Goal: Register for event/course: Sign up to attend an event or enroll in a course

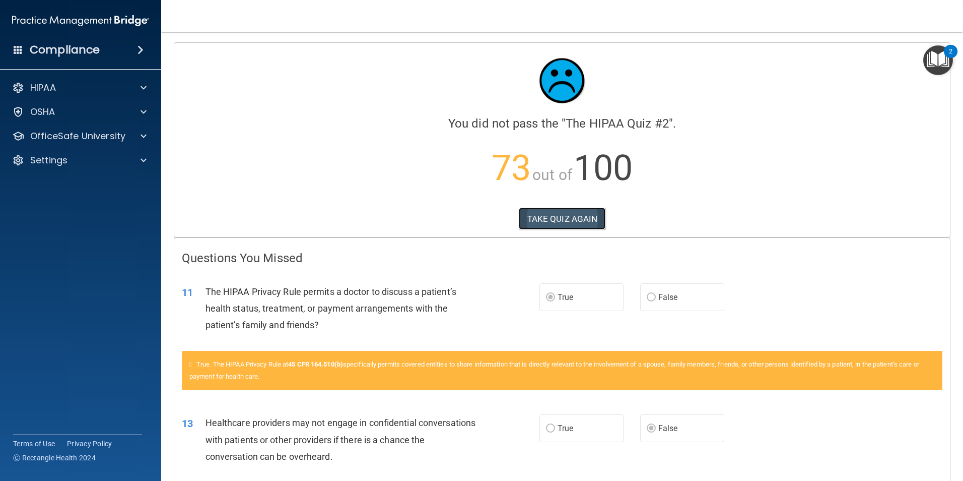
click at [582, 223] on button "TAKE QUIZ AGAIN" at bounding box center [562, 219] width 87 height 22
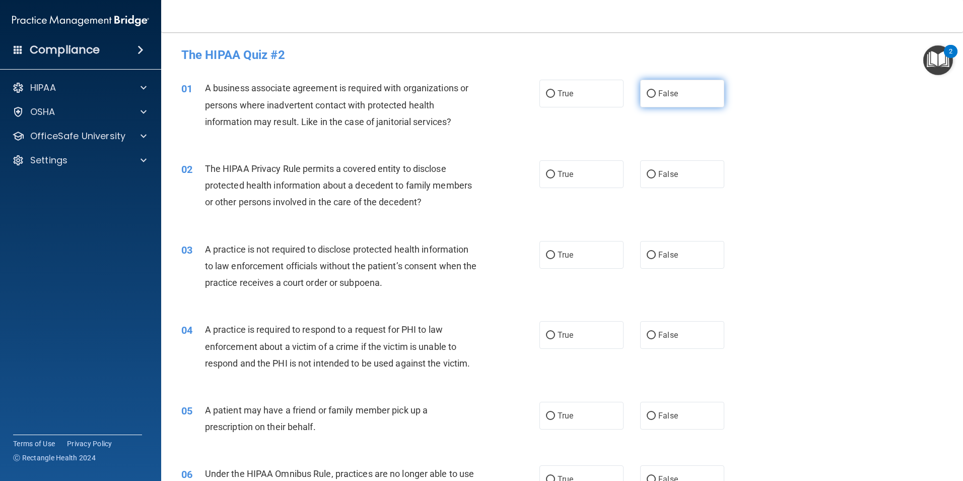
click at [649, 88] on label "False" at bounding box center [682, 94] width 84 height 28
click at [649, 90] on input "False" at bounding box center [651, 94] width 9 height 8
radio input "true"
click at [549, 177] on input "True" at bounding box center [550, 175] width 9 height 8
radio input "true"
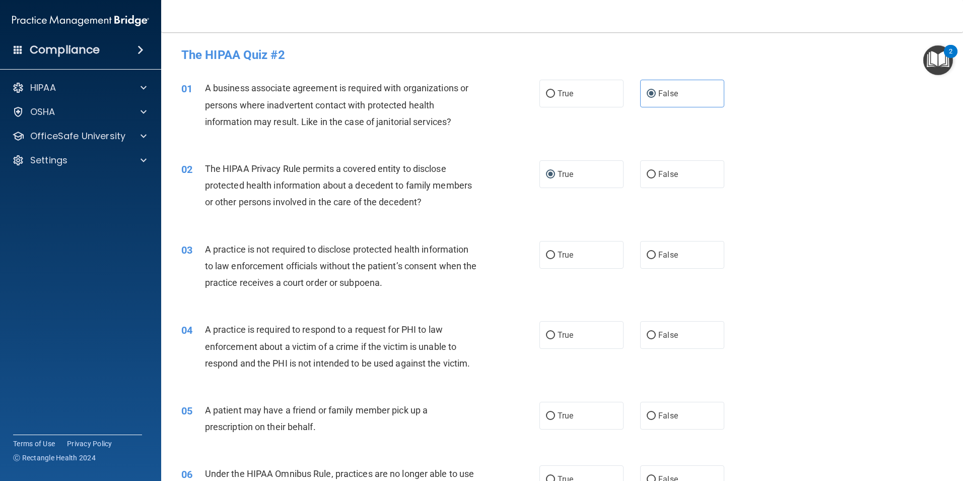
scroll to position [50, 0]
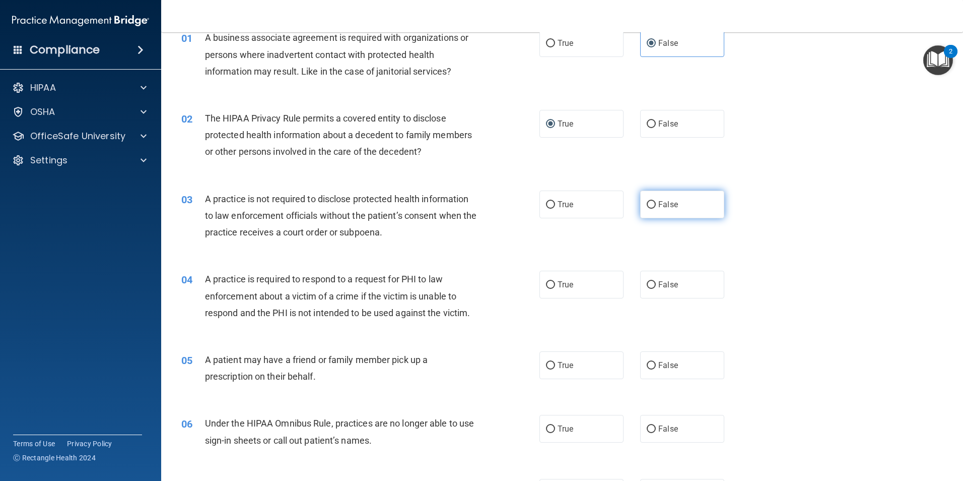
click at [667, 208] on span "False" at bounding box center [669, 205] width 20 height 10
click at [656, 208] on input "False" at bounding box center [651, 205] width 9 height 8
radio input "true"
click at [484, 253] on div "03 A practice is not required to disclose protected health information to law e…" at bounding box center [562, 218] width 777 height 81
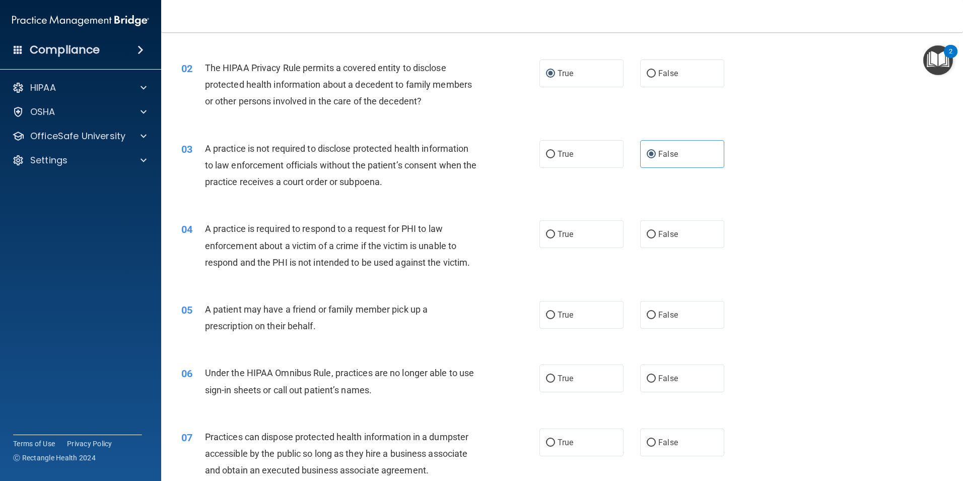
scroll to position [151, 0]
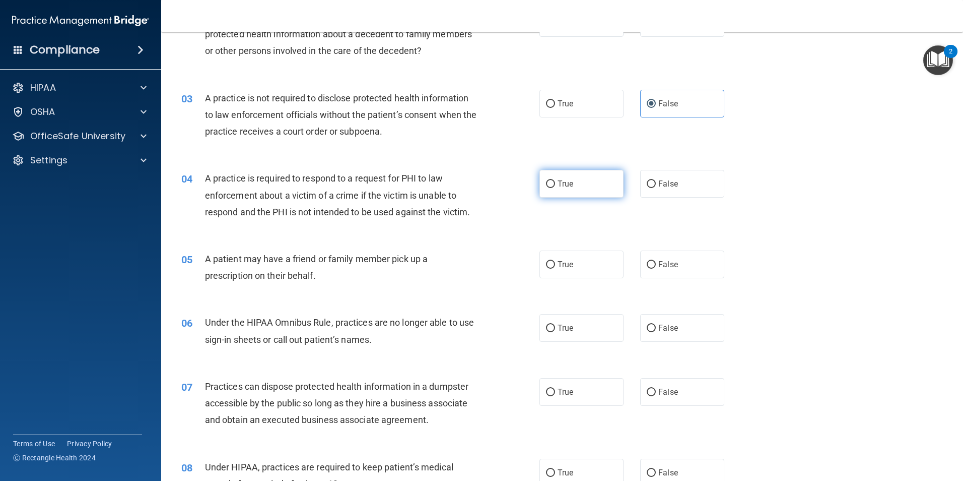
click at [587, 181] on label "True" at bounding box center [582, 184] width 84 height 28
click at [555, 181] on input "True" at bounding box center [550, 184] width 9 height 8
radio input "true"
click at [560, 272] on label "True" at bounding box center [582, 264] width 84 height 28
click at [555, 269] on input "True" at bounding box center [550, 265] width 9 height 8
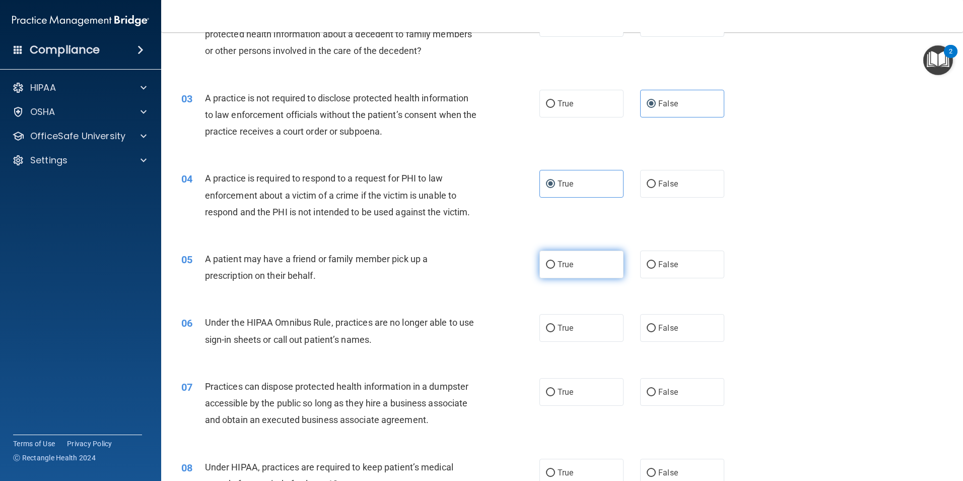
radio input "true"
click at [470, 292] on div "05 A patient may have a friend or family member pick up a prescription on their…" at bounding box center [562, 269] width 777 height 63
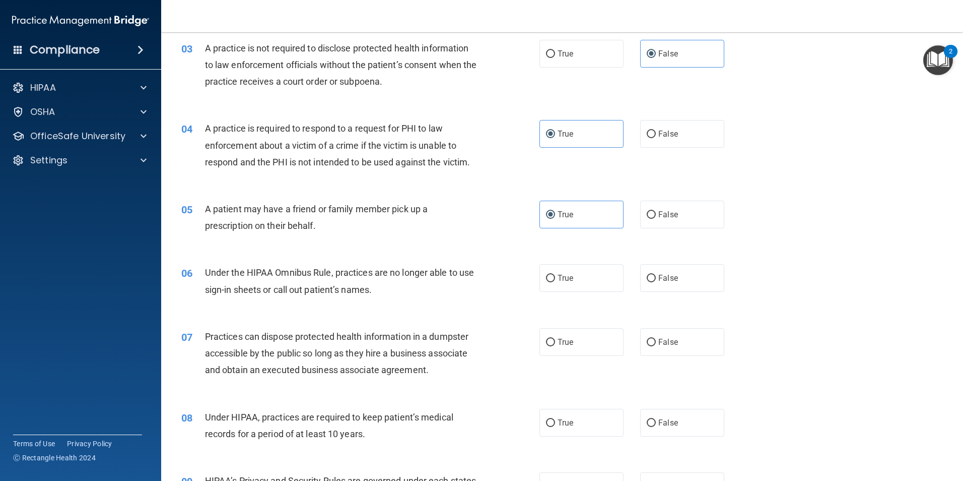
scroll to position [252, 0]
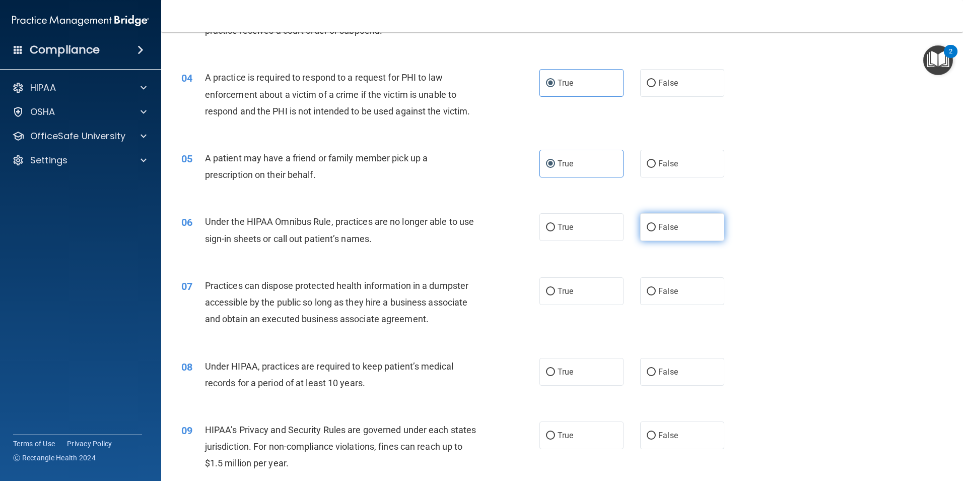
click at [659, 228] on span "False" at bounding box center [669, 227] width 20 height 10
click at [656, 228] on input "False" at bounding box center [651, 228] width 9 height 8
radio input "true"
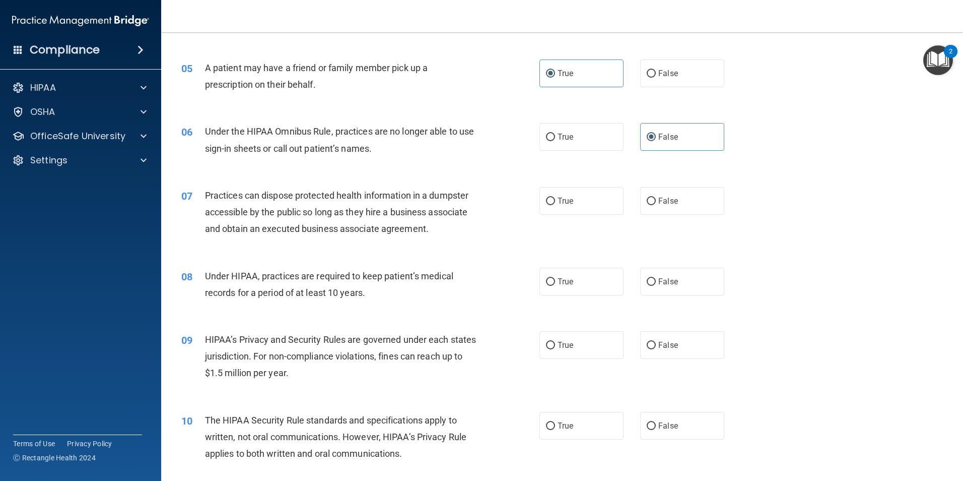
scroll to position [353, 0]
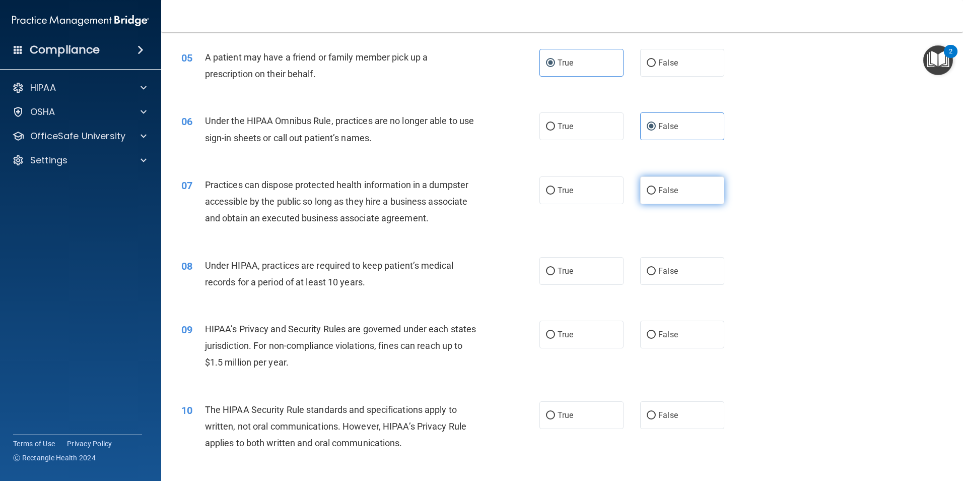
click at [652, 190] on label "False" at bounding box center [682, 190] width 84 height 28
click at [652, 190] on input "False" at bounding box center [651, 191] width 9 height 8
radio input "true"
click at [647, 275] on input "False" at bounding box center [651, 272] width 9 height 8
radio input "true"
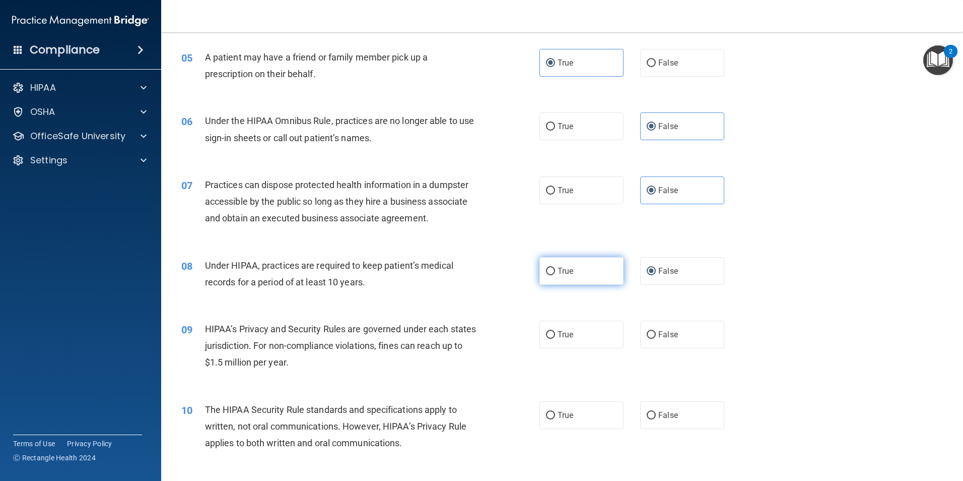
scroll to position [403, 0]
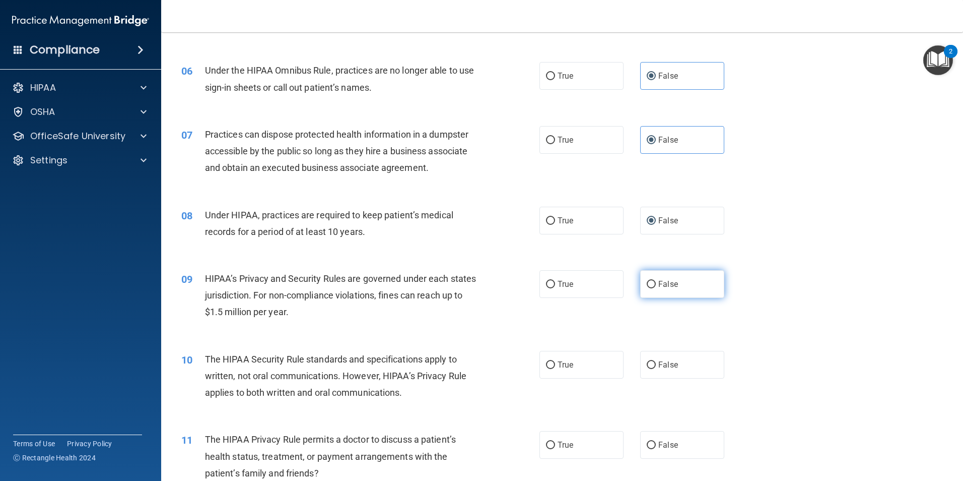
click at [650, 281] on input "False" at bounding box center [651, 285] width 9 height 8
radio input "true"
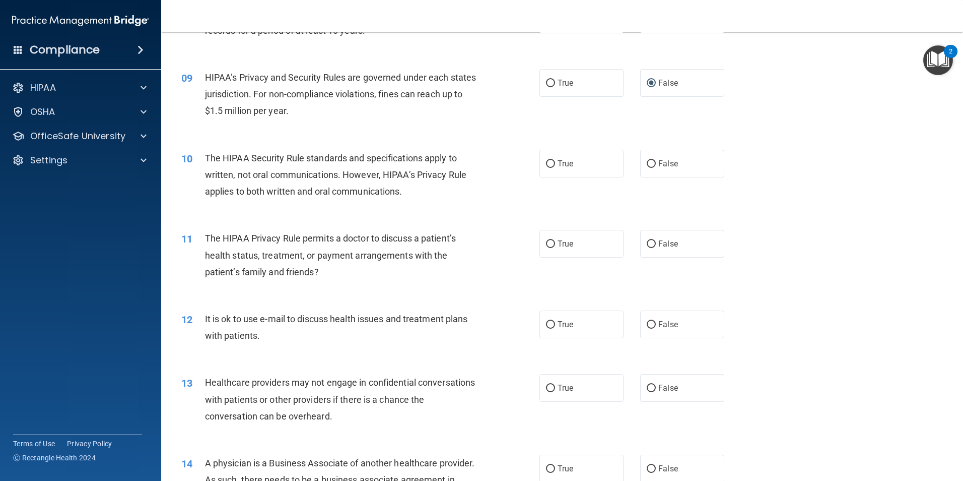
scroll to position [605, 0]
click at [581, 162] on label "True" at bounding box center [582, 163] width 84 height 28
click at [555, 162] on input "True" at bounding box center [550, 164] width 9 height 8
radio input "true"
click at [558, 248] on label "True" at bounding box center [582, 243] width 84 height 28
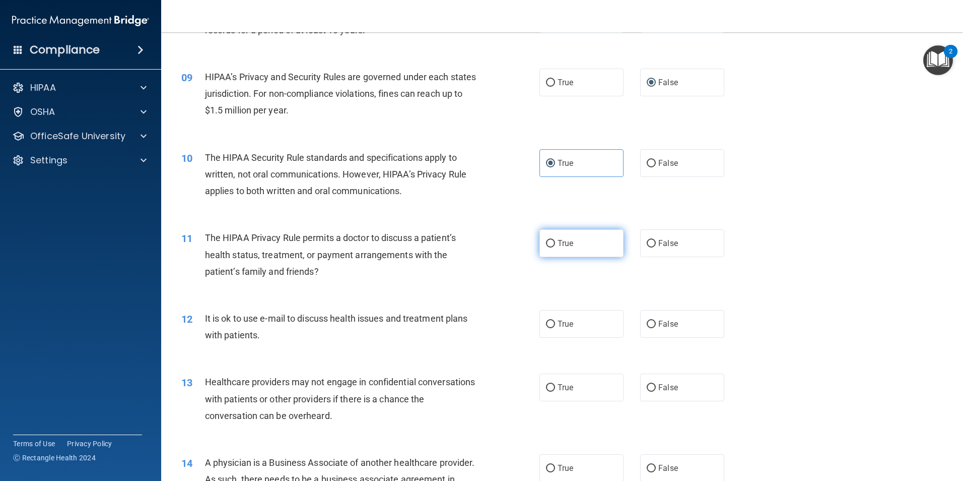
click at [555, 247] on input "True" at bounding box center [550, 244] width 9 height 8
radio input "true"
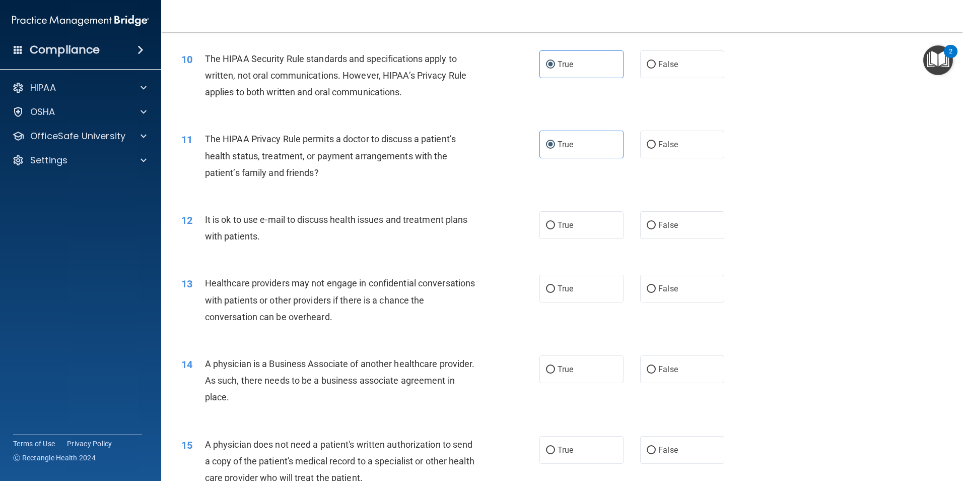
scroll to position [705, 0]
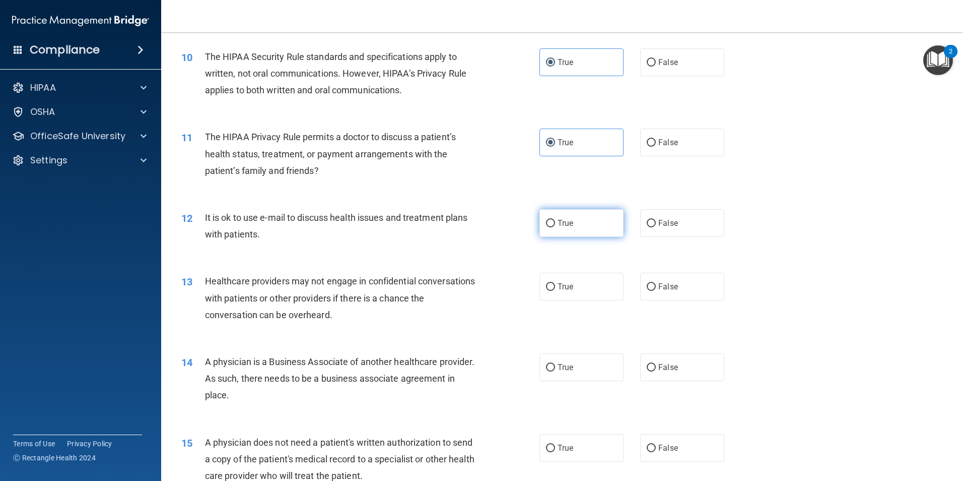
click at [571, 218] on label "True" at bounding box center [582, 223] width 84 height 28
click at [555, 220] on input "True" at bounding box center [550, 224] width 9 height 8
radio input "true"
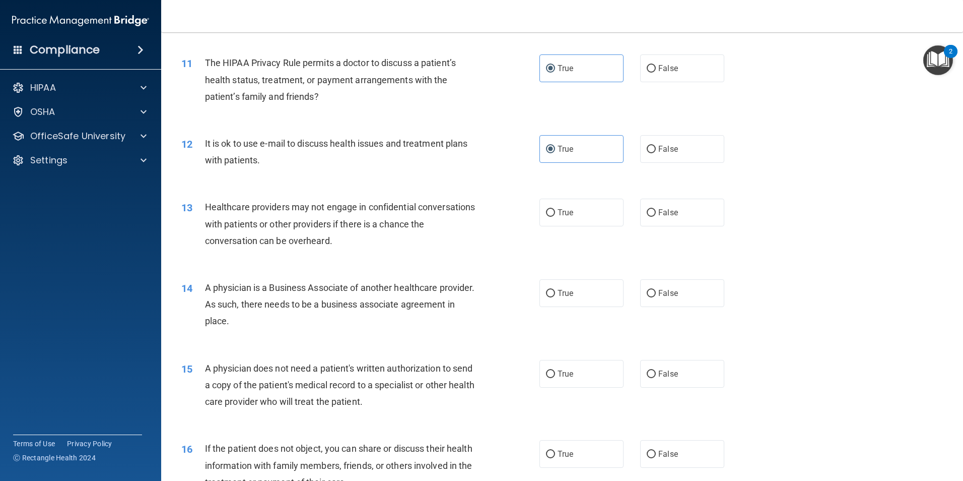
scroll to position [806, 0]
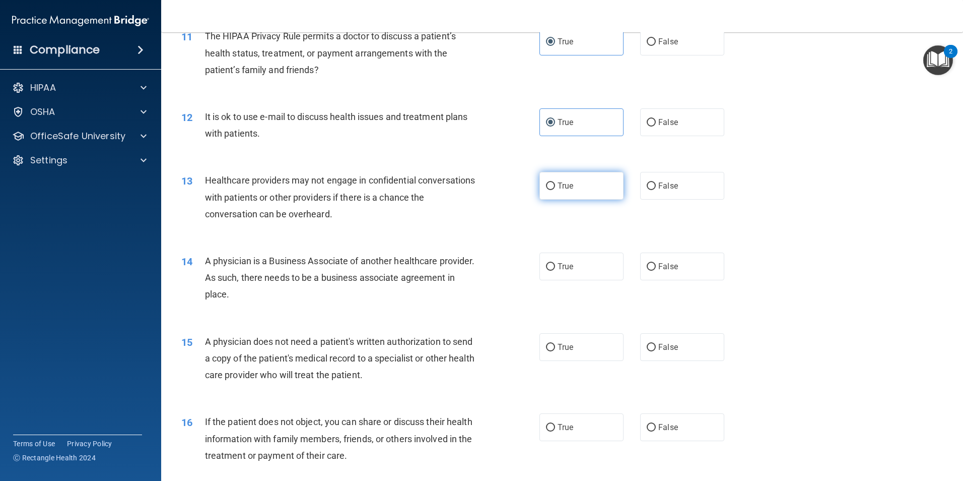
click at [584, 187] on label "True" at bounding box center [582, 186] width 84 height 28
click at [555, 187] on input "True" at bounding box center [550, 186] width 9 height 8
radio input "true"
click at [668, 276] on label "False" at bounding box center [682, 266] width 84 height 28
click at [656, 271] on input "False" at bounding box center [651, 267] width 9 height 8
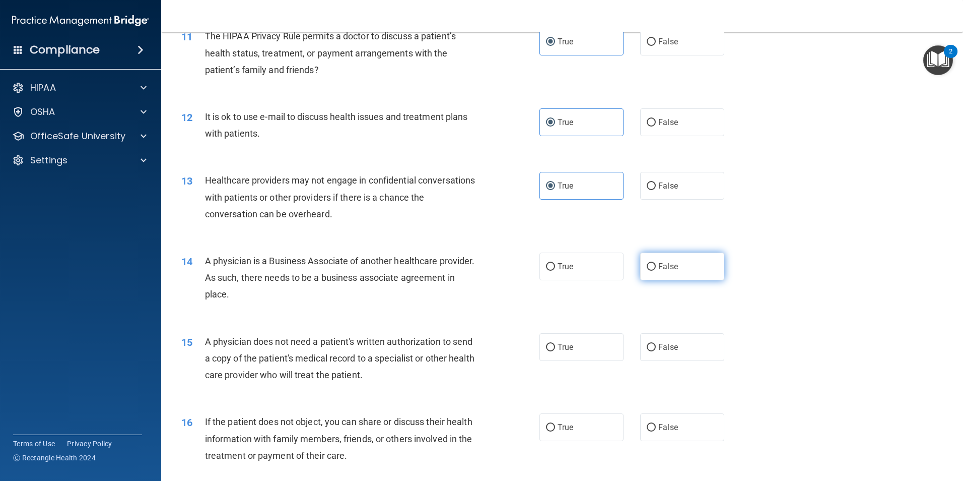
radio input "true"
click at [467, 309] on div "14 A physician is a Business Associate of another healthcare provider. As such,…" at bounding box center [562, 280] width 777 height 81
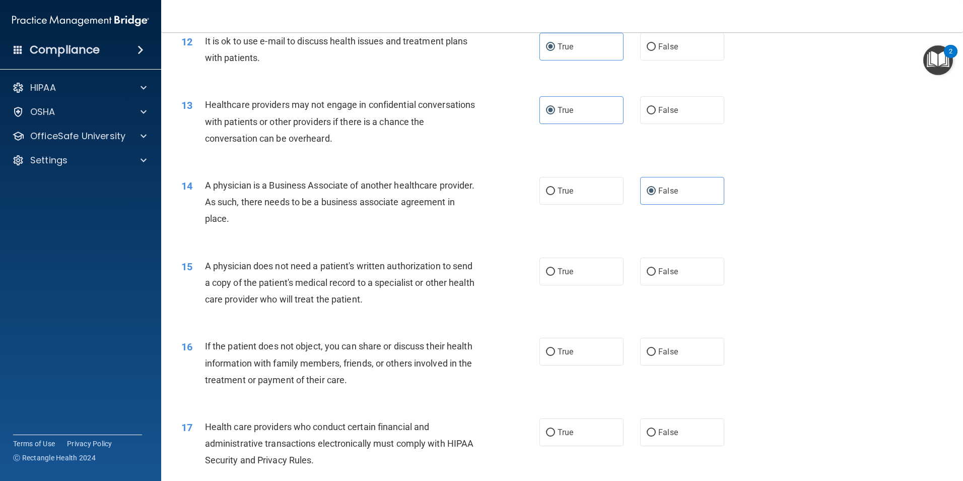
scroll to position [907, 0]
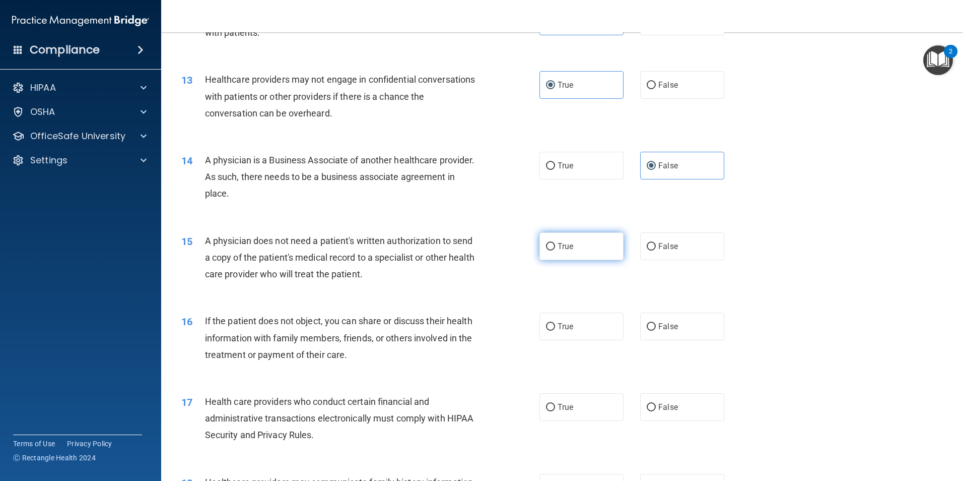
click at [579, 240] on label "True" at bounding box center [582, 246] width 84 height 28
click at [555, 243] on input "True" at bounding box center [550, 247] width 9 height 8
radio input "true"
click at [498, 305] on div "16 If the patient does not object, you can share or discuss their health inform…" at bounding box center [562, 340] width 777 height 81
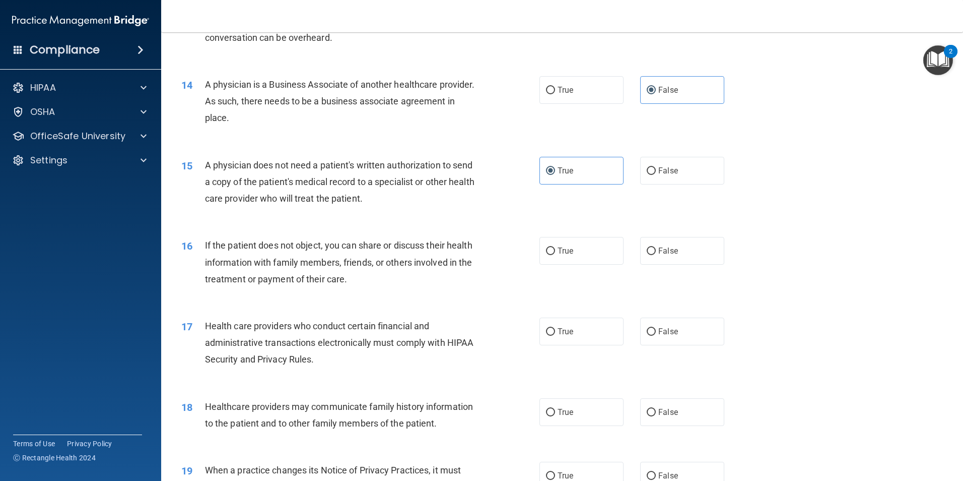
scroll to position [1008, 0]
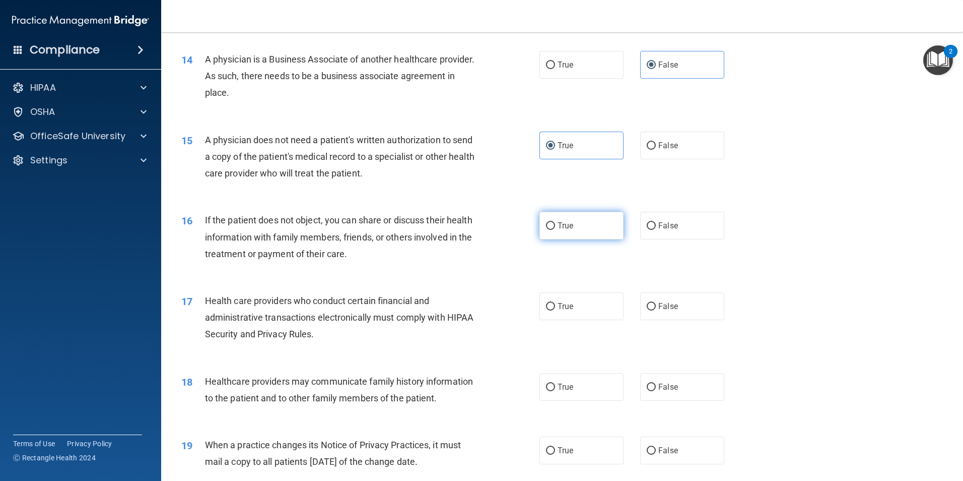
click at [562, 222] on span "True" at bounding box center [566, 226] width 16 height 10
click at [555, 222] on input "True" at bounding box center [550, 226] width 9 height 8
radio input "true"
click at [492, 281] on div "17 Health care providers who conduct certain financial and administrative trans…" at bounding box center [562, 320] width 777 height 81
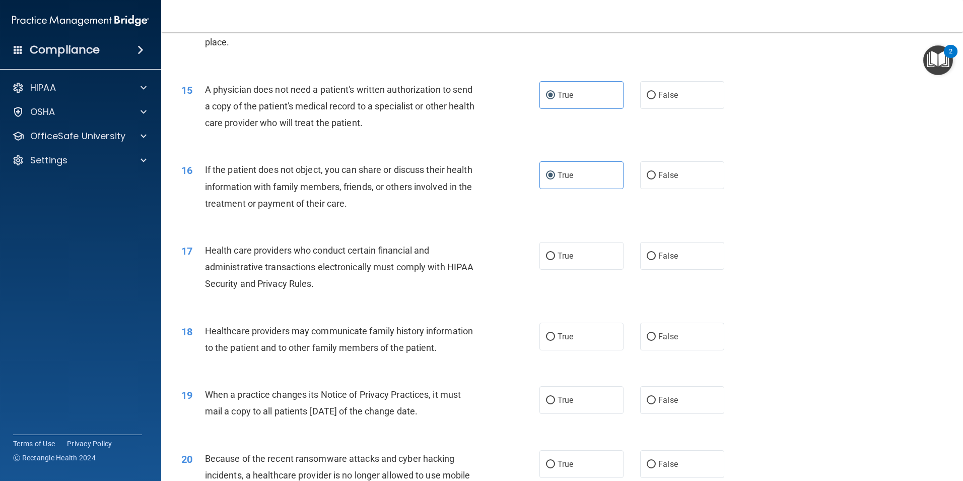
scroll to position [1109, 0]
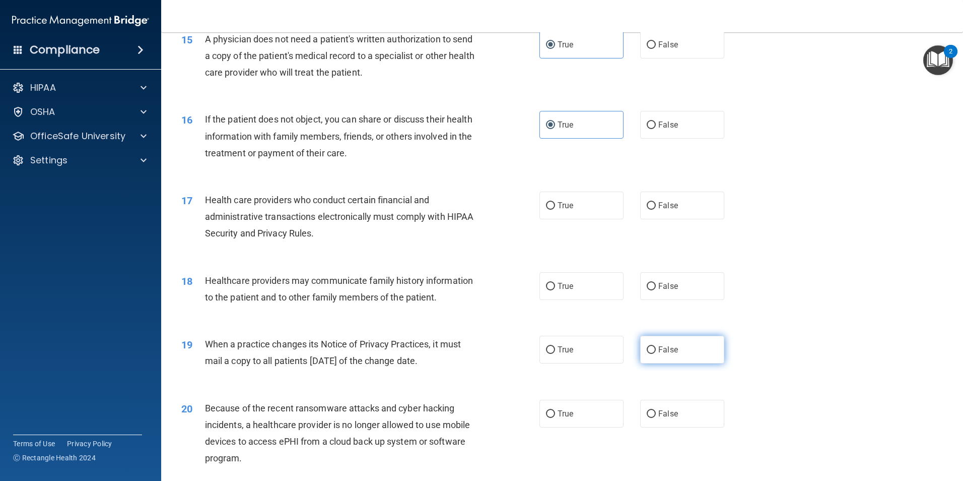
click at [647, 348] on input "False" at bounding box center [651, 350] width 9 height 8
radio input "true"
click at [567, 211] on label "True" at bounding box center [582, 205] width 84 height 28
click at [555, 210] on input "True" at bounding box center [550, 206] width 9 height 8
radio input "true"
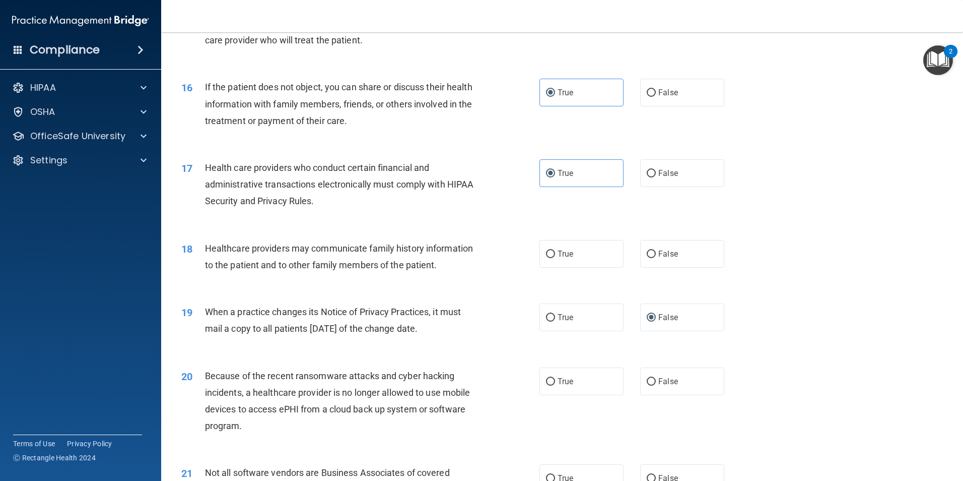
scroll to position [1159, 0]
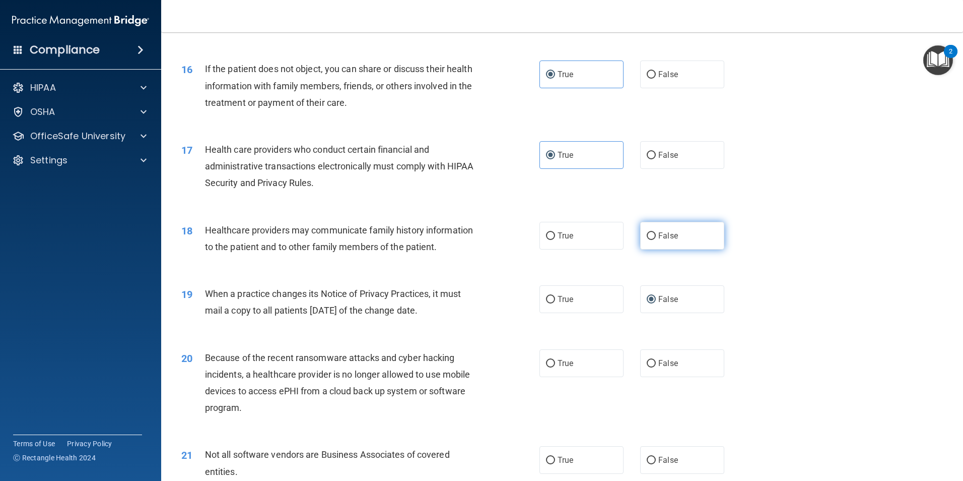
click at [652, 239] on label "False" at bounding box center [682, 236] width 84 height 28
click at [652, 239] on input "False" at bounding box center [651, 236] width 9 height 8
radio input "true"
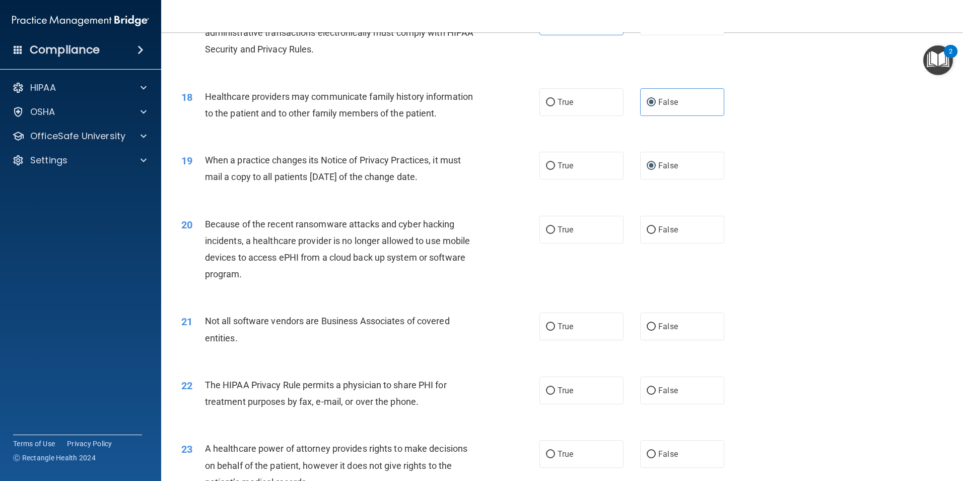
scroll to position [1310, 0]
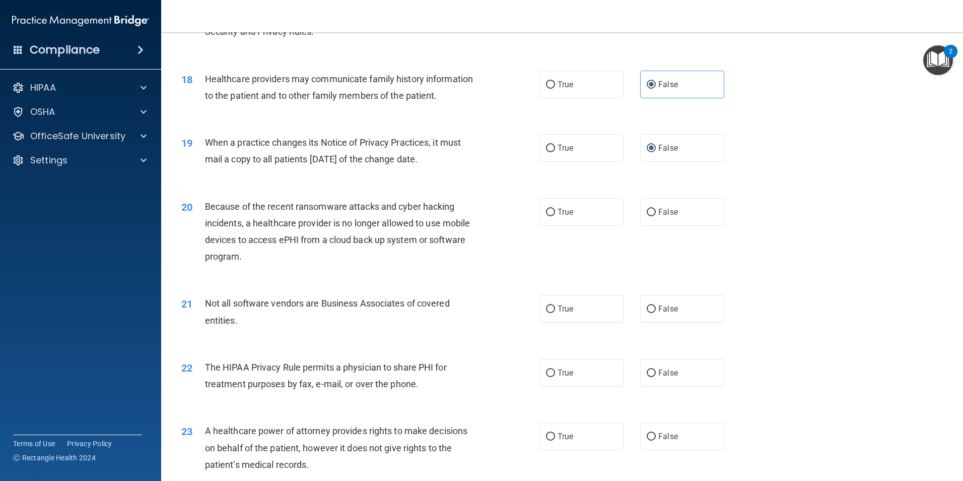
click at [486, 279] on div "20 Because of the recent ransomware attacks and cyber hacking incidents, a heal…" at bounding box center [562, 233] width 777 height 97
click at [550, 218] on label "True" at bounding box center [582, 212] width 84 height 28
click at [550, 216] on input "True" at bounding box center [550, 213] width 9 height 8
radio input "true"
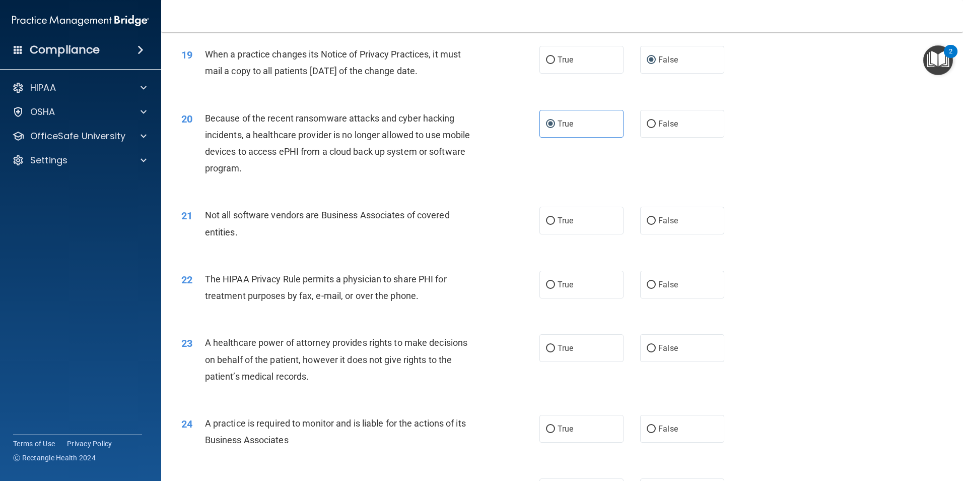
scroll to position [1411, 0]
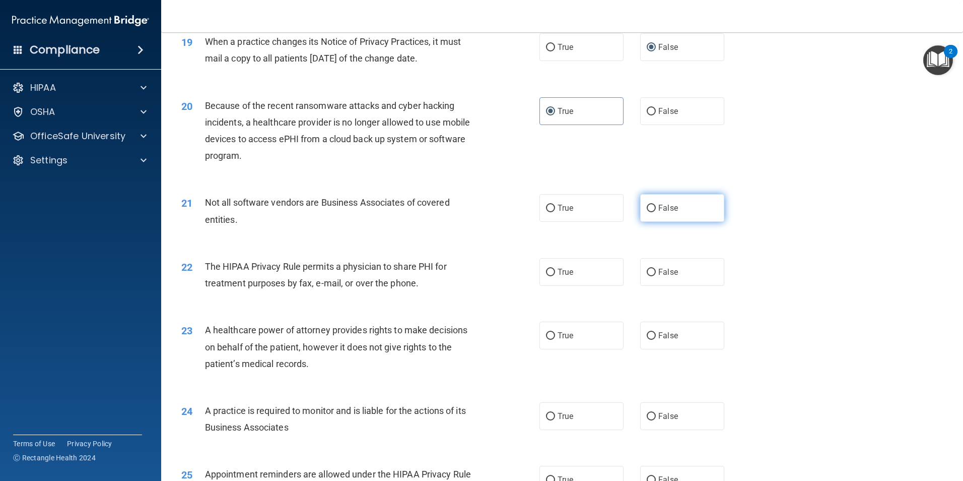
click at [668, 210] on span "False" at bounding box center [669, 208] width 20 height 10
click at [656, 210] on input "False" at bounding box center [651, 209] width 9 height 8
radio input "true"
click at [561, 274] on span "True" at bounding box center [566, 272] width 16 height 10
click at [555, 274] on input "True" at bounding box center [550, 273] width 9 height 8
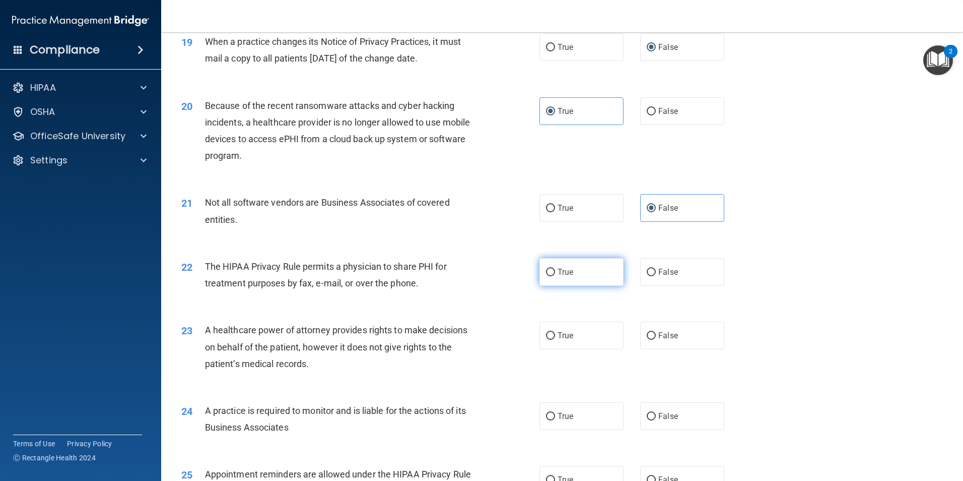
radio input "true"
click at [673, 343] on label "False" at bounding box center [682, 335] width 84 height 28
click at [656, 340] on input "False" at bounding box center [651, 336] width 9 height 8
radio input "true"
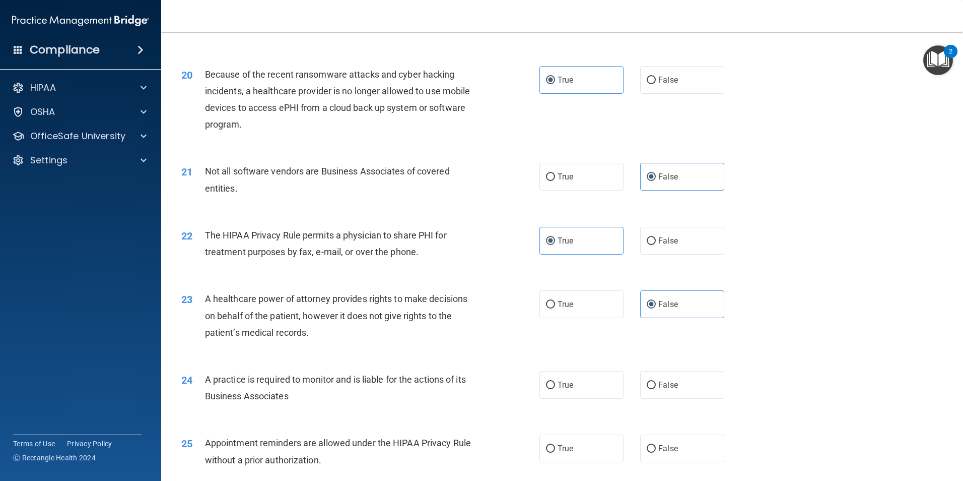
scroll to position [1512, 0]
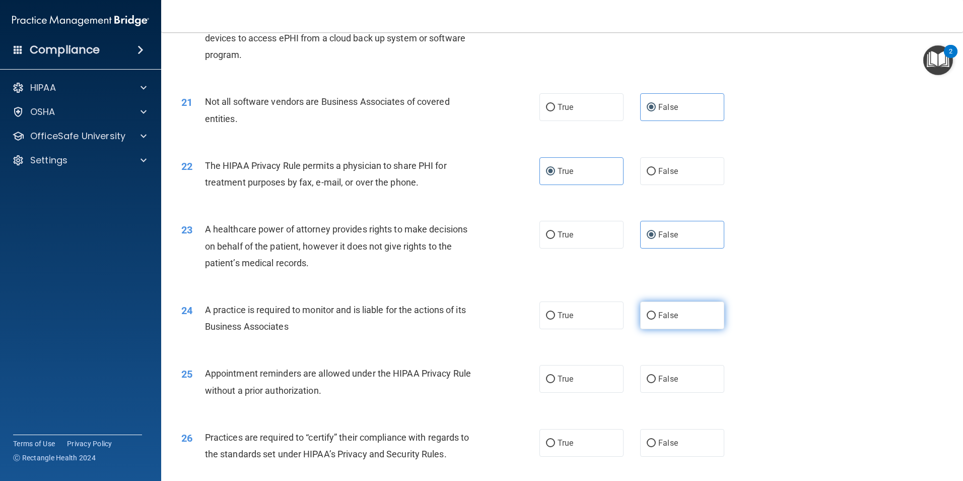
click at [662, 315] on span "False" at bounding box center [669, 315] width 20 height 10
click at [656, 315] on input "False" at bounding box center [651, 316] width 9 height 8
radio input "true"
click at [582, 389] on label "True" at bounding box center [582, 379] width 84 height 28
click at [555, 383] on input "True" at bounding box center [550, 379] width 9 height 8
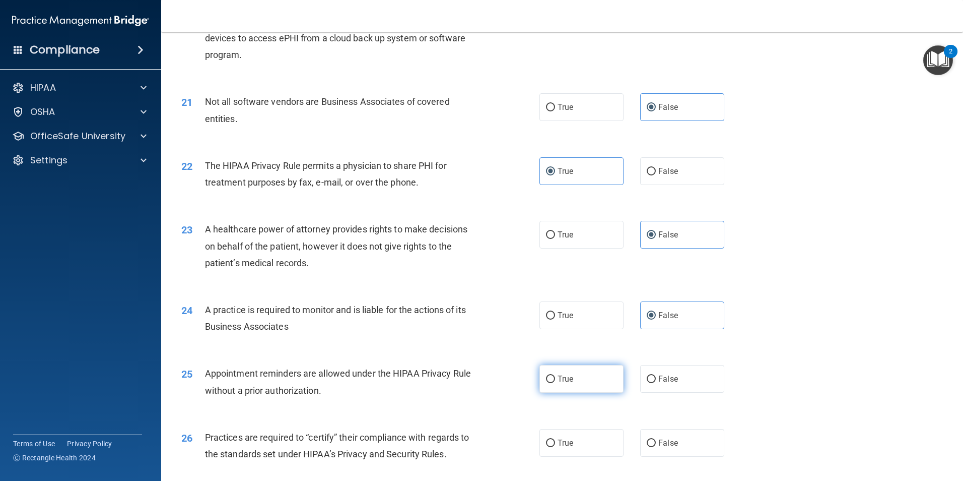
radio input "true"
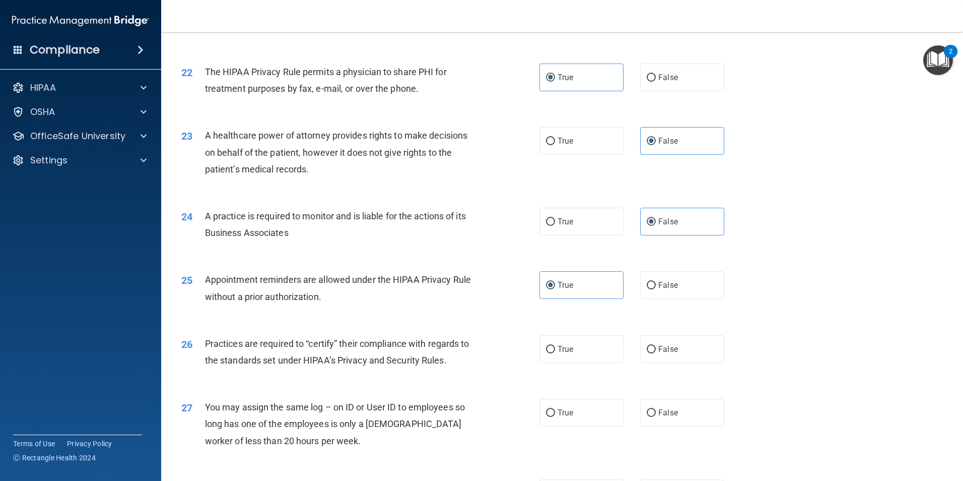
scroll to position [1613, 0]
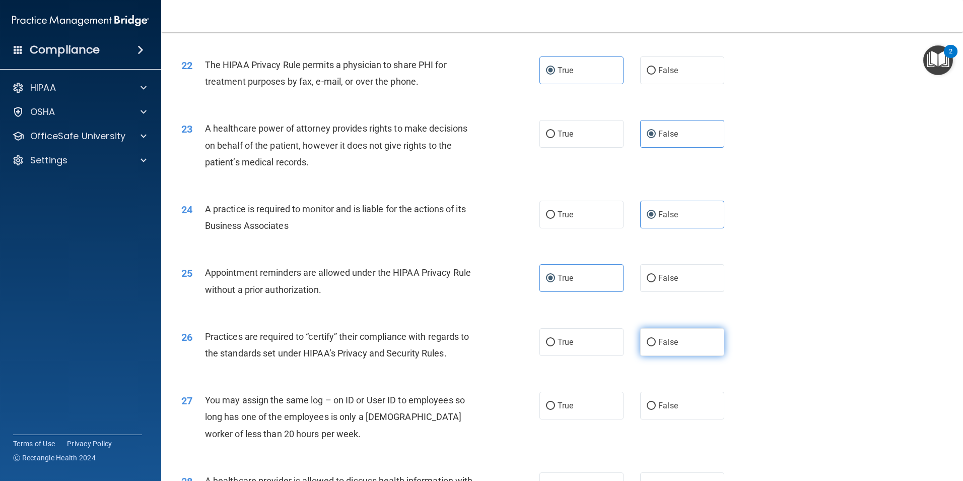
click at [648, 339] on input "False" at bounding box center [651, 343] width 9 height 8
radio input "true"
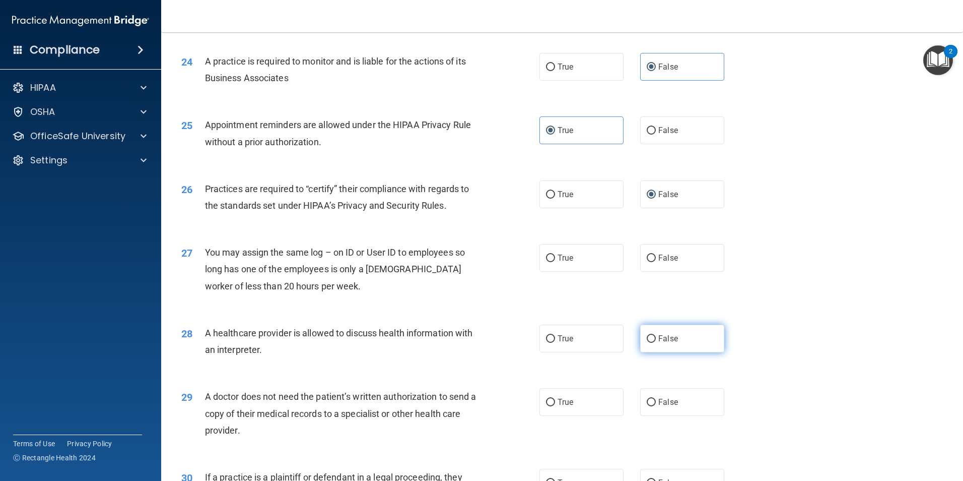
scroll to position [1764, 0]
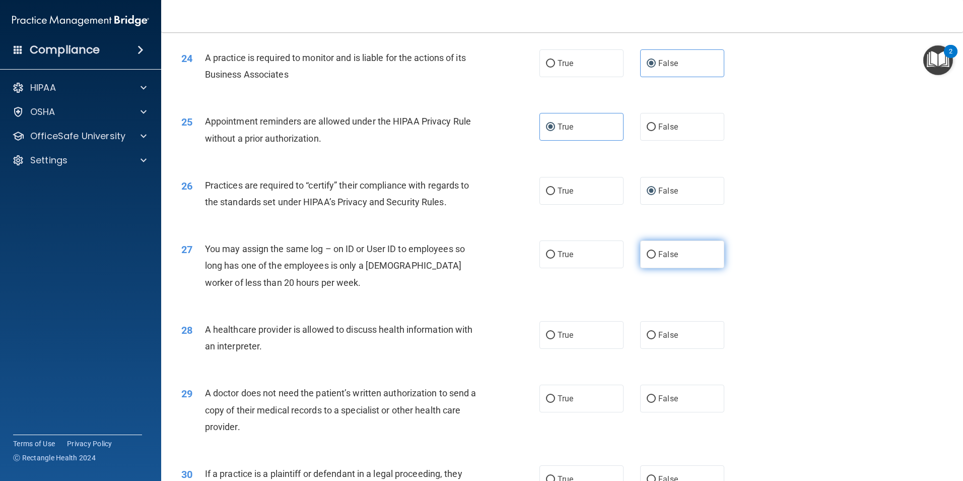
click at [661, 259] on label "False" at bounding box center [682, 254] width 84 height 28
click at [656, 259] on input "False" at bounding box center [651, 255] width 9 height 8
radio input "true"
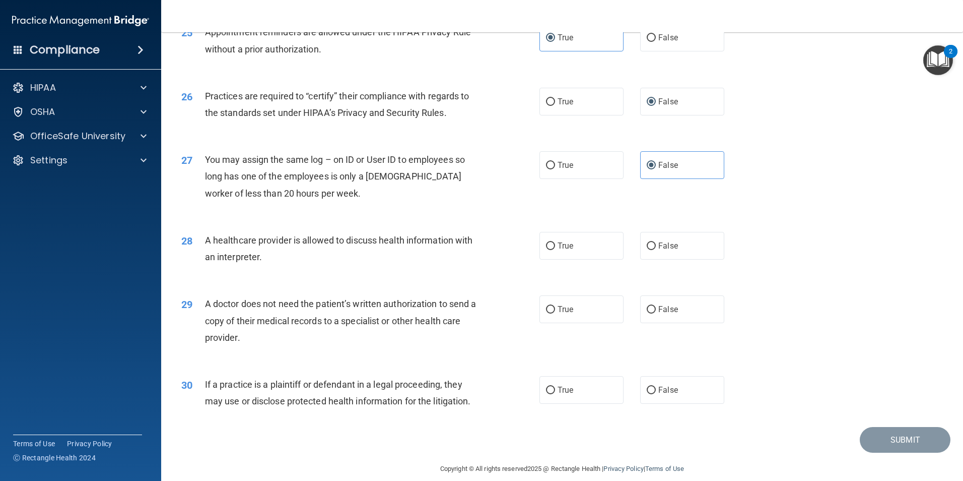
scroll to position [1864, 0]
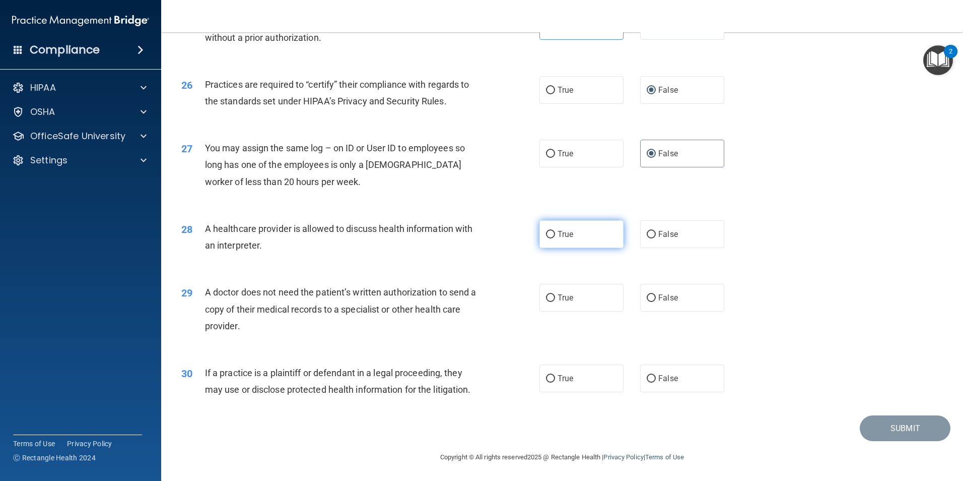
click at [547, 238] on label "True" at bounding box center [582, 234] width 84 height 28
click at [547, 238] on input "True" at bounding box center [550, 235] width 9 height 8
radio input "true"
click at [568, 297] on span "True" at bounding box center [566, 298] width 16 height 10
click at [555, 297] on input "True" at bounding box center [550, 298] width 9 height 8
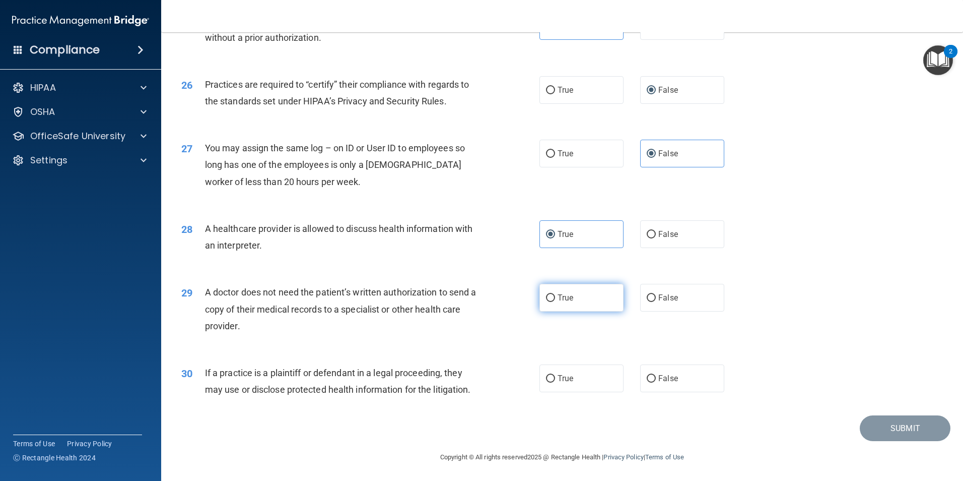
radio input "true"
click at [576, 382] on label "True" at bounding box center [582, 378] width 84 height 28
click at [555, 382] on input "True" at bounding box center [550, 379] width 9 height 8
radio input "true"
click at [892, 434] on button "Submit" at bounding box center [905, 428] width 91 height 26
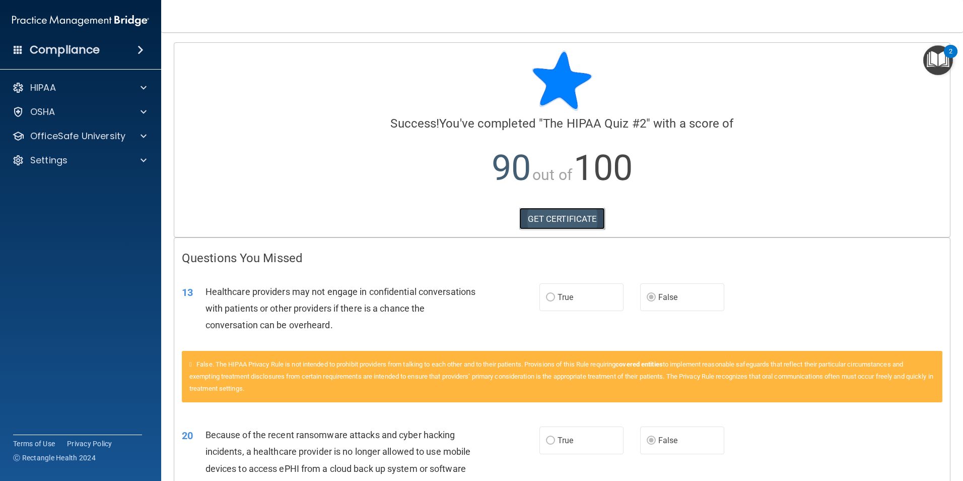
click at [557, 225] on link "GET CERTIFICATE" at bounding box center [563, 219] width 86 height 22
click at [54, 83] on p "HIPAA" at bounding box center [43, 88] width 26 height 12
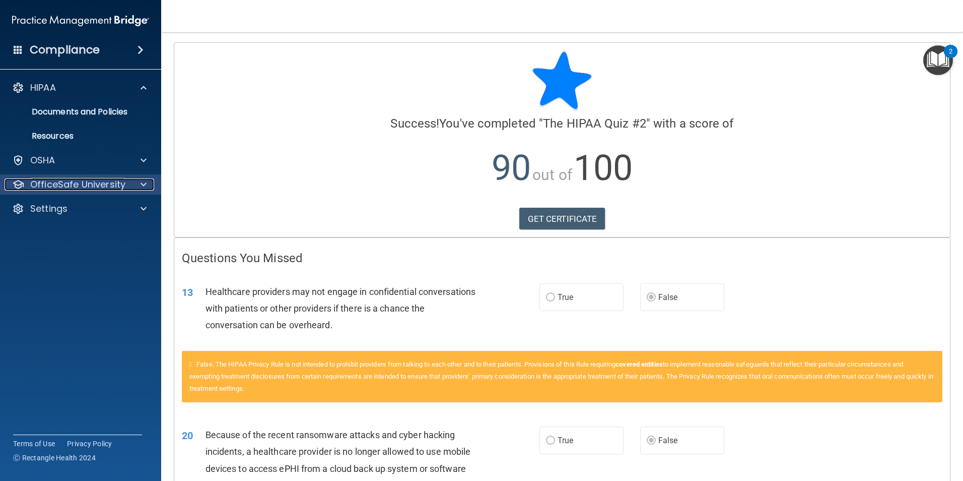
click at [95, 178] on p "OfficeSafe University" at bounding box center [77, 184] width 95 height 12
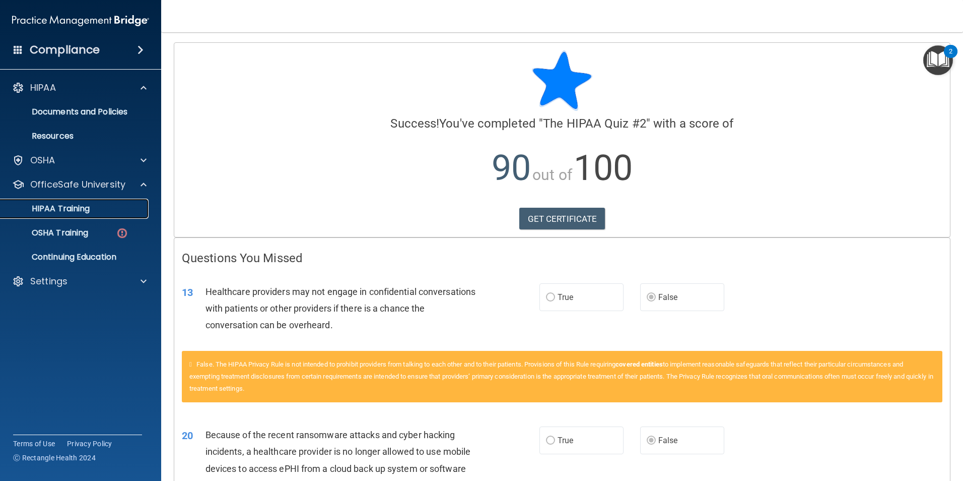
click at [100, 210] on div "HIPAA Training" at bounding box center [76, 209] width 138 height 10
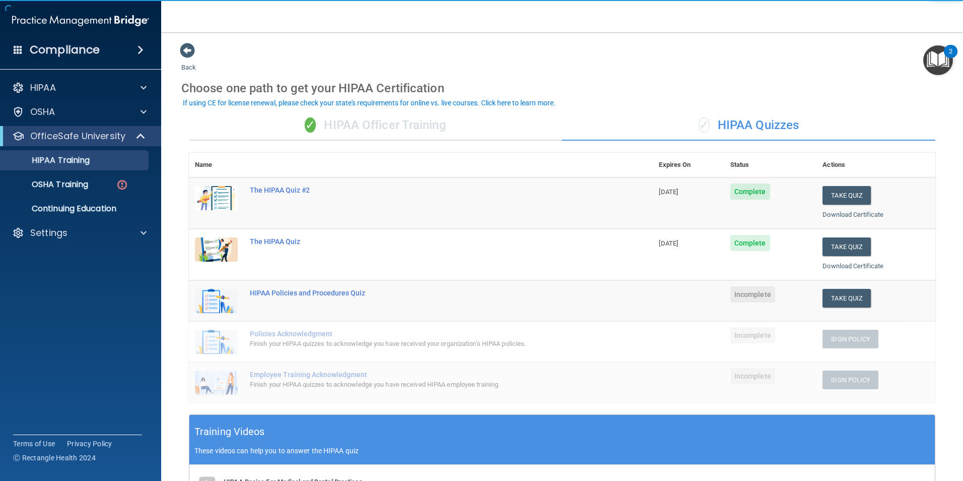
click at [375, 127] on div "✓ HIPAA Officer Training" at bounding box center [375, 125] width 373 height 30
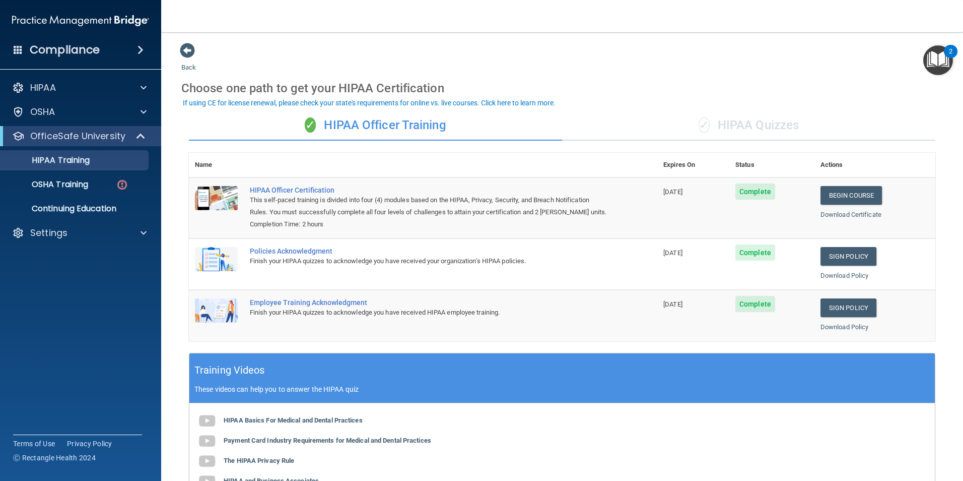
click at [781, 119] on div "✓ HIPAA Quizzes" at bounding box center [748, 125] width 373 height 30
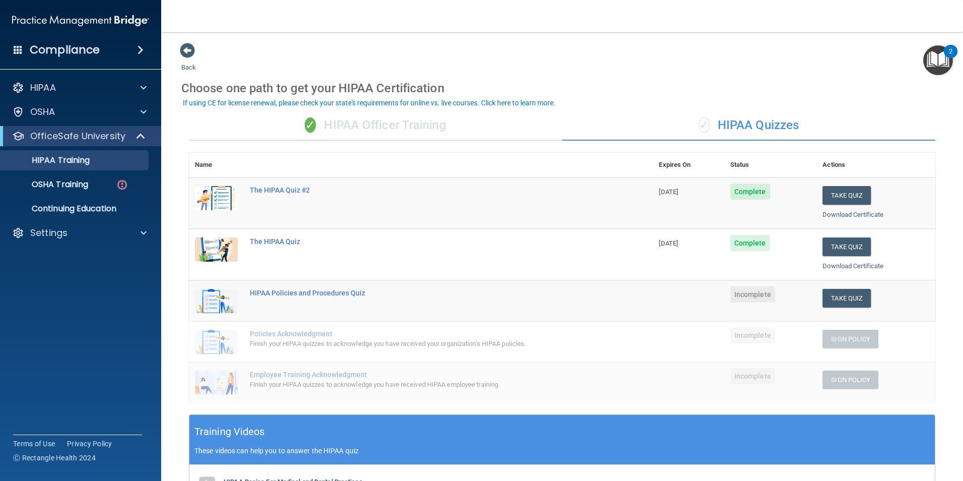
click at [374, 122] on div "✓ HIPAA Officer Training" at bounding box center [375, 125] width 373 height 30
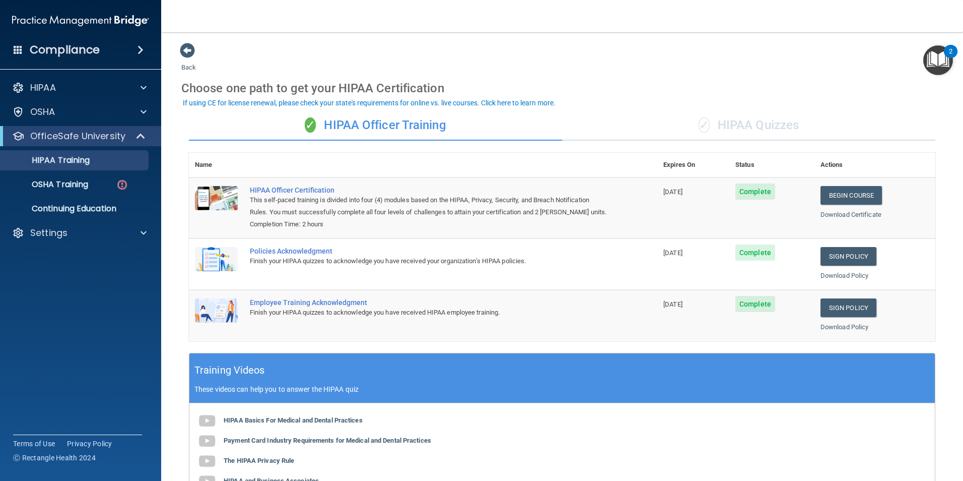
click at [772, 120] on div "✓ HIPAA Quizzes" at bounding box center [748, 125] width 373 height 30
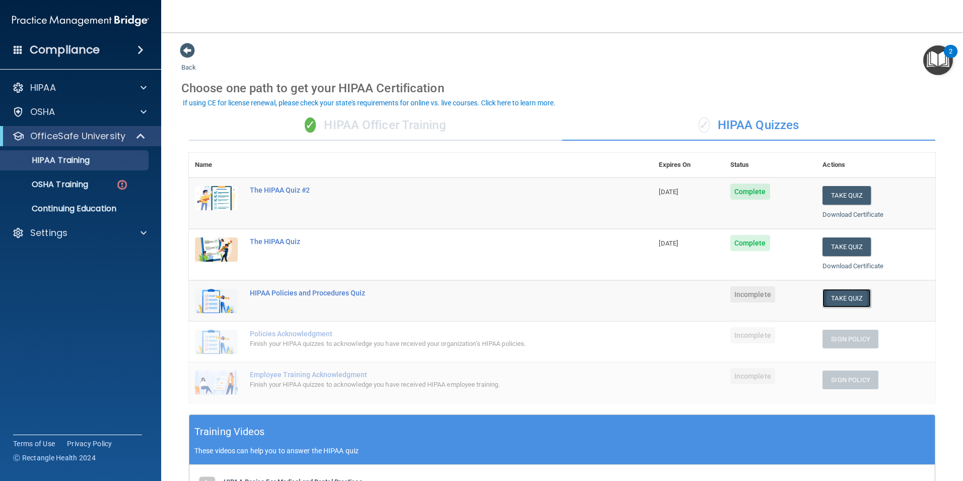
click at [838, 302] on button "Take Quiz" at bounding box center [847, 298] width 48 height 19
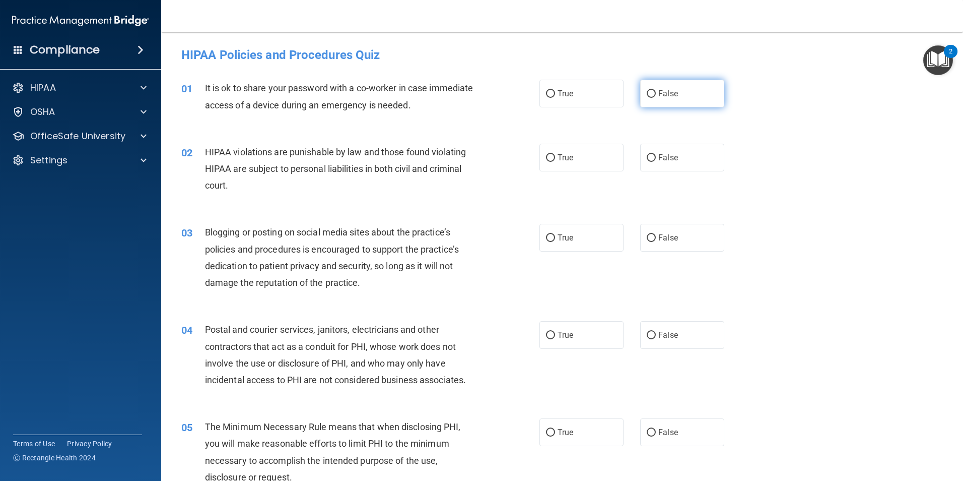
click at [666, 92] on span "False" at bounding box center [669, 94] width 20 height 10
click at [656, 92] on input "False" at bounding box center [651, 94] width 9 height 8
radio input "true"
click at [553, 164] on label "True" at bounding box center [582, 158] width 84 height 28
click at [553, 162] on input "True" at bounding box center [550, 158] width 9 height 8
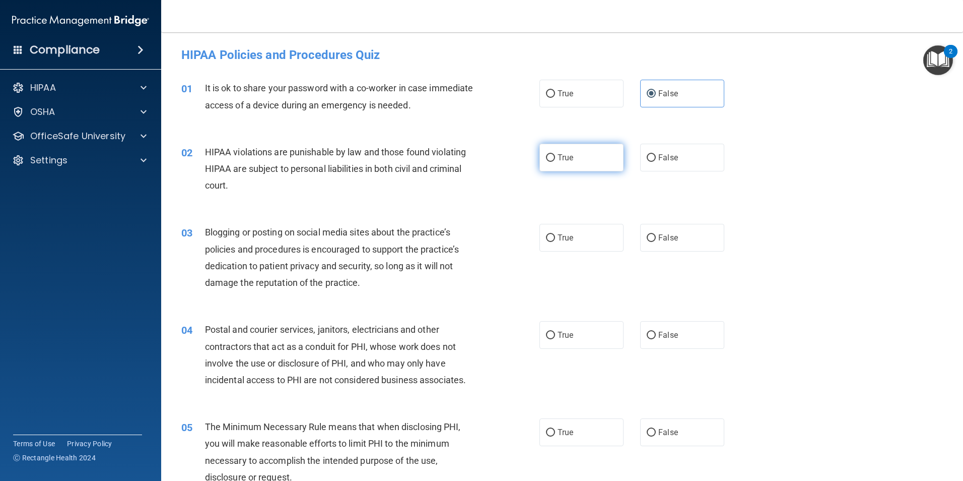
radio input "true"
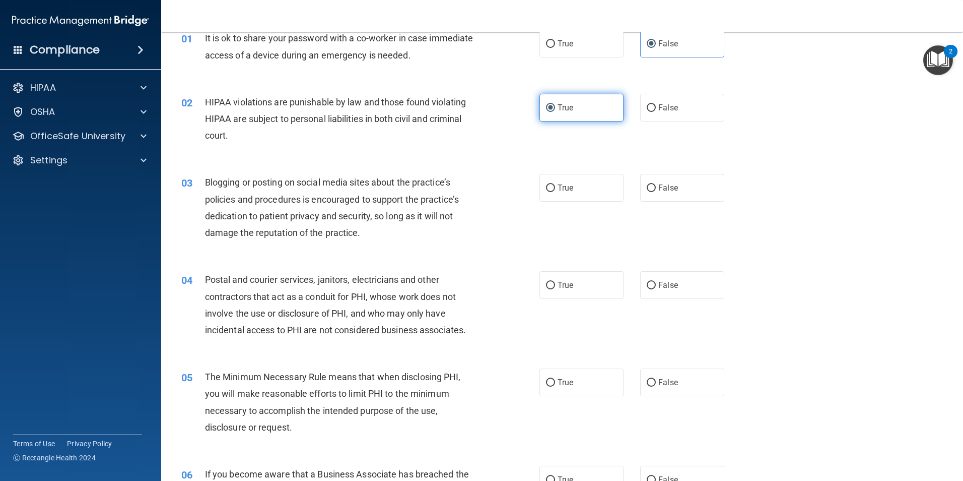
scroll to position [50, 0]
click at [671, 187] on span "False" at bounding box center [669, 187] width 20 height 10
click at [656, 187] on input "False" at bounding box center [651, 188] width 9 height 8
radio input "true"
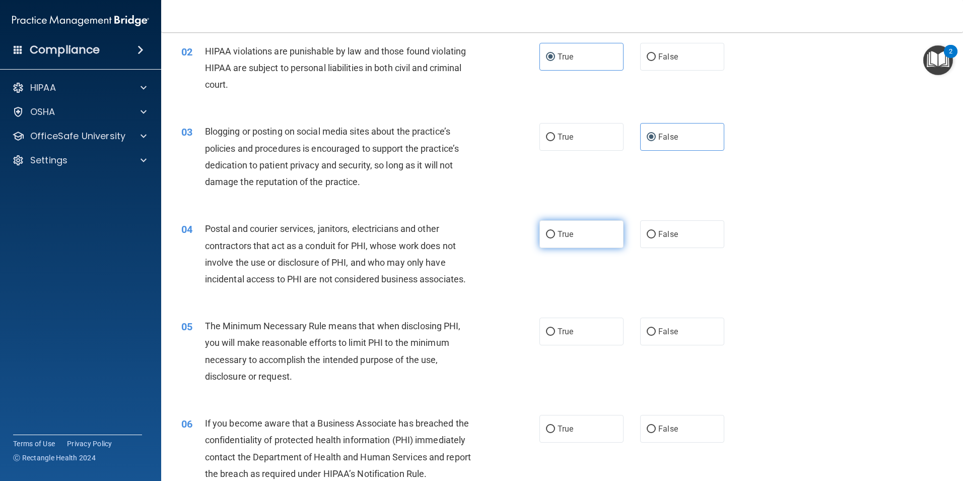
click at [574, 242] on label "True" at bounding box center [582, 234] width 84 height 28
click at [555, 238] on input "True" at bounding box center [550, 235] width 9 height 8
radio input "true"
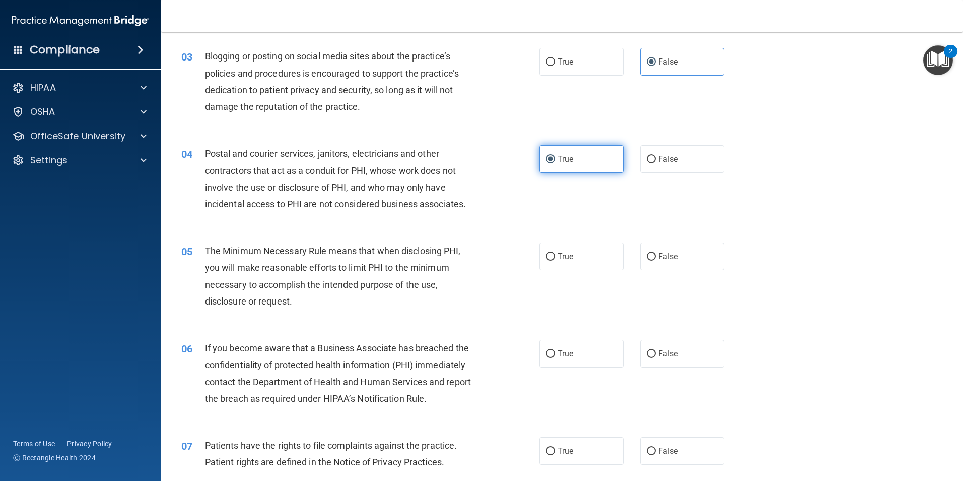
scroll to position [202, 0]
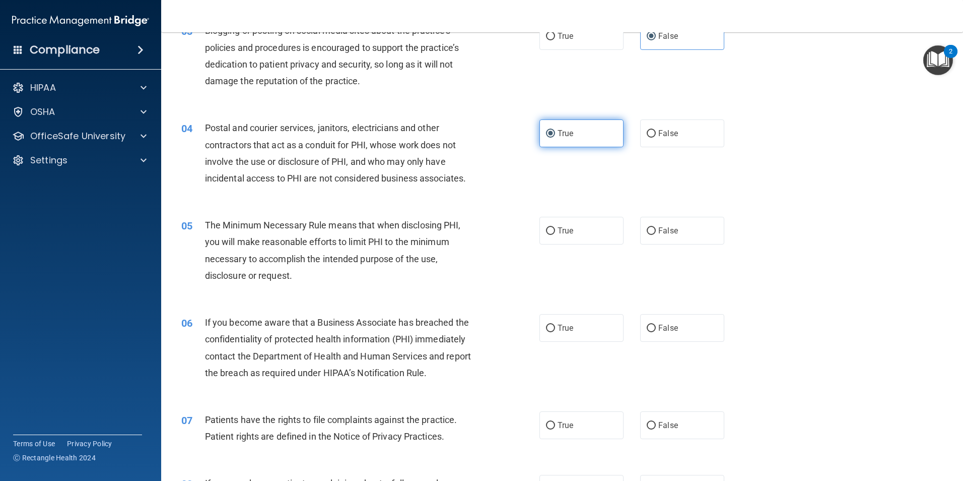
click at [574, 242] on label "True" at bounding box center [582, 231] width 84 height 28
click at [555, 235] on input "True" at bounding box center [550, 231] width 9 height 8
radio input "true"
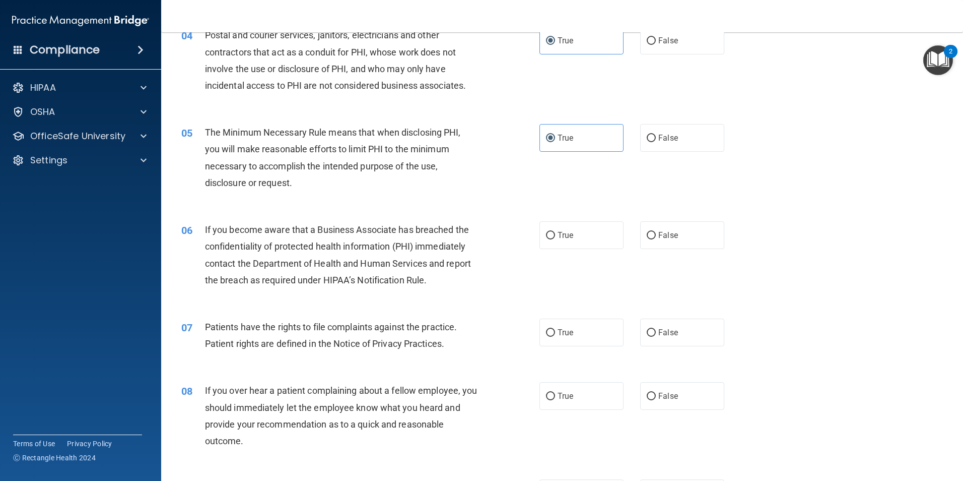
scroll to position [302, 0]
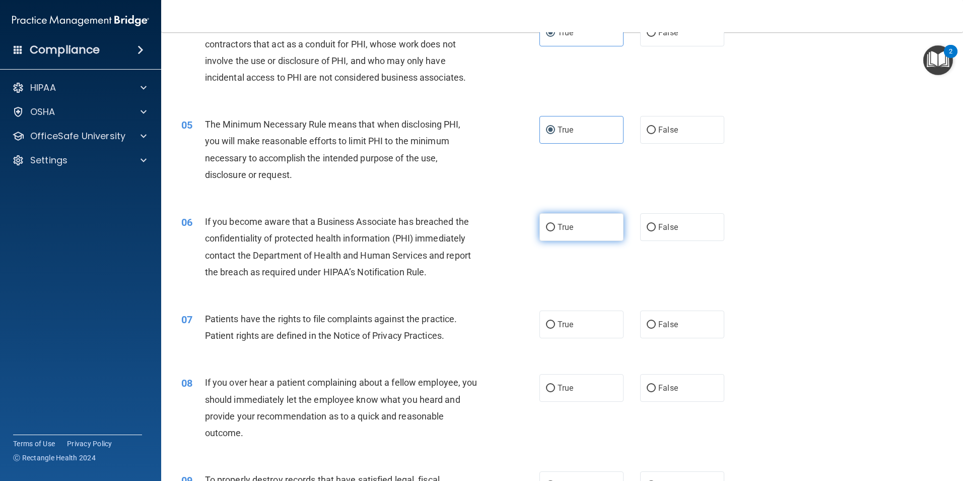
click at [559, 236] on label "True" at bounding box center [582, 227] width 84 height 28
click at [555, 231] on input "True" at bounding box center [550, 228] width 9 height 8
radio input "true"
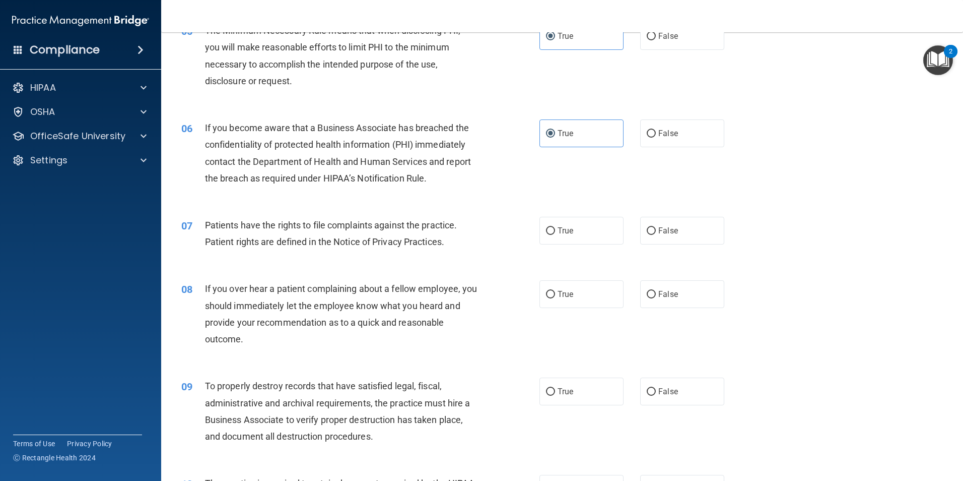
scroll to position [403, 0]
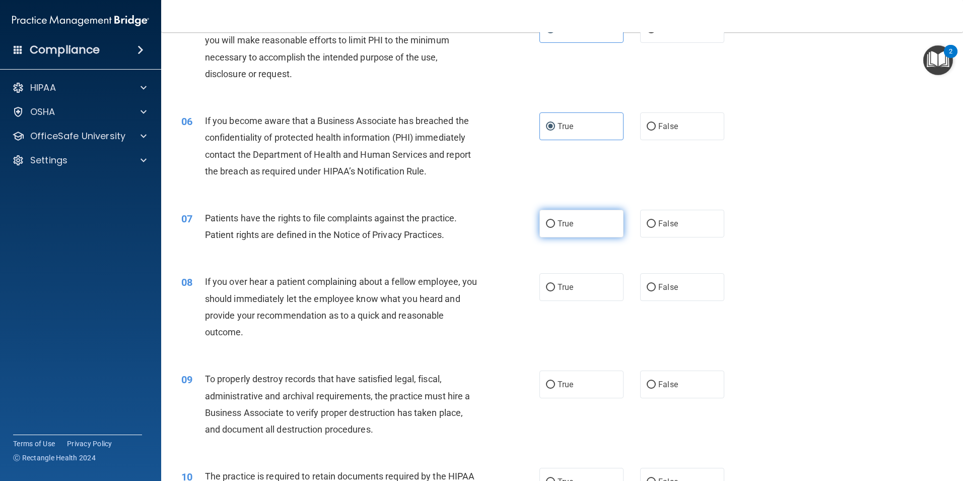
click at [562, 217] on label "True" at bounding box center [582, 224] width 84 height 28
click at [555, 220] on input "True" at bounding box center [550, 224] width 9 height 8
radio input "true"
click at [670, 275] on label "False" at bounding box center [682, 287] width 84 height 28
click at [656, 284] on input "False" at bounding box center [651, 288] width 9 height 8
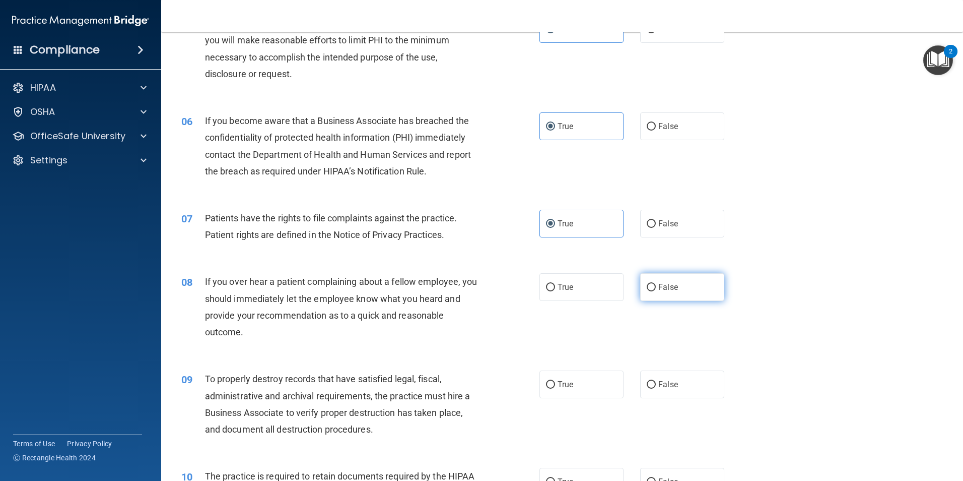
radio input "true"
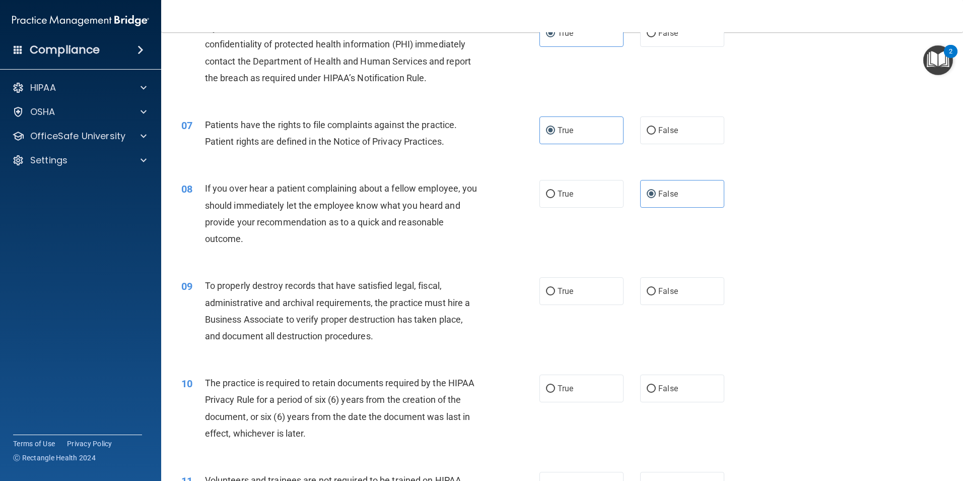
scroll to position [504, 0]
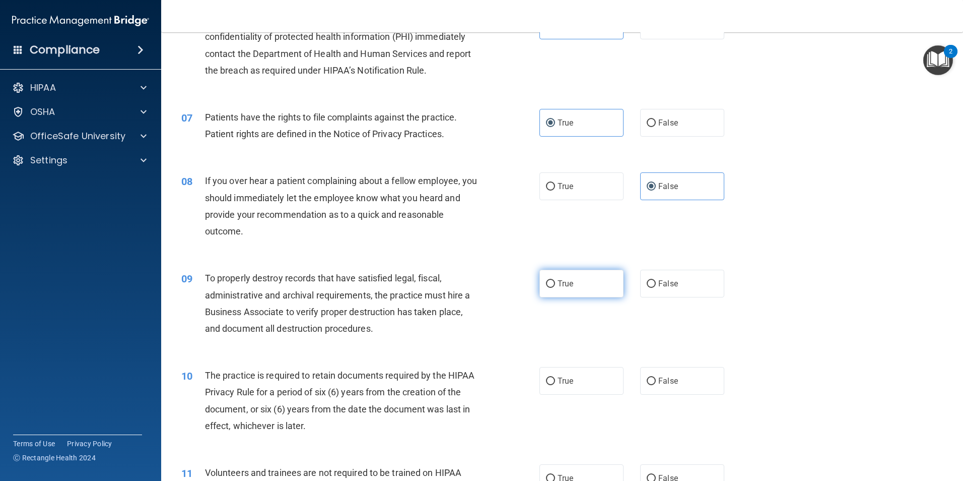
click at [563, 289] on label "True" at bounding box center [582, 284] width 84 height 28
click at [555, 288] on input "True" at bounding box center [550, 284] width 9 height 8
radio input "true"
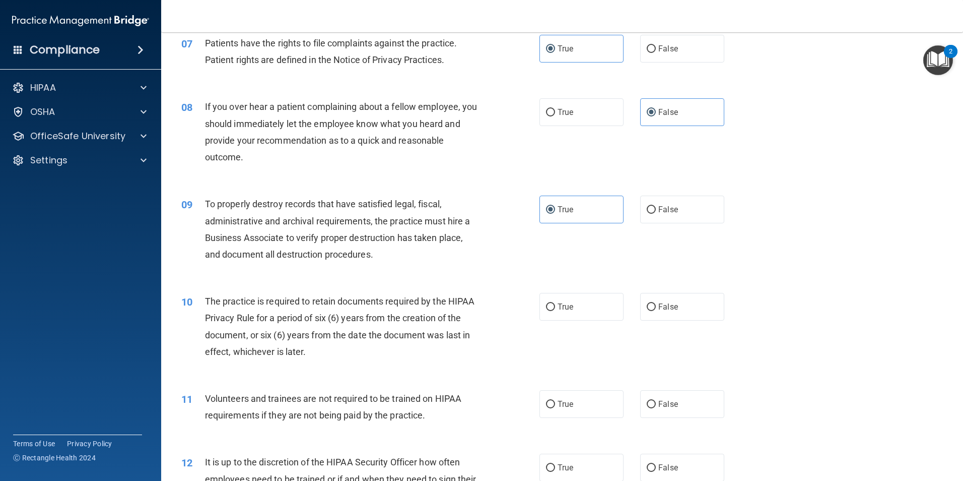
scroll to position [605, 0]
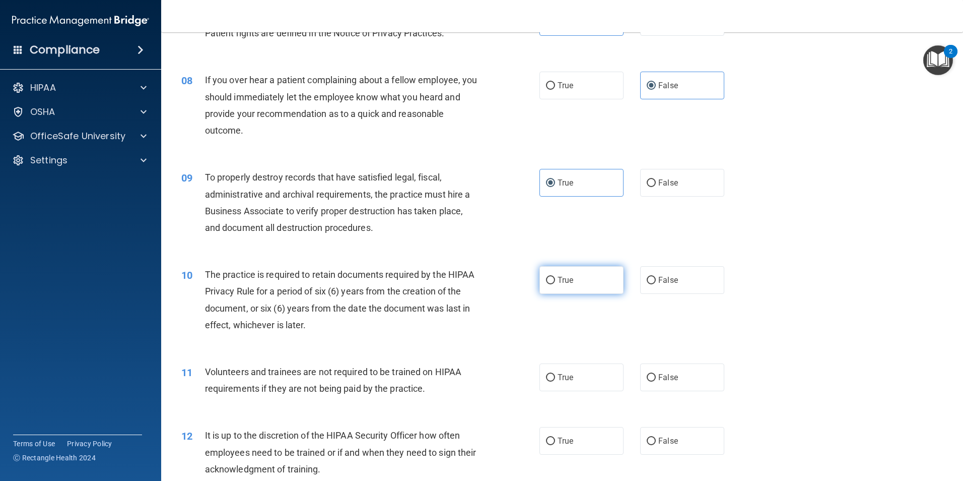
click at [582, 277] on label "True" at bounding box center [582, 280] width 84 height 28
click at [555, 277] on input "True" at bounding box center [550, 281] width 9 height 8
radio input "true"
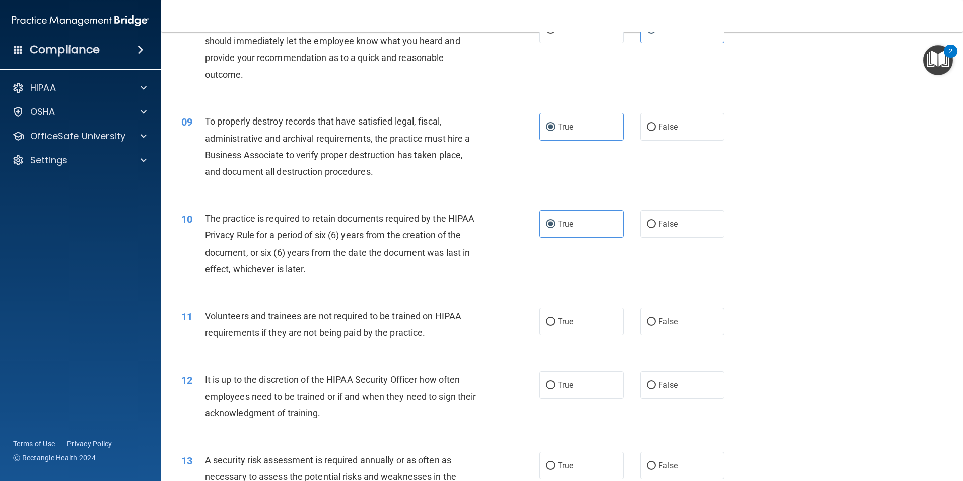
scroll to position [705, 0]
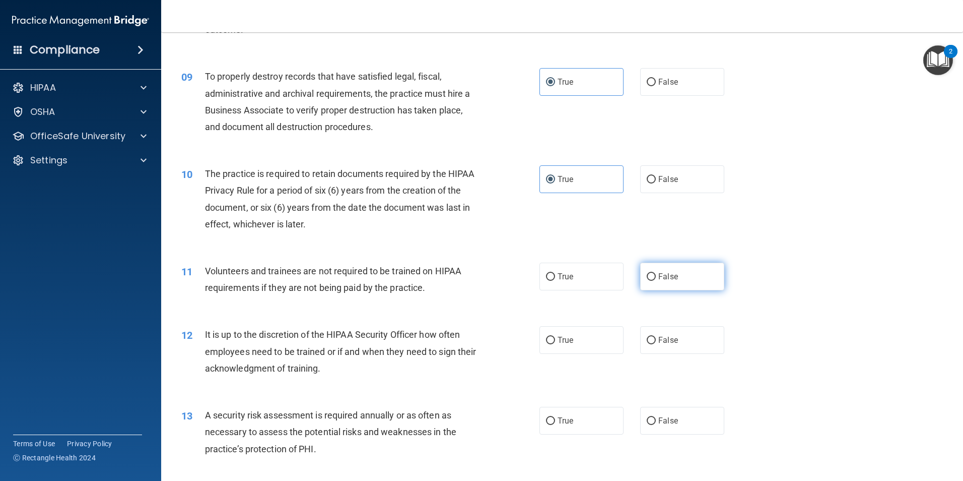
click at [659, 276] on span "False" at bounding box center [669, 277] width 20 height 10
click at [656, 276] on input "False" at bounding box center [651, 277] width 9 height 8
radio input "true"
click at [598, 280] on label "True" at bounding box center [582, 277] width 84 height 28
click at [555, 280] on input "True" at bounding box center [550, 277] width 9 height 8
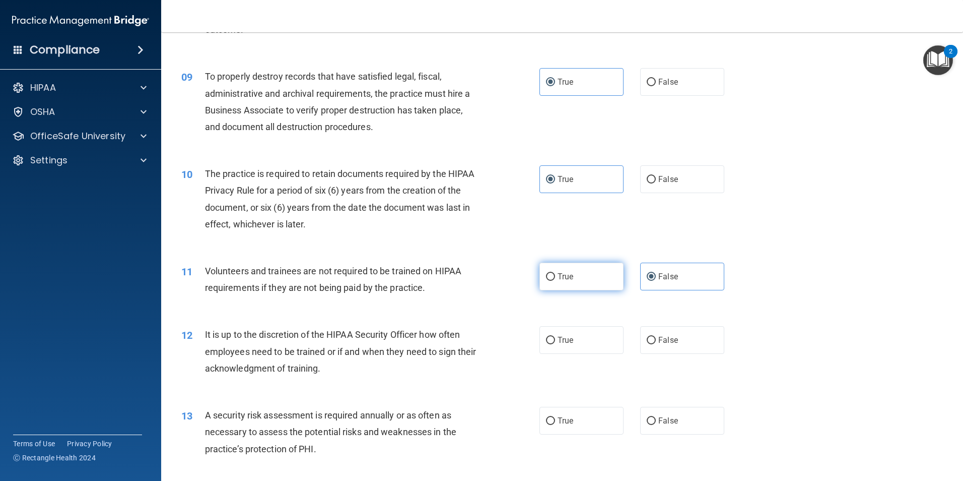
radio input "true"
radio input "false"
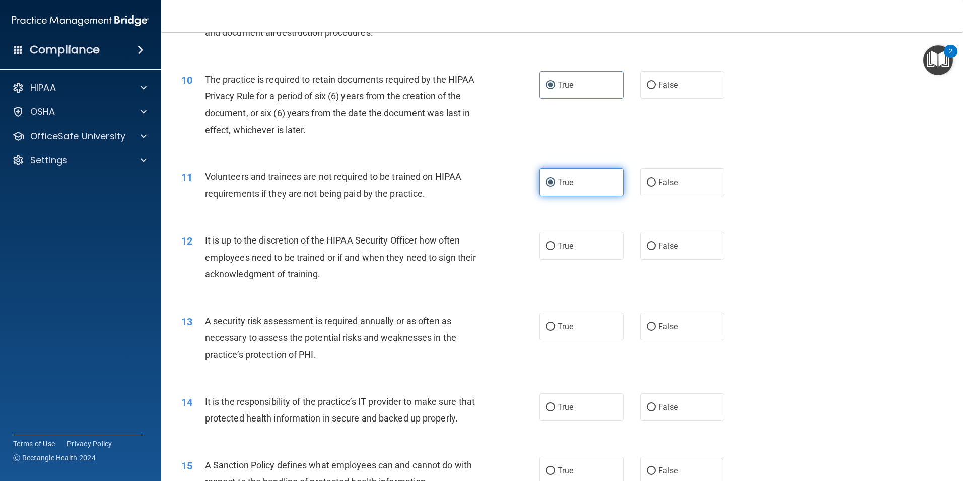
scroll to position [806, 0]
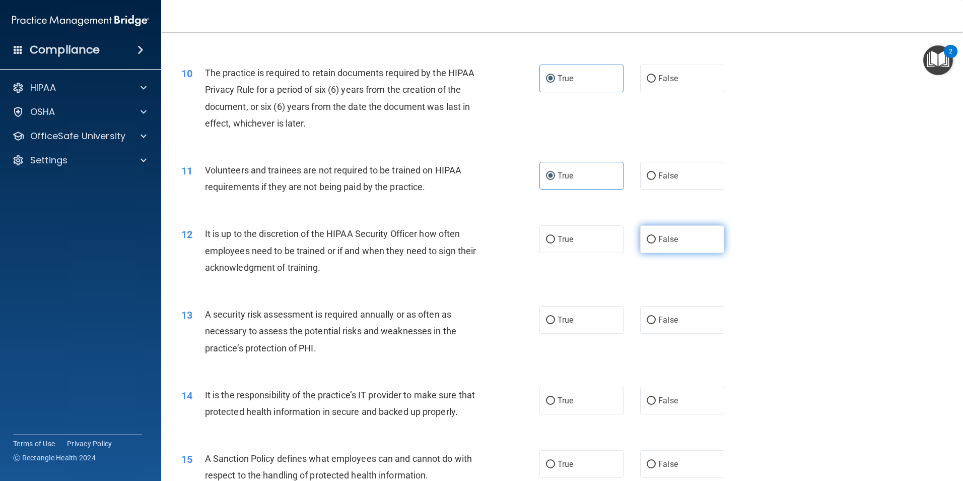
click at [680, 247] on label "False" at bounding box center [682, 239] width 84 height 28
click at [656, 243] on input "False" at bounding box center [651, 240] width 9 height 8
radio input "true"
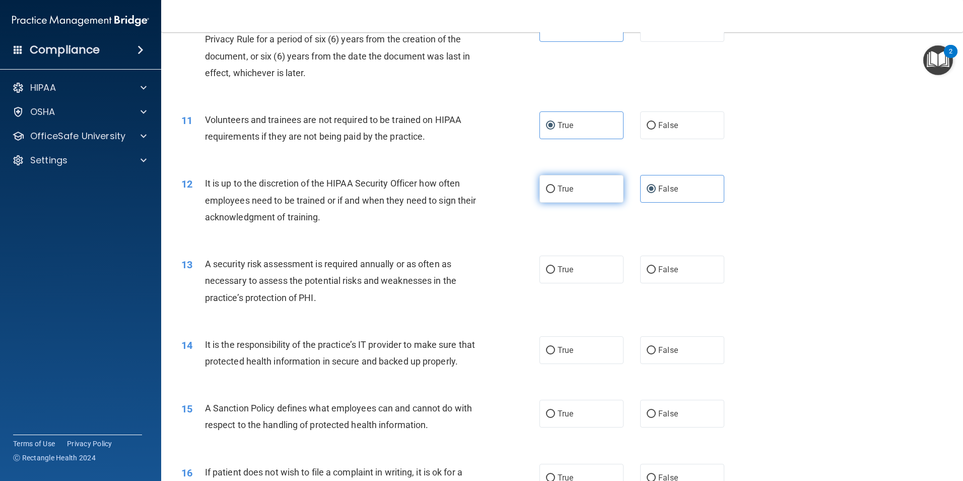
click at [592, 196] on label "True" at bounding box center [582, 189] width 84 height 28
click at [555, 193] on input "True" at bounding box center [550, 189] width 9 height 8
radio input "true"
radio input "false"
click at [593, 277] on label "True" at bounding box center [582, 269] width 84 height 28
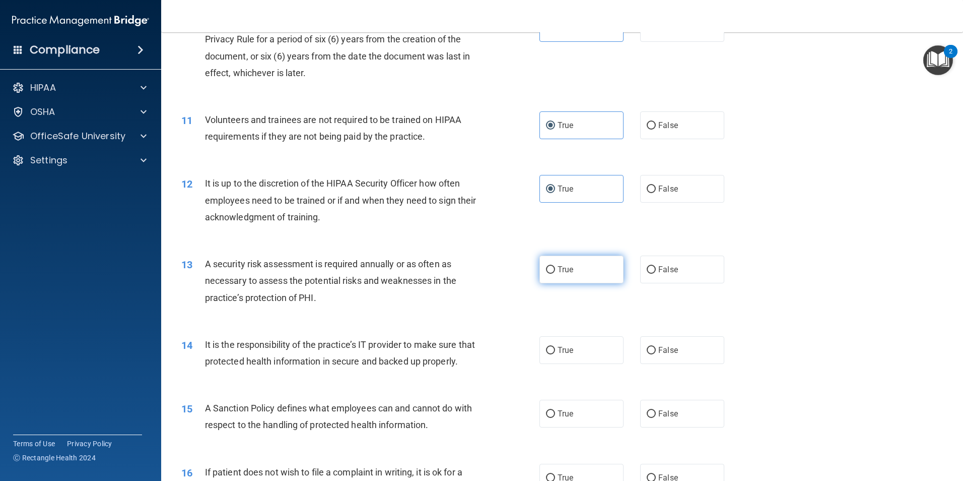
click at [555, 274] on input "True" at bounding box center [550, 270] width 9 height 8
radio input "true"
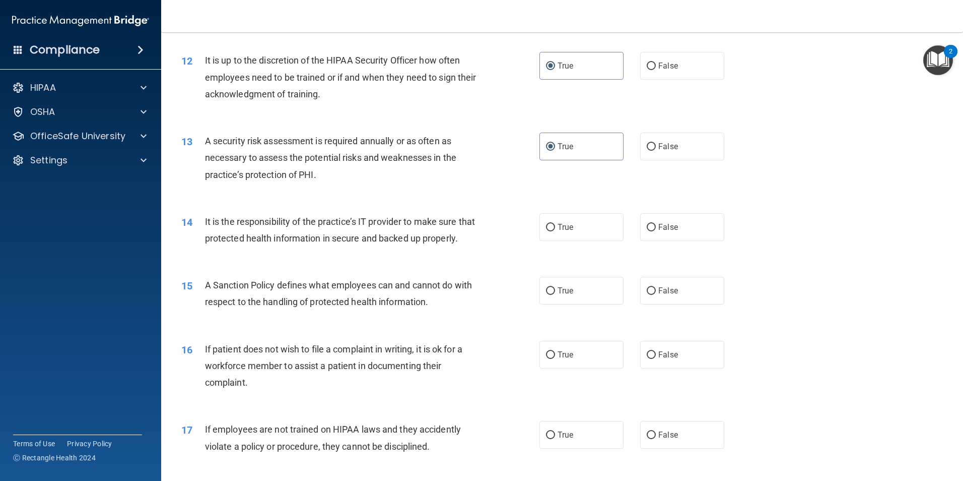
scroll to position [1008, 0]
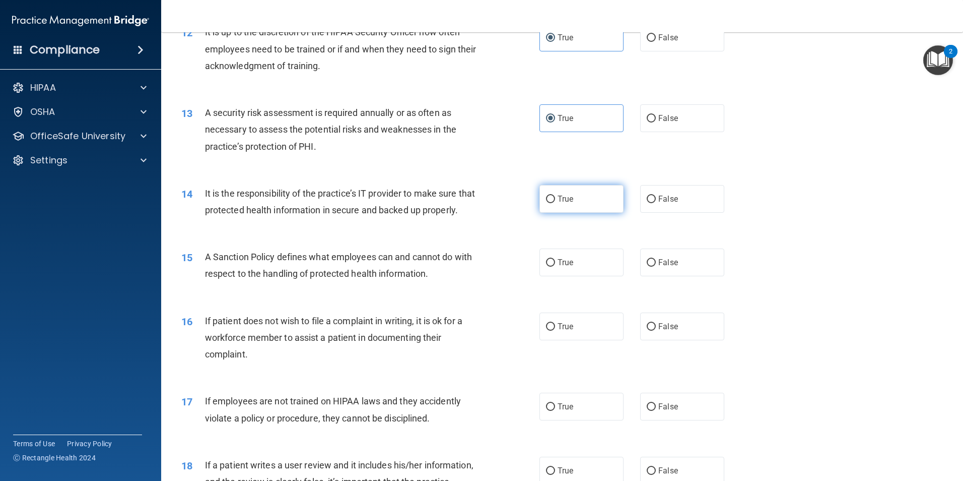
click at [561, 188] on label "True" at bounding box center [582, 199] width 84 height 28
click at [555, 196] on input "True" at bounding box center [550, 200] width 9 height 8
radio input "true"
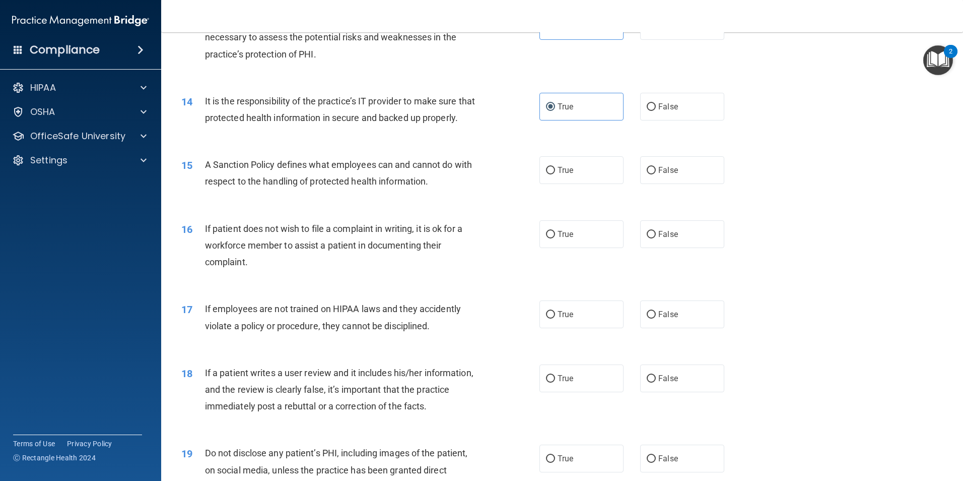
scroll to position [1109, 0]
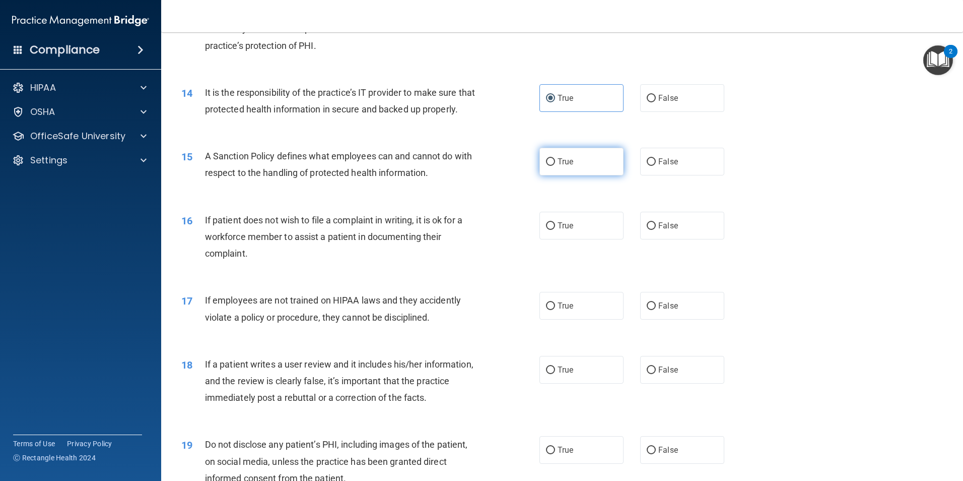
click at [607, 175] on label "True" at bounding box center [582, 162] width 84 height 28
click at [555, 166] on input "True" at bounding box center [550, 162] width 9 height 8
radio input "true"
click at [576, 239] on label "True" at bounding box center [582, 226] width 84 height 28
click at [555, 230] on input "True" at bounding box center [550, 226] width 9 height 8
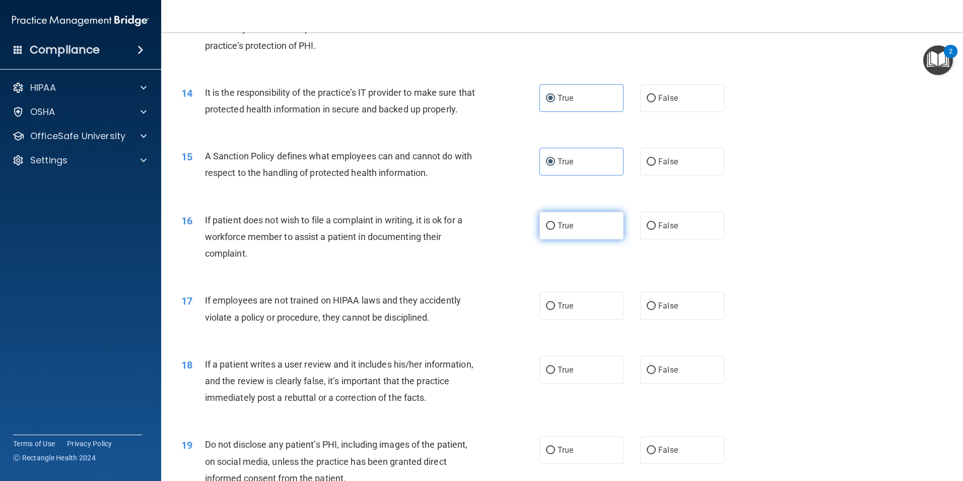
radio input "true"
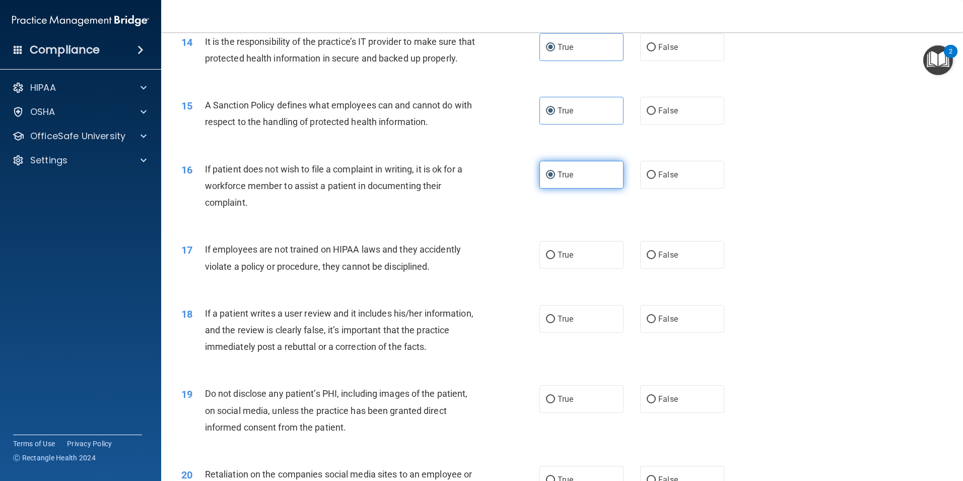
scroll to position [1209, 0]
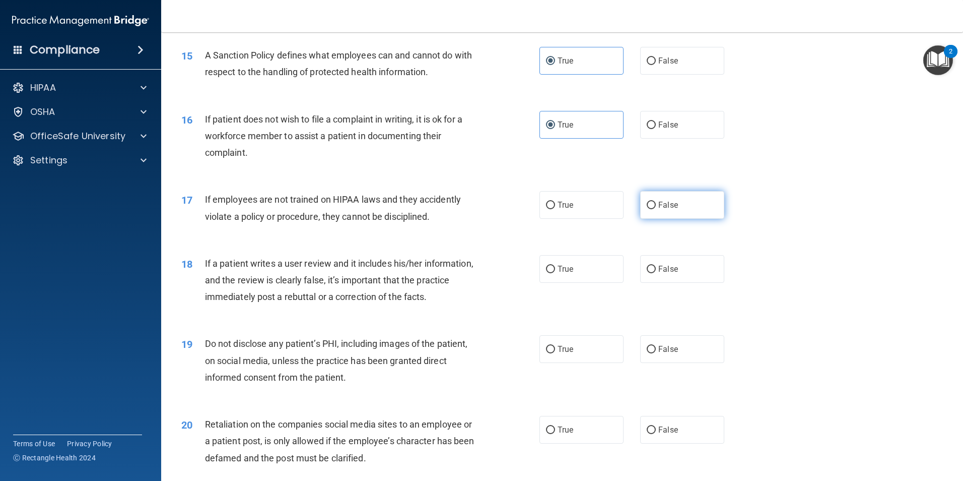
click at [647, 209] on input "False" at bounding box center [651, 206] width 9 height 8
radio input "true"
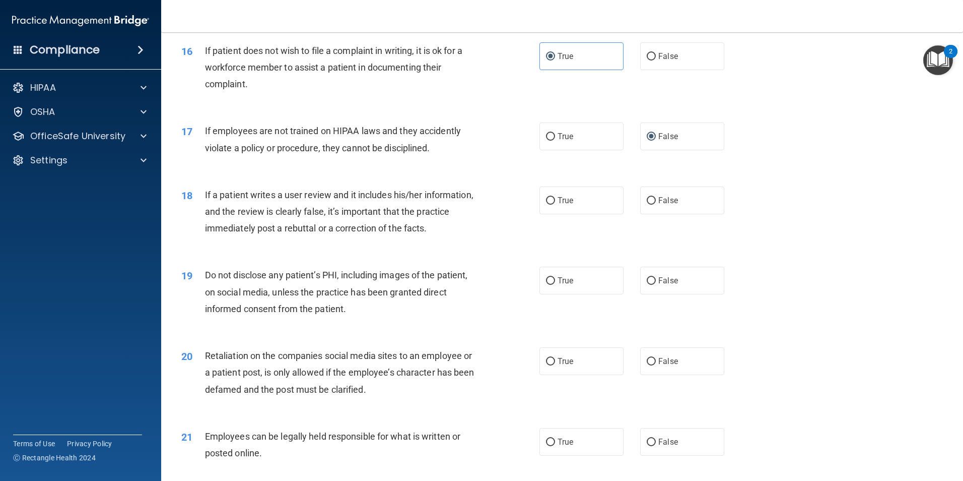
scroll to position [1310, 0]
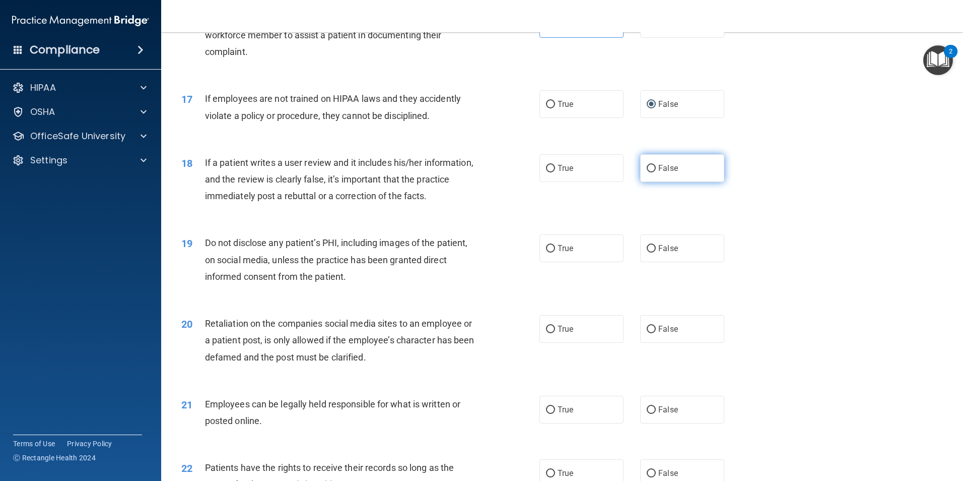
click at [668, 182] on label "False" at bounding box center [682, 168] width 84 height 28
click at [656, 172] on input "False" at bounding box center [651, 169] width 9 height 8
radio input "true"
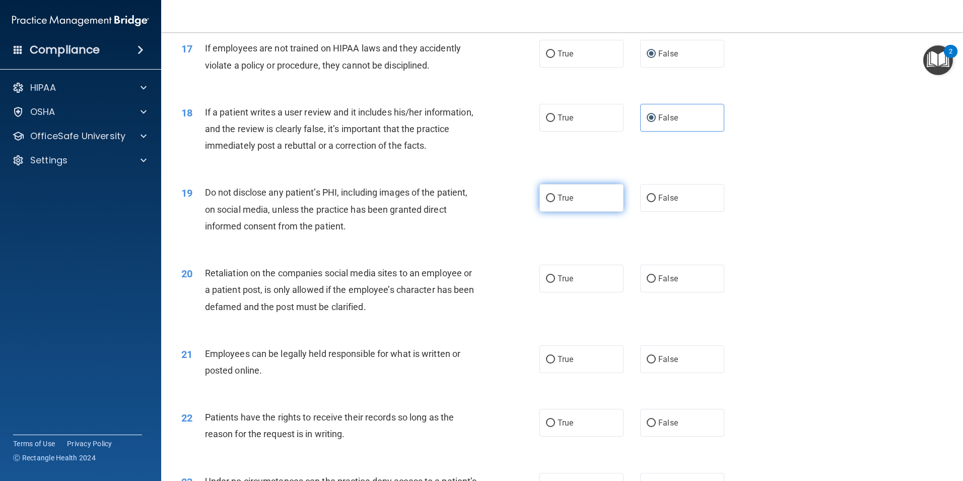
click at [574, 210] on label "True" at bounding box center [582, 198] width 84 height 28
click at [555, 202] on input "True" at bounding box center [550, 199] width 9 height 8
radio input "true"
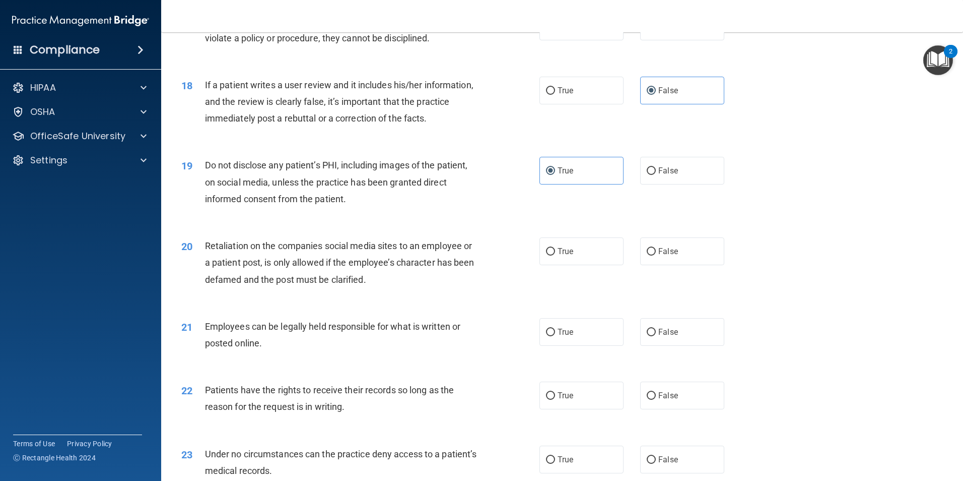
scroll to position [1411, 0]
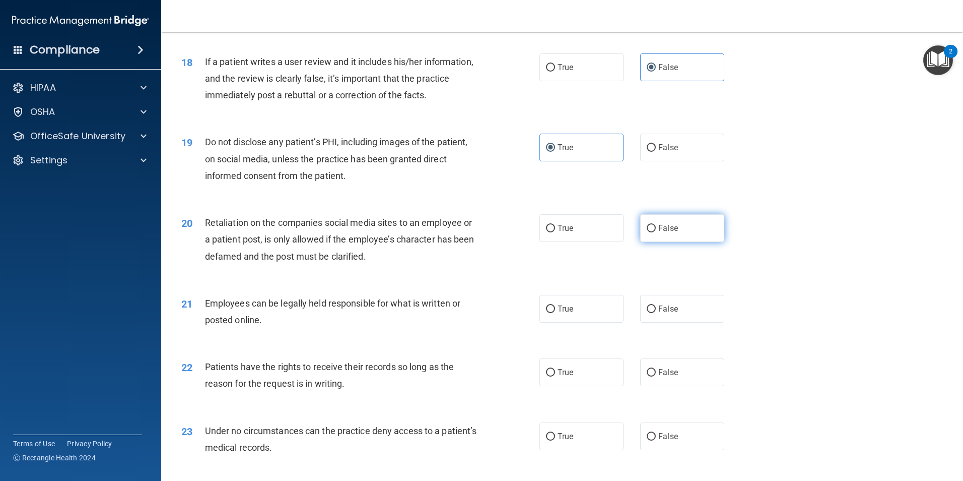
click at [655, 242] on label "False" at bounding box center [682, 228] width 84 height 28
click at [655, 232] on input "False" at bounding box center [651, 229] width 9 height 8
radio input "true"
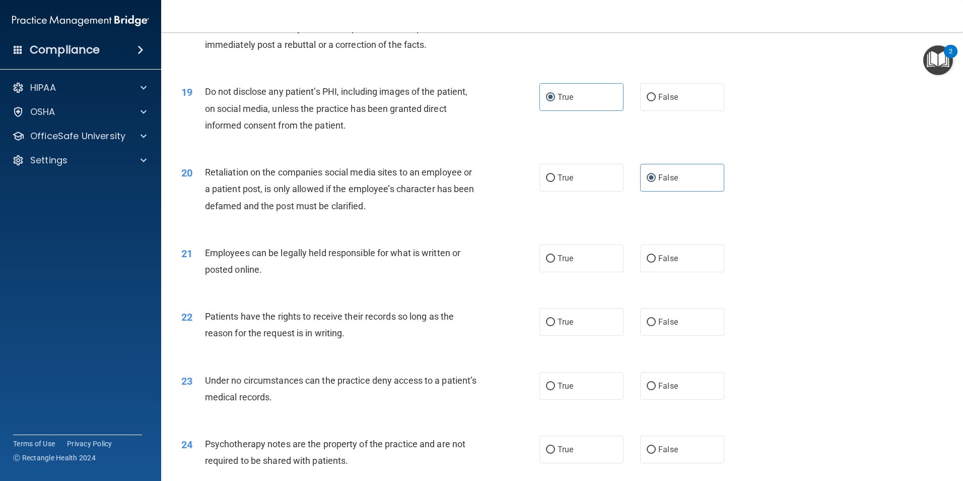
scroll to position [1512, 0]
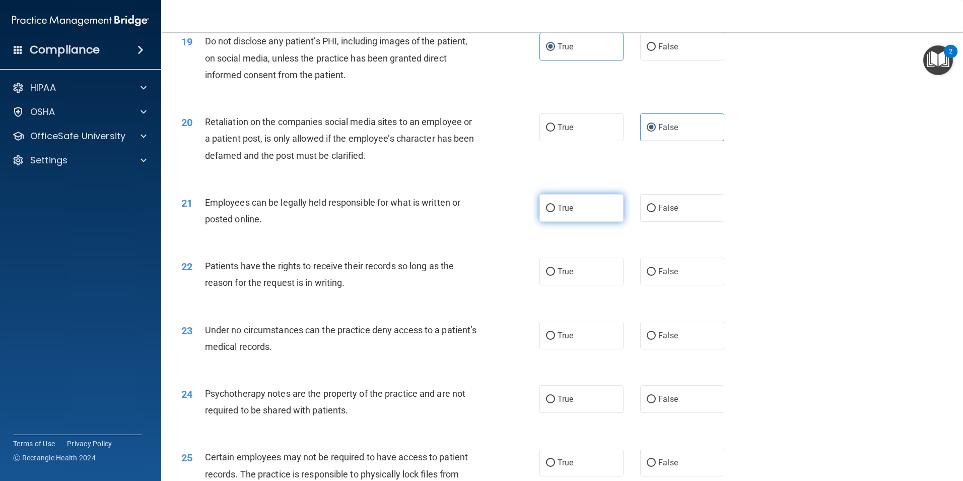
click at [579, 222] on label "True" at bounding box center [582, 208] width 84 height 28
click at [555, 212] on input "True" at bounding box center [550, 209] width 9 height 8
radio input "true"
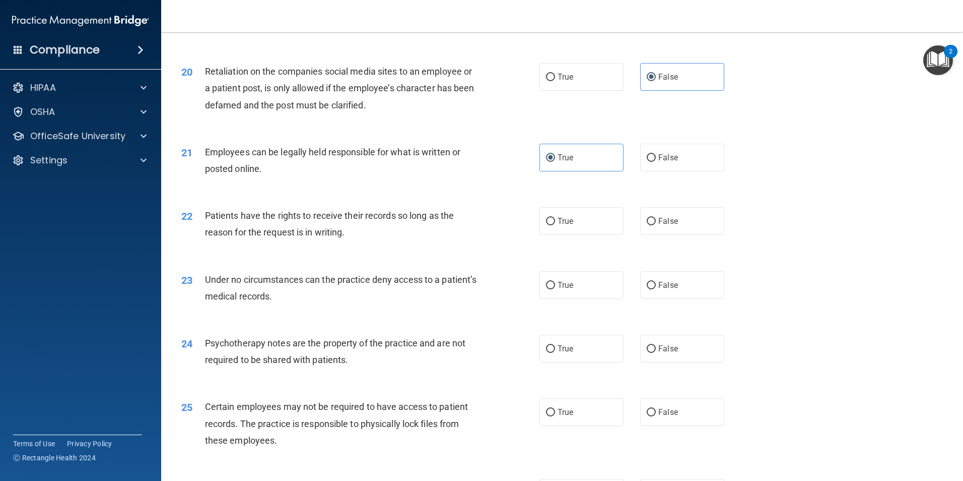
scroll to position [1613, 0]
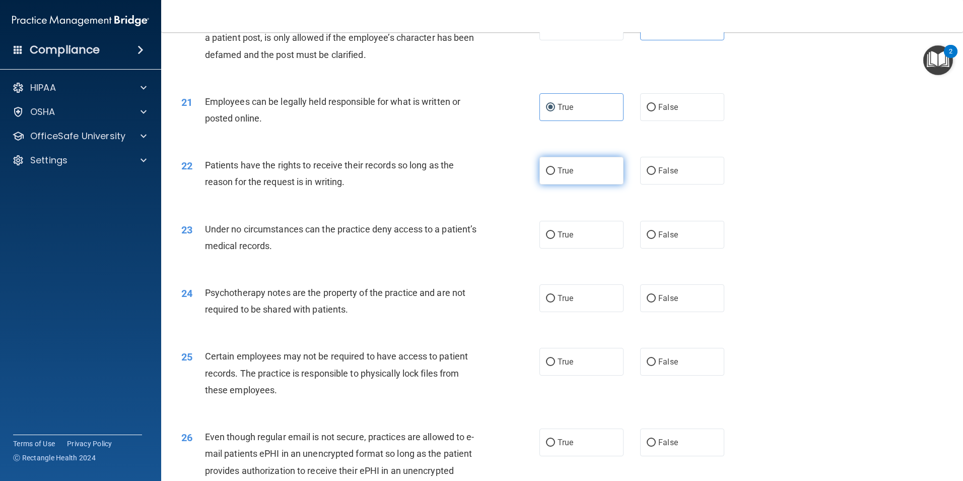
click at [598, 184] on label "True" at bounding box center [582, 171] width 84 height 28
click at [555, 175] on input "True" at bounding box center [550, 171] width 9 height 8
radio input "true"
click at [596, 184] on label "True" at bounding box center [582, 171] width 84 height 28
click at [555, 175] on input "True" at bounding box center [550, 171] width 9 height 8
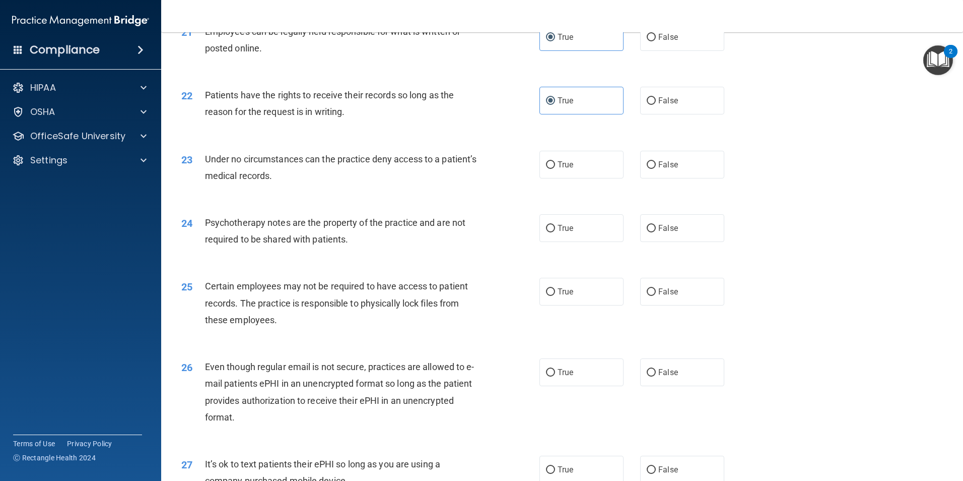
scroll to position [1713, 0]
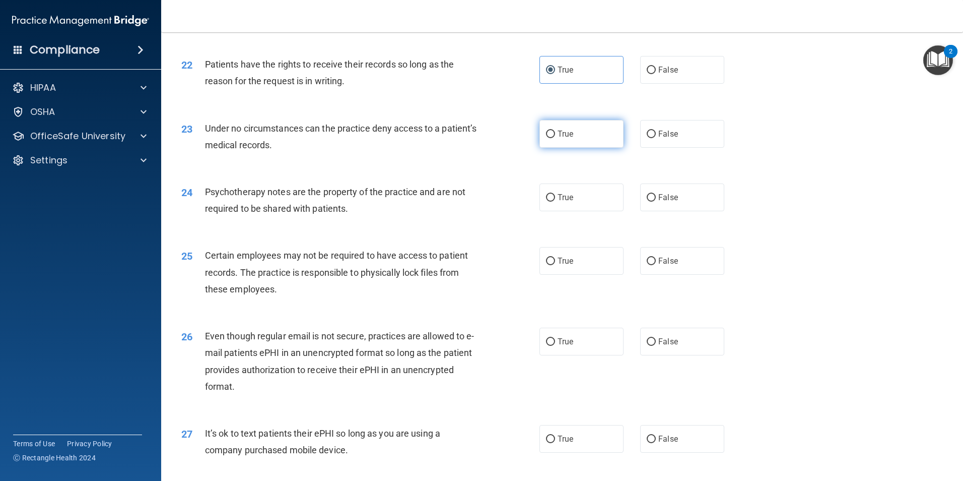
click at [588, 148] on label "True" at bounding box center [582, 134] width 84 height 28
click at [555, 138] on input "True" at bounding box center [550, 135] width 9 height 8
radio input "true"
click at [594, 211] on label "True" at bounding box center [582, 197] width 84 height 28
click at [555, 202] on input "True" at bounding box center [550, 198] width 9 height 8
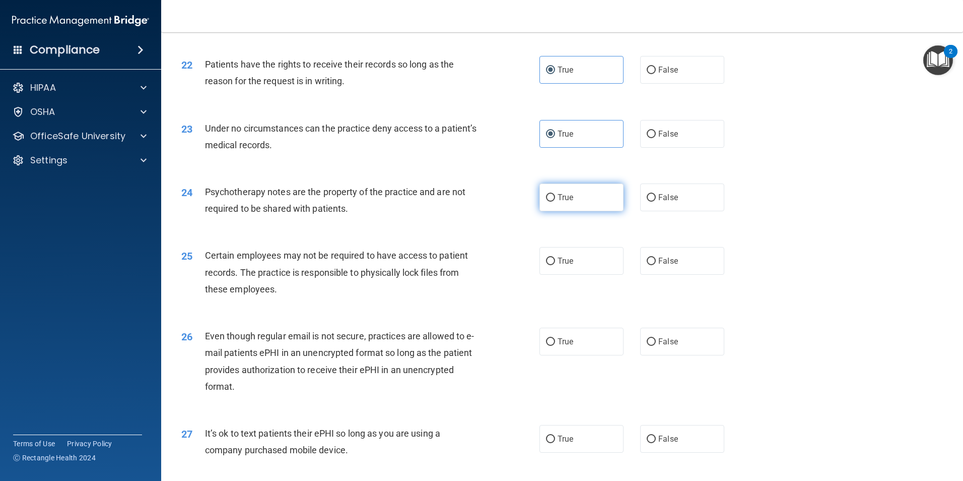
radio input "true"
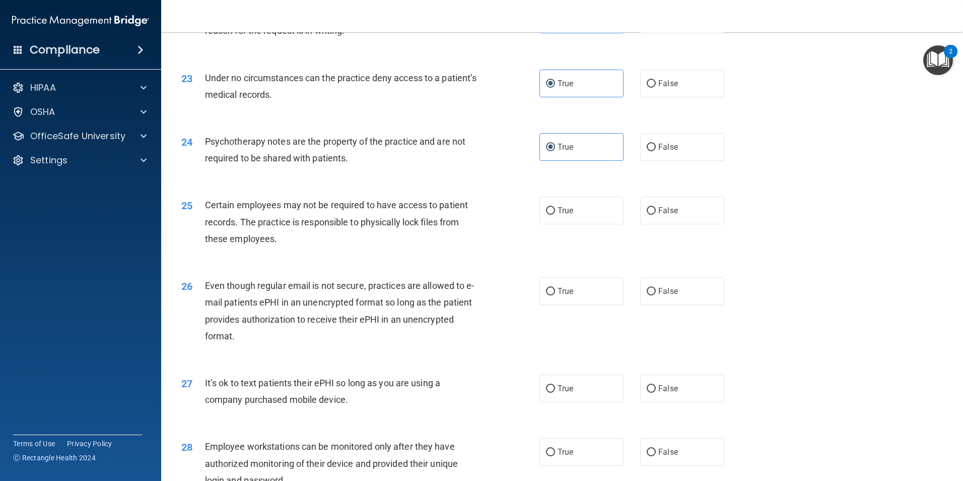
scroll to position [1814, 0]
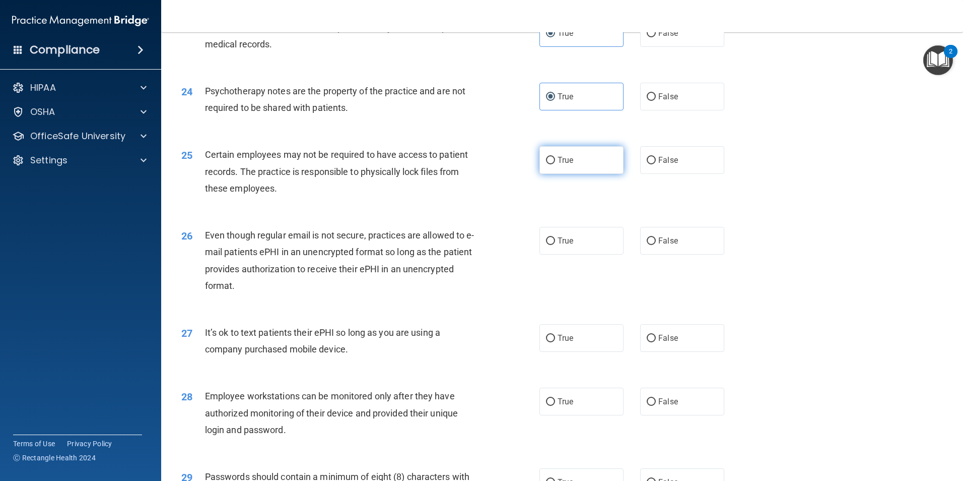
click at [587, 174] on label "True" at bounding box center [582, 160] width 84 height 28
click at [555, 164] on input "True" at bounding box center [550, 161] width 9 height 8
radio input "true"
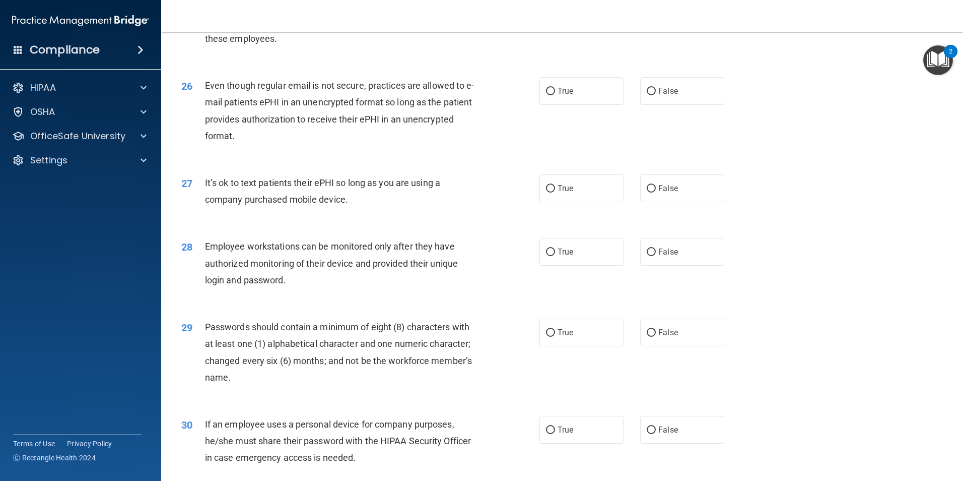
scroll to position [1965, 0]
click at [654, 100] on label "False" at bounding box center [682, 90] width 84 height 28
click at [654, 94] on input "False" at bounding box center [651, 90] width 9 height 8
radio input "true"
click at [654, 201] on label "False" at bounding box center [682, 187] width 84 height 28
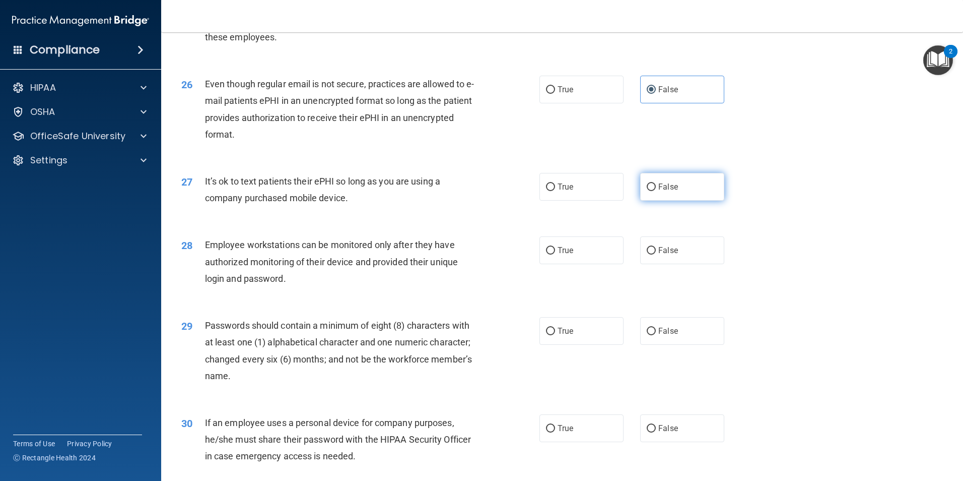
click at [654, 191] on input "False" at bounding box center [651, 187] width 9 height 8
radio input "true"
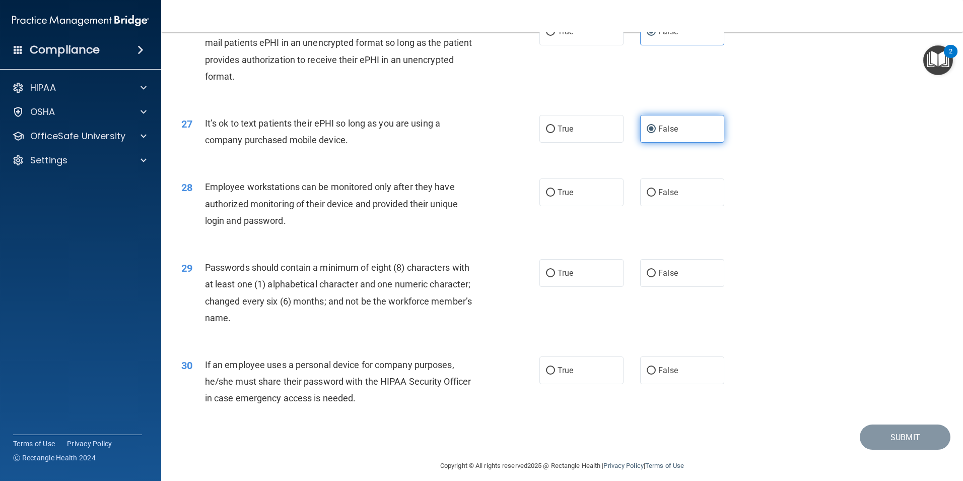
scroll to position [2049, 0]
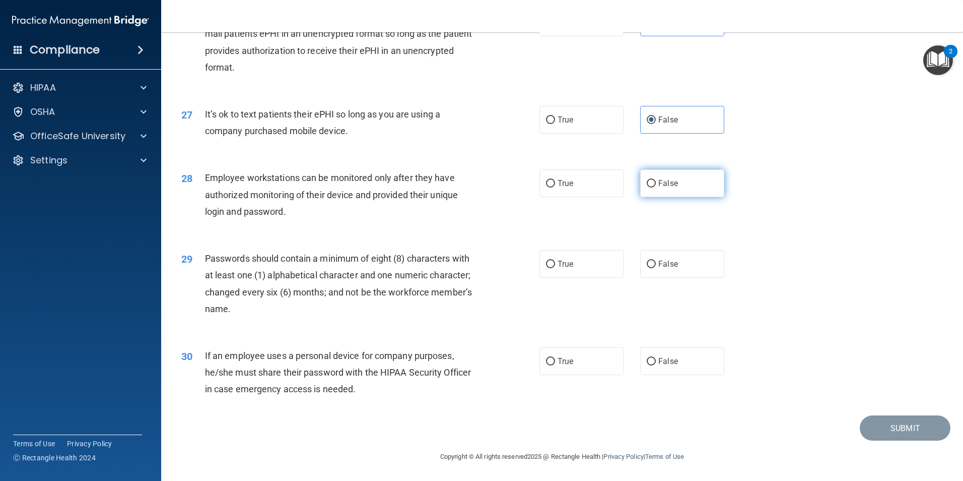
click at [663, 191] on label "False" at bounding box center [682, 183] width 84 height 28
click at [656, 187] on input "False" at bounding box center [651, 184] width 9 height 8
radio input "true"
click at [581, 264] on label "True" at bounding box center [582, 264] width 84 height 28
click at [555, 264] on input "True" at bounding box center [550, 265] width 9 height 8
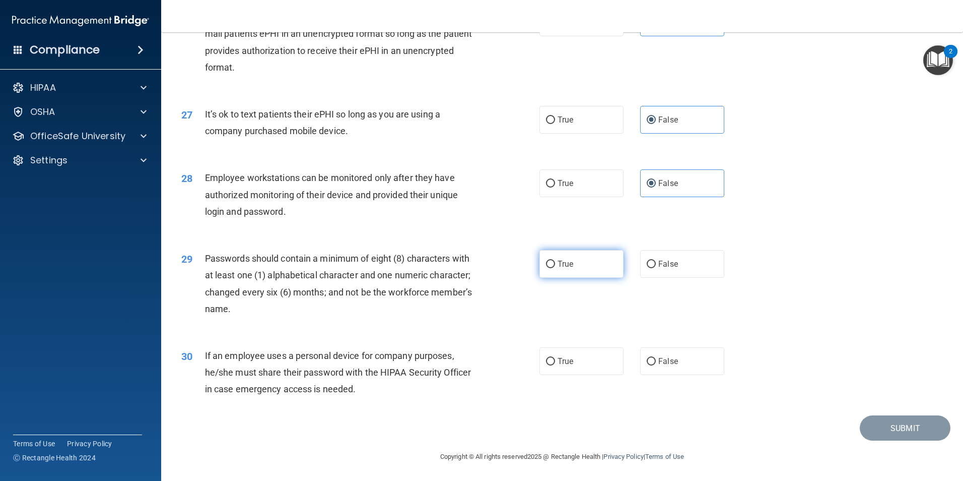
radio input "true"
click at [671, 360] on span "False" at bounding box center [669, 361] width 20 height 10
click at [656, 360] on input "False" at bounding box center [651, 362] width 9 height 8
radio input "true"
click at [901, 416] on button "Submit" at bounding box center [905, 428] width 91 height 26
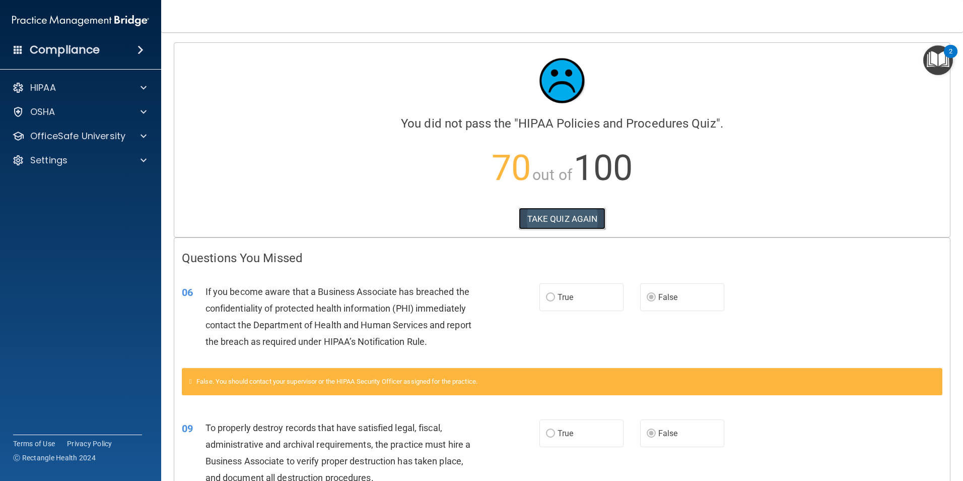
click at [545, 225] on button "TAKE QUIZ AGAIN" at bounding box center [562, 219] width 87 height 22
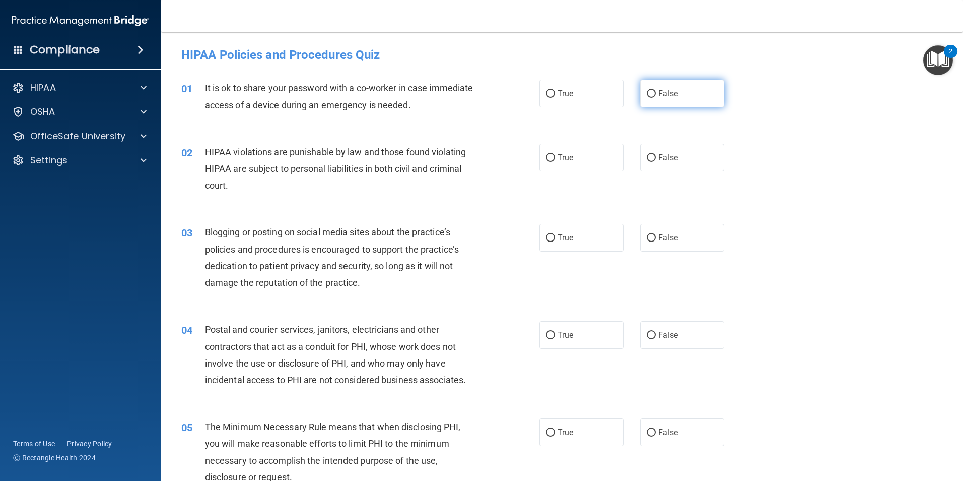
click at [659, 91] on span "False" at bounding box center [669, 94] width 20 height 10
click at [654, 91] on input "False" at bounding box center [651, 94] width 9 height 8
radio input "true"
click at [558, 158] on span "True" at bounding box center [566, 158] width 16 height 10
click at [554, 158] on input "True" at bounding box center [550, 158] width 9 height 8
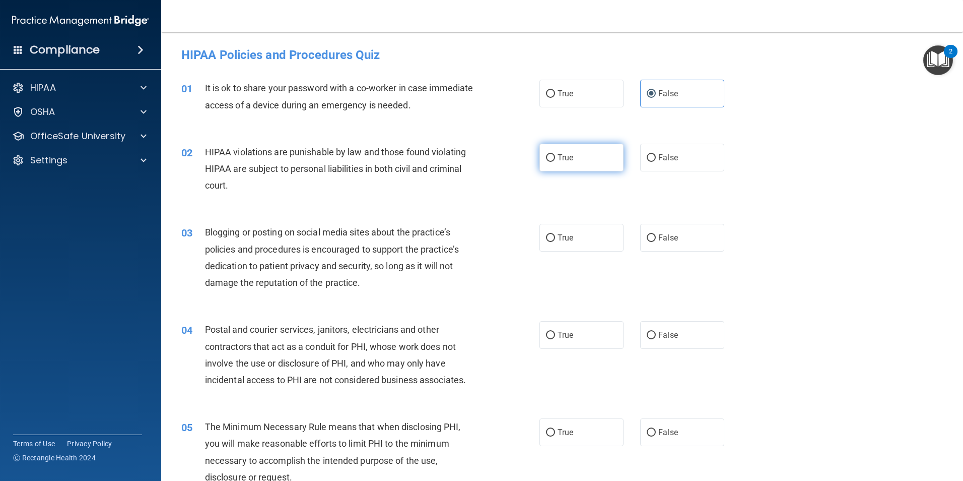
radio input "true"
click at [650, 232] on label "False" at bounding box center [682, 238] width 84 height 28
click at [650, 234] on input "False" at bounding box center [651, 238] width 9 height 8
radio input "true"
click at [477, 272] on div "Blogging or posting on social media sites about the practice’s policies and pro…" at bounding box center [345, 257] width 280 height 67
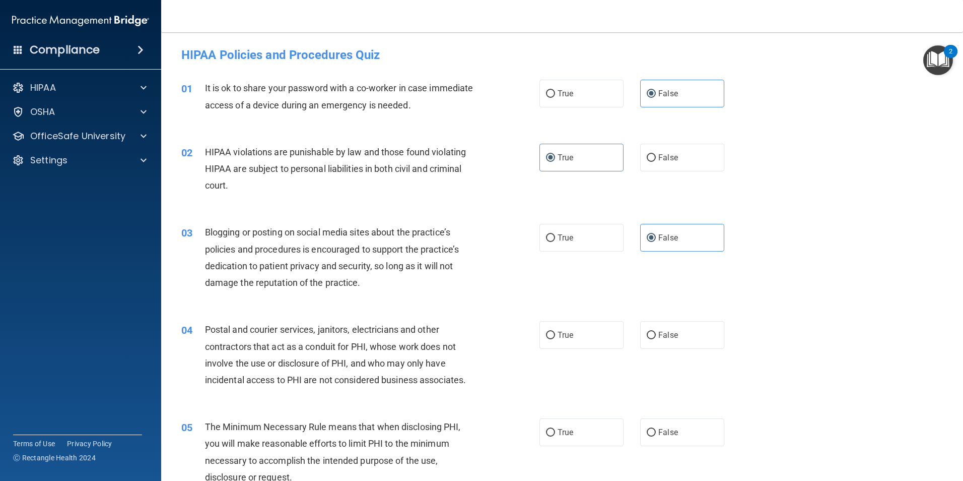
scroll to position [151, 0]
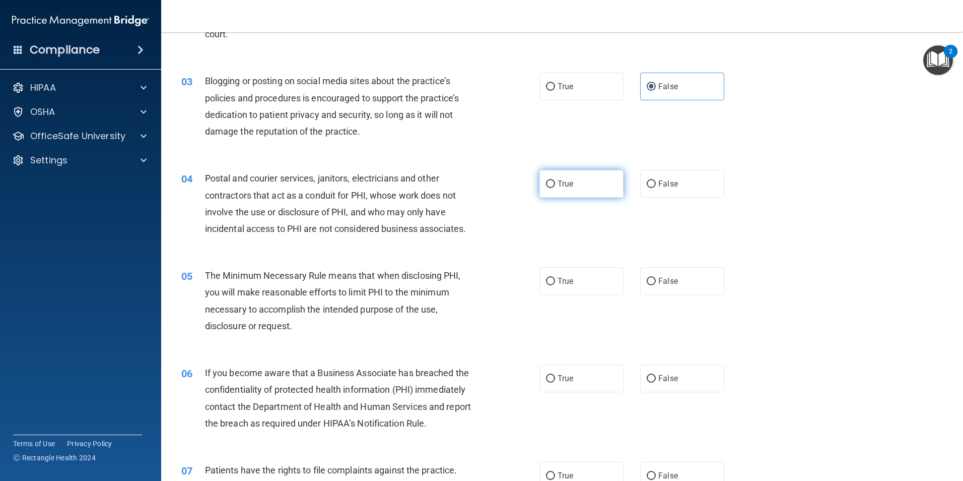
click at [585, 183] on label "True" at bounding box center [582, 184] width 84 height 28
click at [555, 183] on input "True" at bounding box center [550, 184] width 9 height 8
radio input "true"
click at [550, 241] on div "04 Postal and courier services, janitors, electricians and other contractors th…" at bounding box center [360, 206] width 389 height 72
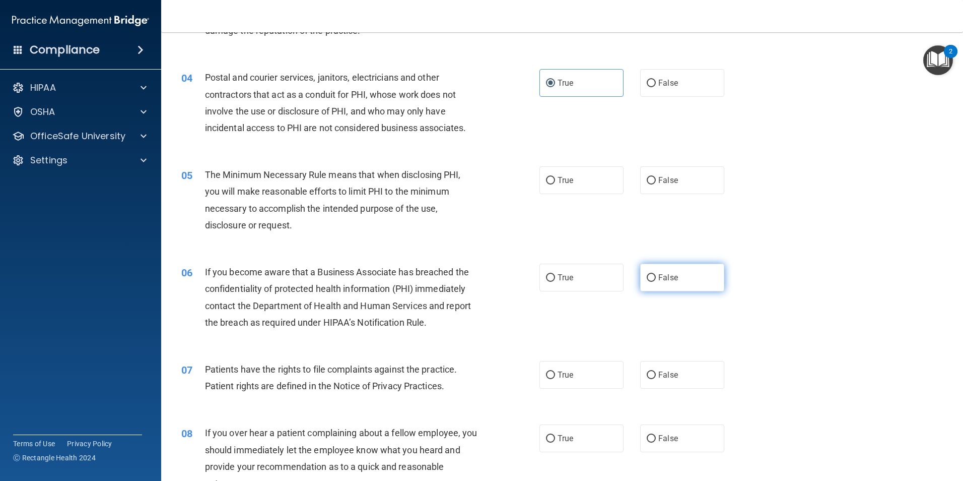
click at [663, 277] on span "False" at bounding box center [669, 278] width 20 height 10
click at [656, 277] on input "False" at bounding box center [651, 278] width 9 height 8
radio input "true"
click at [497, 343] on div "06 If you become aware that a Business Associate has breached the confidentiali…" at bounding box center [562, 299] width 777 height 97
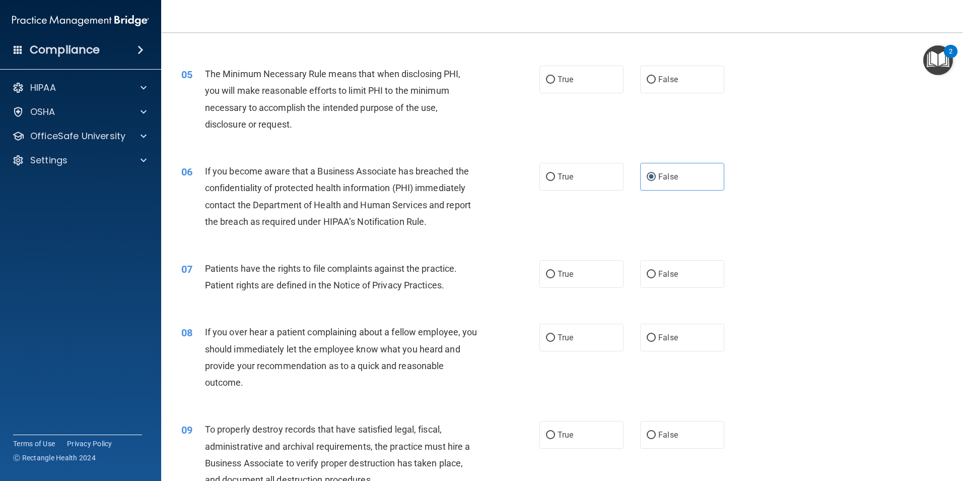
scroll to position [403, 0]
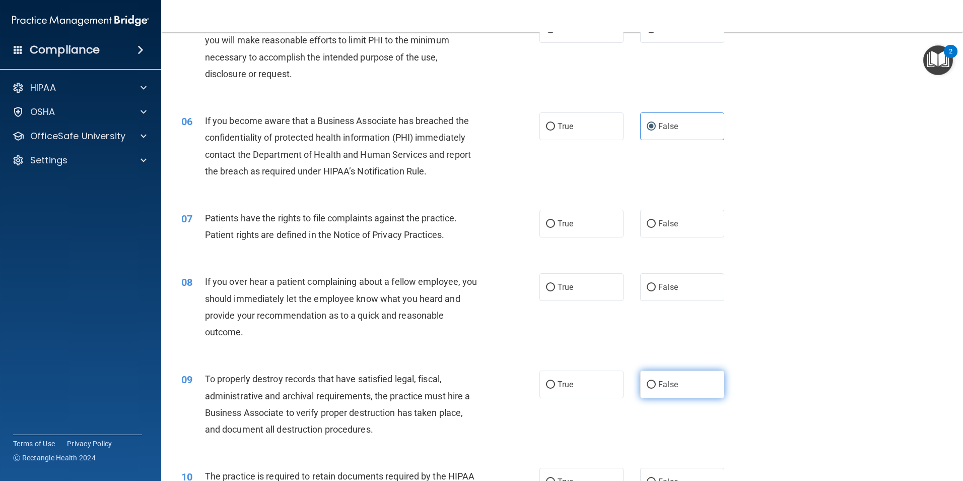
click at [667, 381] on span "False" at bounding box center [669, 384] width 20 height 10
click at [656, 381] on input "False" at bounding box center [651, 385] width 9 height 8
radio input "true"
click at [669, 282] on label "False" at bounding box center [682, 287] width 84 height 28
click at [656, 284] on input "False" at bounding box center [651, 288] width 9 height 8
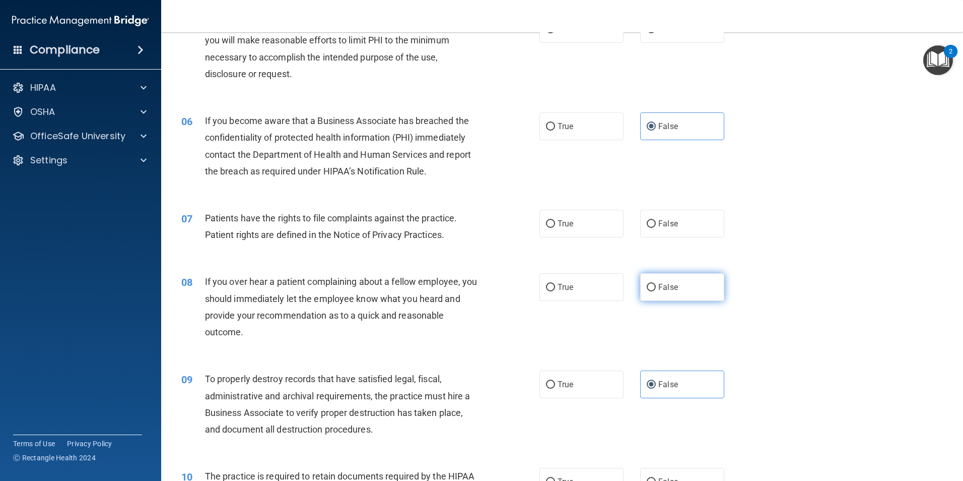
radio input "true"
click at [570, 223] on span "True" at bounding box center [566, 224] width 16 height 10
click at [555, 223] on input "True" at bounding box center [550, 224] width 9 height 8
radio input "true"
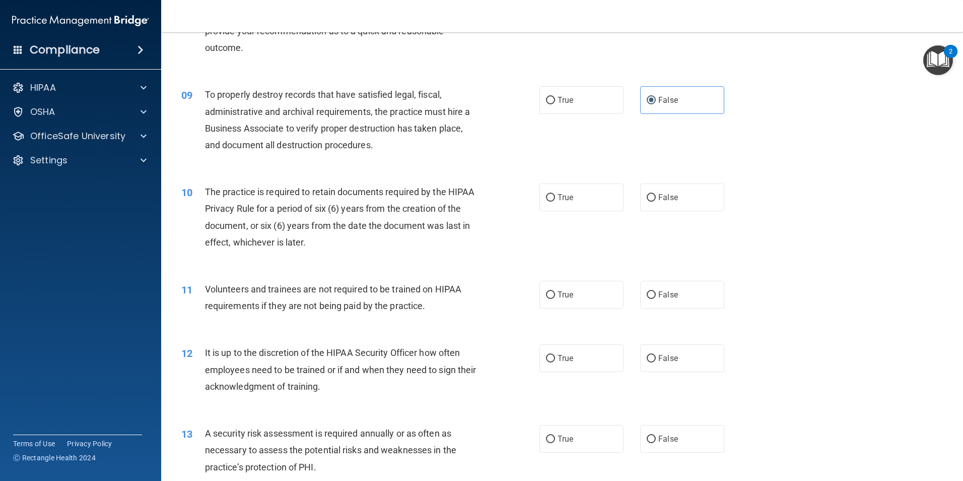
scroll to position [705, 0]
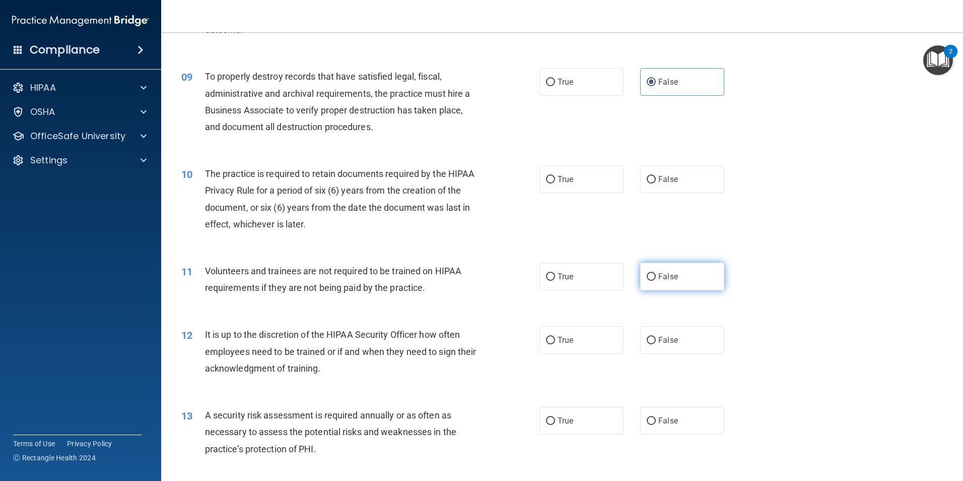
click at [654, 278] on label "False" at bounding box center [682, 277] width 84 height 28
click at [654, 278] on input "False" at bounding box center [651, 277] width 9 height 8
radio input "true"
click at [553, 176] on label "True" at bounding box center [582, 179] width 84 height 28
click at [553, 176] on input "True" at bounding box center [550, 180] width 9 height 8
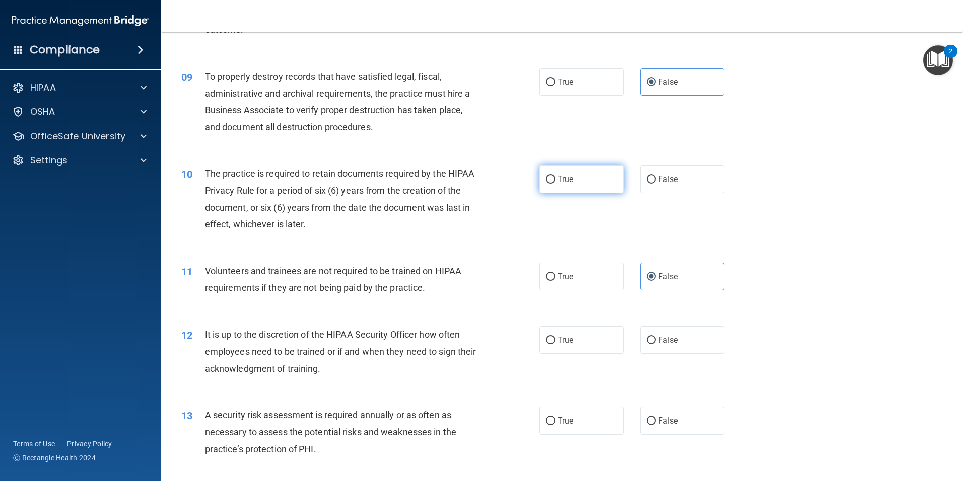
radio input "true"
click at [520, 218] on div "10 The practice is required to retain documents required by the HIPAA Privacy R…" at bounding box center [360, 201] width 389 height 72
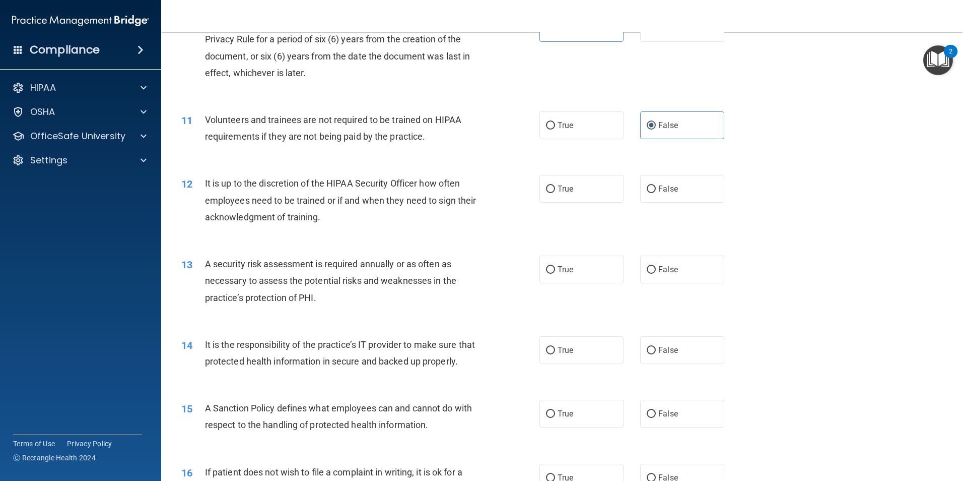
scroll to position [907, 0]
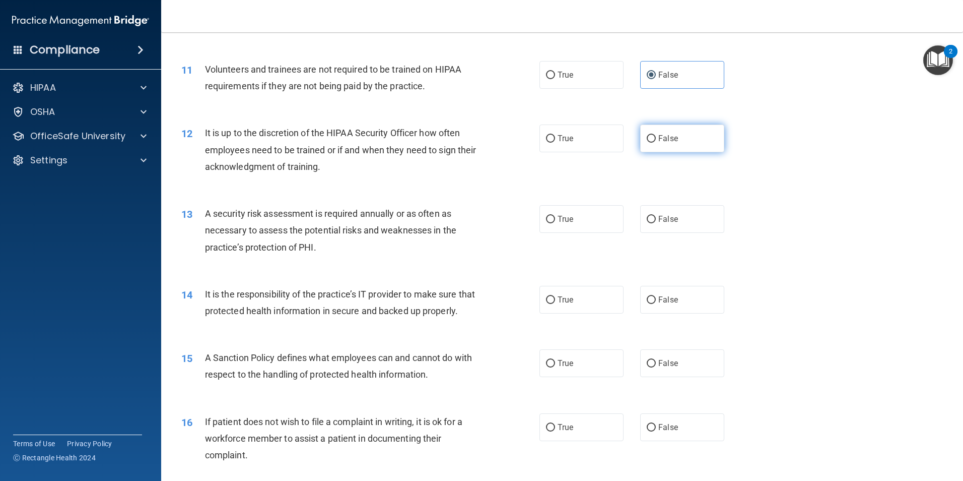
click at [672, 143] on label "False" at bounding box center [682, 138] width 84 height 28
click at [656, 143] on input "False" at bounding box center [651, 139] width 9 height 8
radio input "true"
click at [519, 187] on div "12 It is up to the discretion of the HIPAA Security Officer how often employees…" at bounding box center [562, 152] width 777 height 81
click at [564, 220] on span "True" at bounding box center [566, 219] width 16 height 10
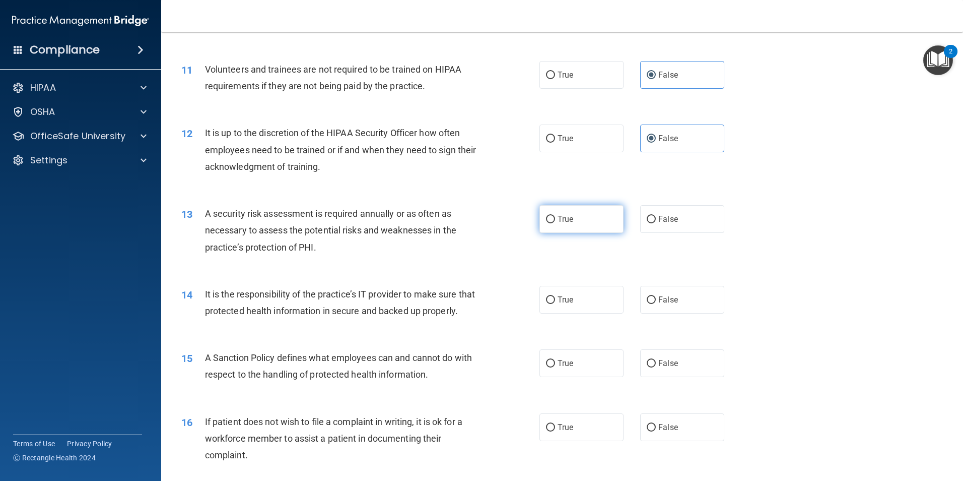
click at [555, 220] on input "True" at bounding box center [550, 220] width 9 height 8
radio input "true"
click at [659, 300] on span "False" at bounding box center [669, 300] width 20 height 10
click at [656, 300] on input "False" at bounding box center [651, 300] width 9 height 8
radio input "true"
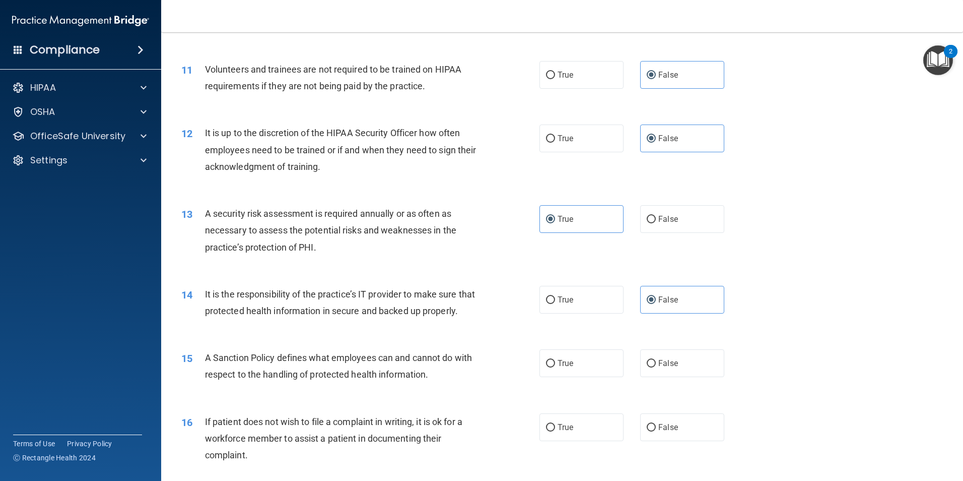
click at [514, 258] on div "13 A security risk assessment is required annually or as often as necessary to …" at bounding box center [360, 232] width 389 height 55
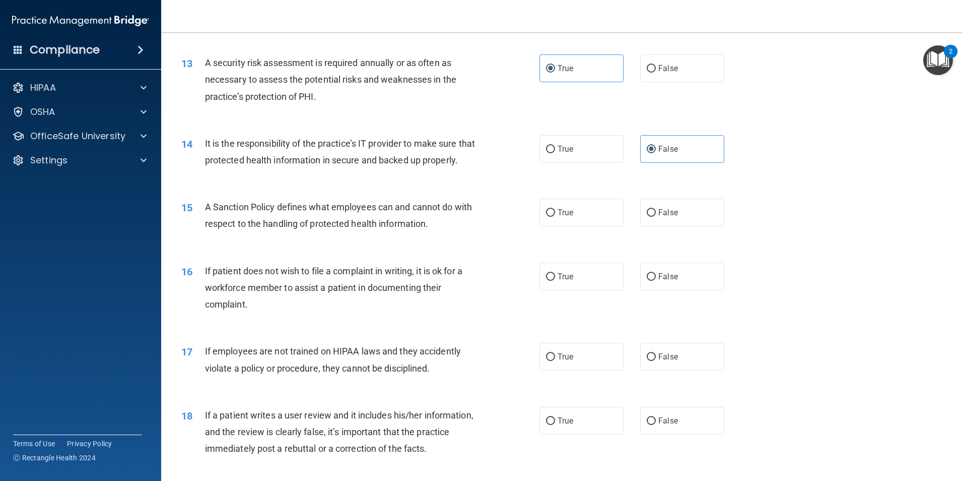
scroll to position [1058, 0]
click at [479, 185] on div "14 It is the responsibility of the practice’s IT provider to make sure that pro…" at bounding box center [562, 153] width 777 height 63
click at [655, 226] on label "False" at bounding box center [682, 212] width 84 height 28
click at [655, 216] on input "False" at bounding box center [651, 213] width 9 height 8
radio input "true"
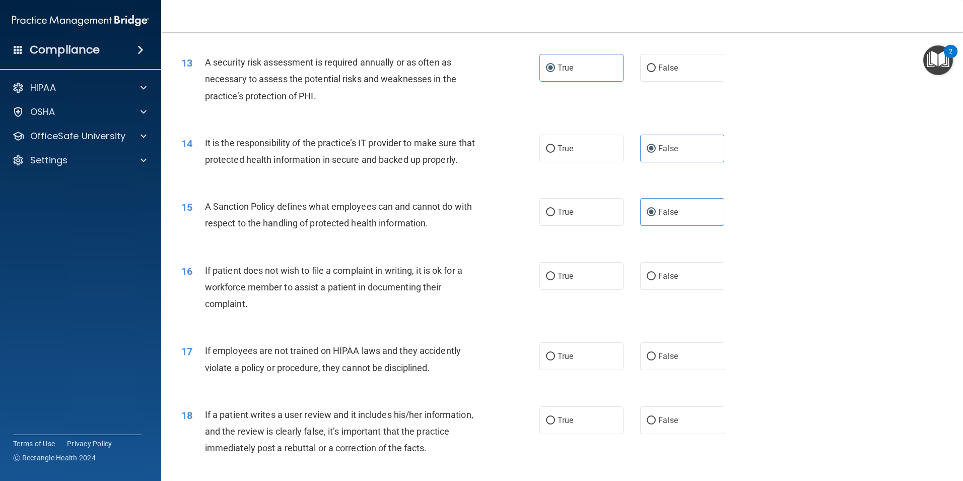
click at [490, 249] on div "15 A Sanction Policy defines what employees can and cannot do with respect to t…" at bounding box center [562, 216] width 777 height 63
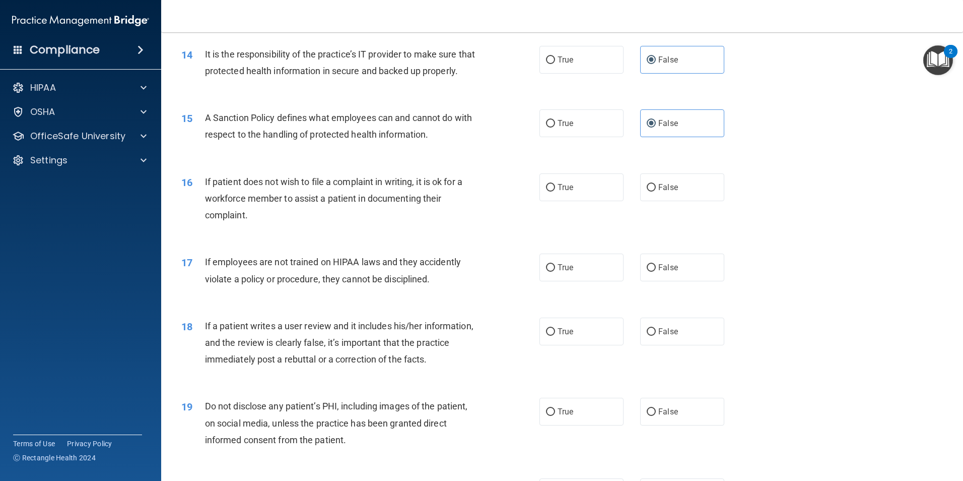
scroll to position [1159, 0]
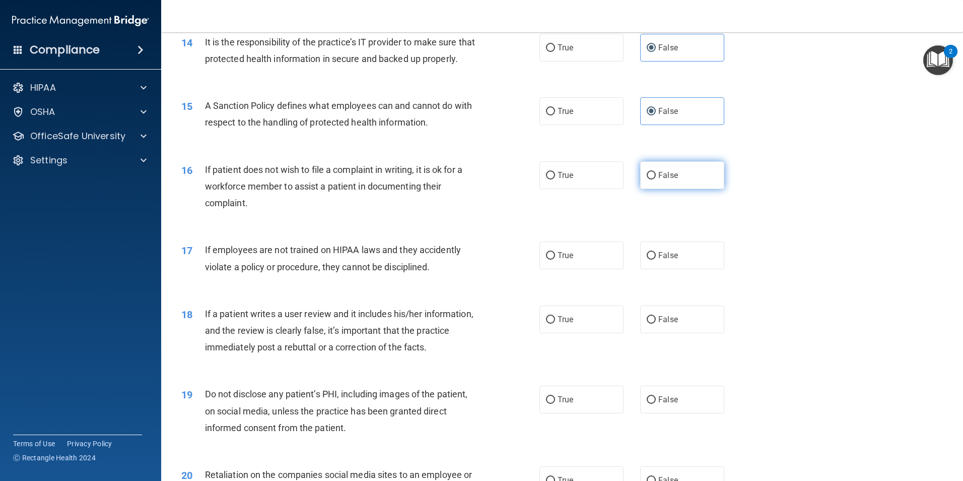
click at [652, 189] on label "False" at bounding box center [682, 175] width 84 height 28
click at [652, 179] on input "False" at bounding box center [651, 176] width 9 height 8
radio input "true"
click at [460, 229] on div "16 If patient does not wish to file a complaint in writing, it is ok for a work…" at bounding box center [562, 189] width 777 height 81
click at [652, 269] on label "False" at bounding box center [682, 255] width 84 height 28
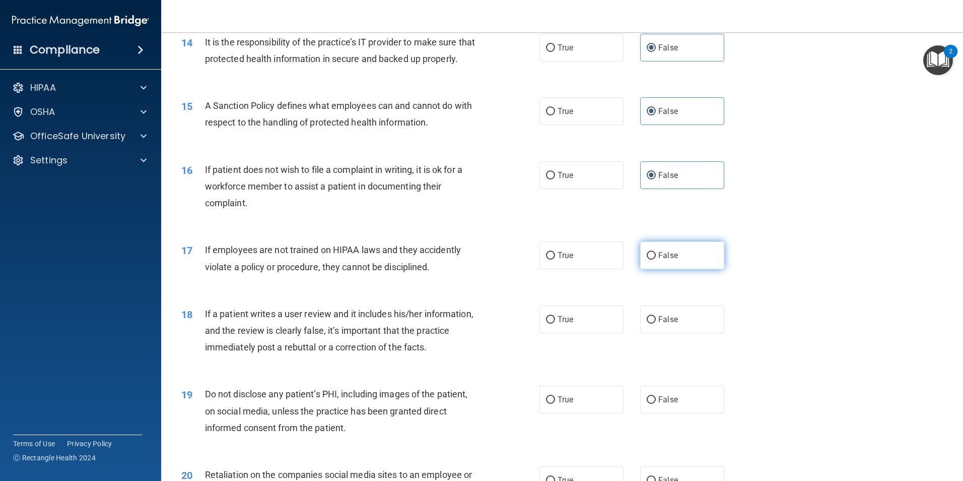
click at [652, 260] on input "False" at bounding box center [651, 256] width 9 height 8
radio input "true"
click at [449, 292] on div "17 If employees are not trained on HIPAA laws and they accidently violate a pol…" at bounding box center [562, 260] width 777 height 63
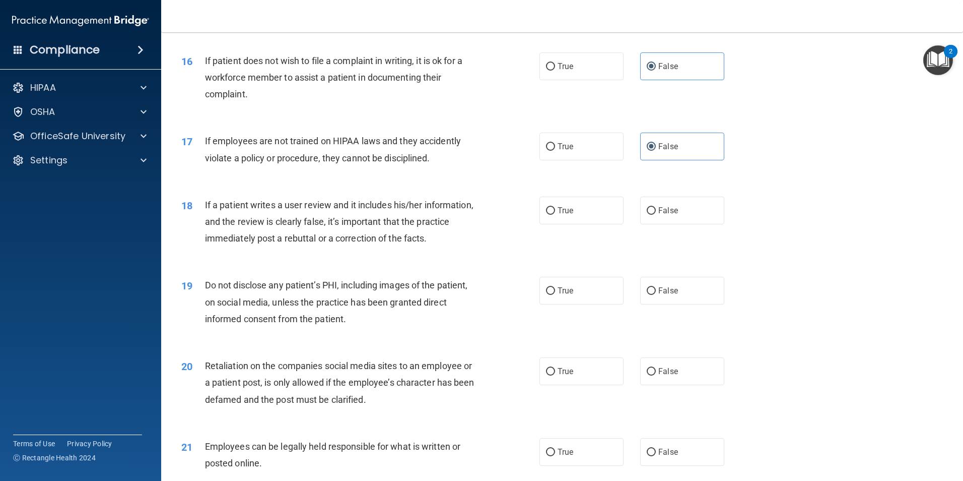
scroll to position [1310, 0]
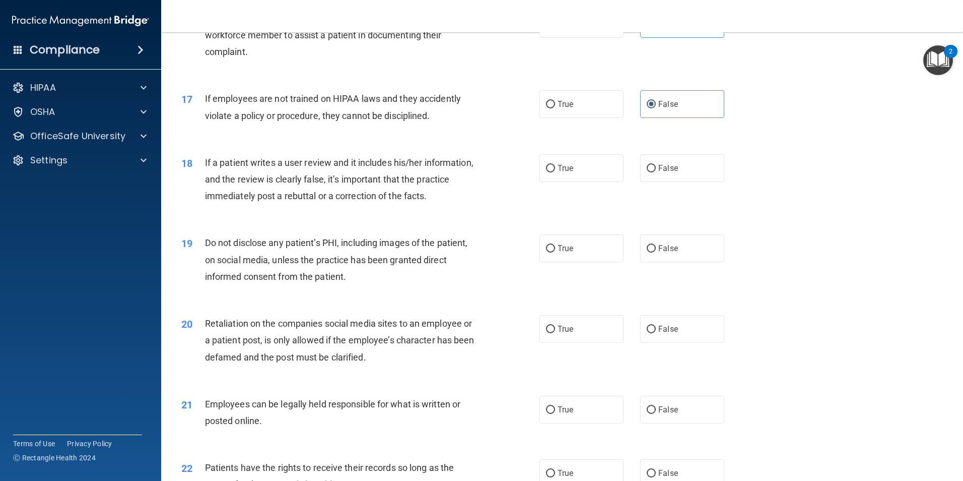
click at [520, 210] on div "18 If a patient writes a user review and it includes his/her information, and t…" at bounding box center [360, 181] width 389 height 55
click at [681, 177] on label "False" at bounding box center [682, 168] width 84 height 28
click at [656, 172] on input "False" at bounding box center [651, 169] width 9 height 8
radio input "true"
click at [602, 262] on label "True" at bounding box center [582, 248] width 84 height 28
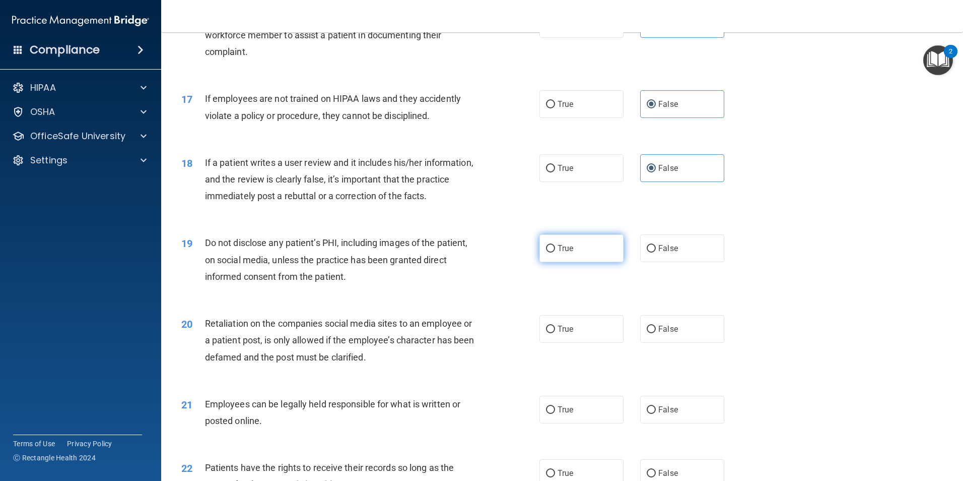
click at [555, 252] on input "True" at bounding box center [550, 249] width 9 height 8
radio input "true"
click at [504, 290] on div "19 Do not disclose any patient’s PHI, including images of the patient, on socia…" at bounding box center [360, 261] width 389 height 55
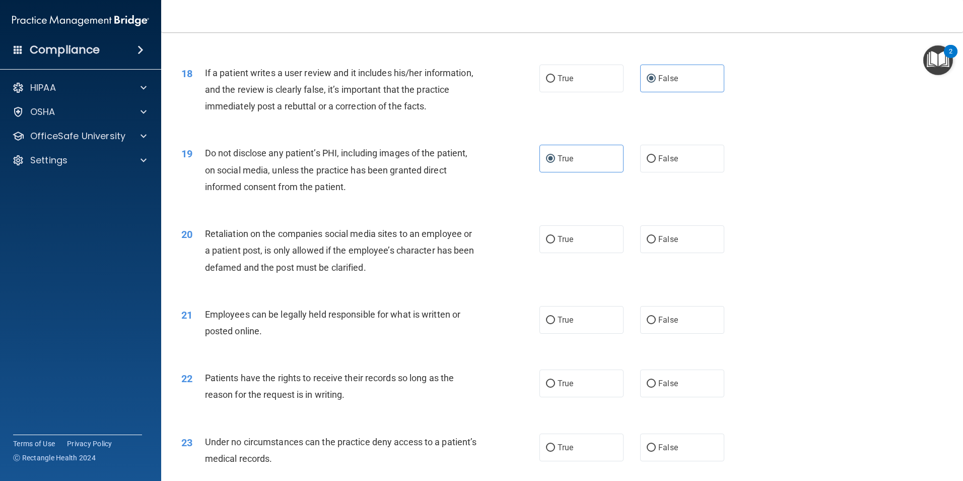
scroll to position [1411, 0]
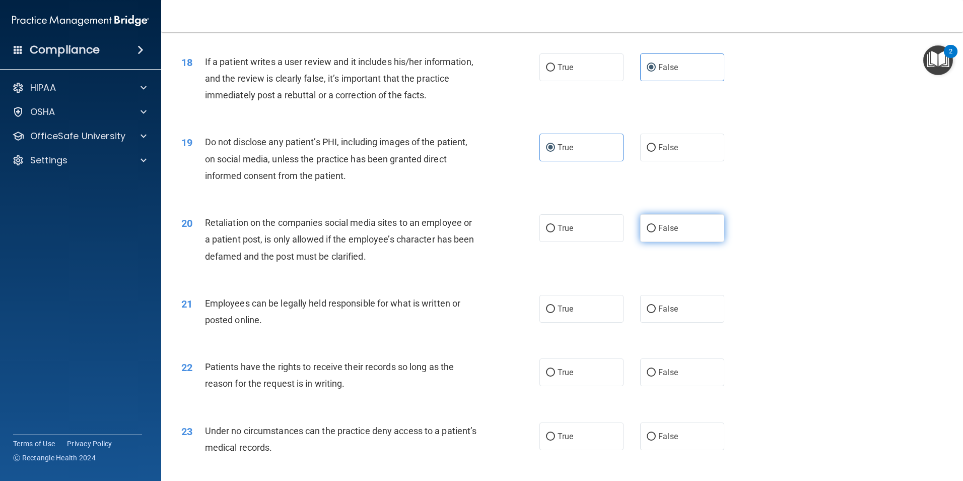
click at [669, 233] on span "False" at bounding box center [669, 228] width 20 height 10
click at [656, 232] on input "False" at bounding box center [651, 229] width 9 height 8
radio input "true"
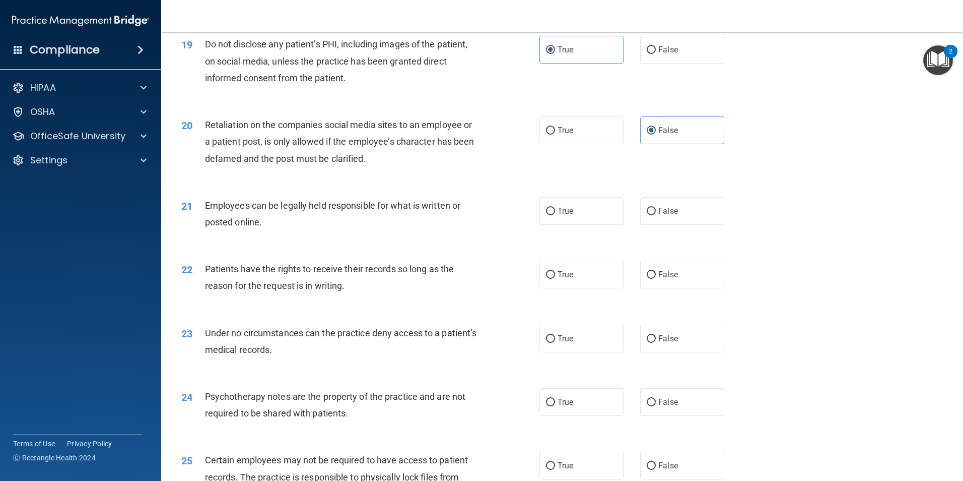
scroll to position [1512, 0]
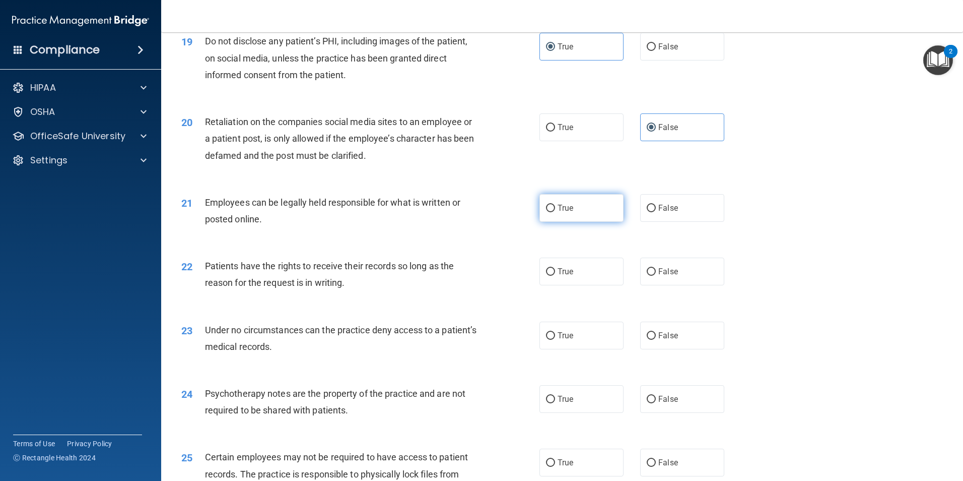
click at [554, 222] on label "True" at bounding box center [582, 208] width 84 height 28
click at [554, 212] on input "True" at bounding box center [550, 209] width 9 height 8
radio input "true"
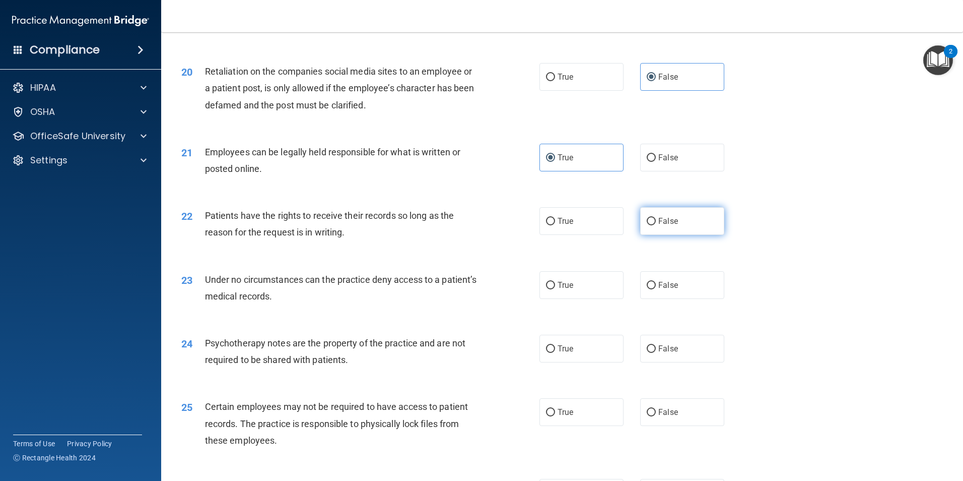
click at [659, 226] on span "False" at bounding box center [669, 221] width 20 height 10
click at [656, 225] on input "False" at bounding box center [651, 222] width 9 height 8
radio input "true"
click at [457, 258] on div "22 Patients have the rights to receive their records so long as the reason for …" at bounding box center [562, 226] width 777 height 63
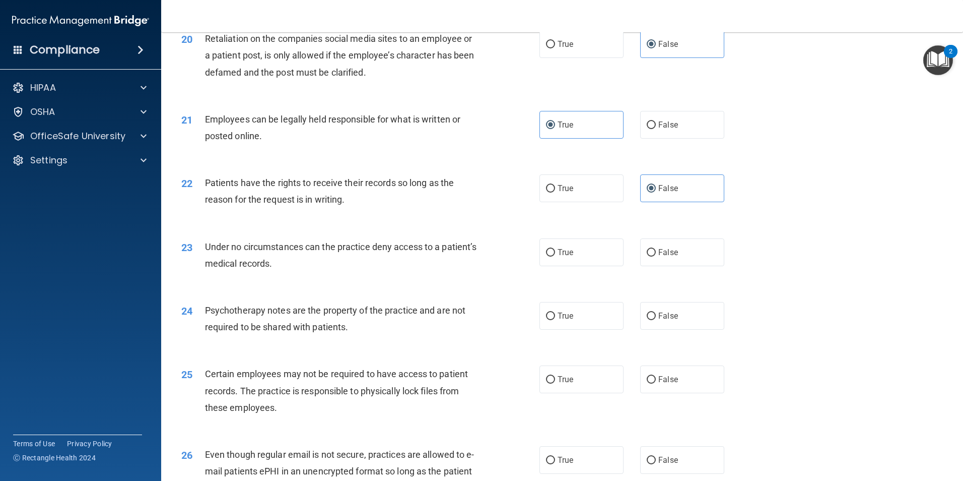
scroll to position [1613, 0]
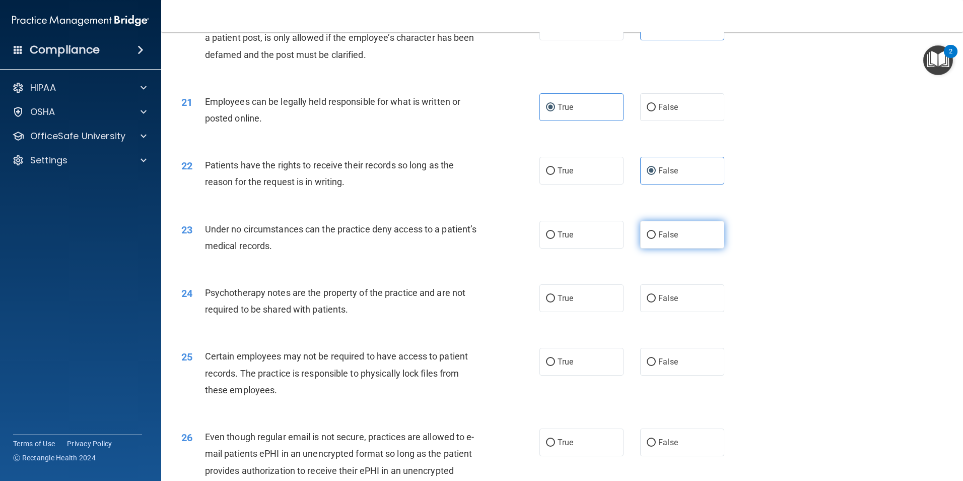
click at [663, 239] on span "False" at bounding box center [669, 235] width 20 height 10
click at [656, 239] on input "False" at bounding box center [651, 235] width 9 height 8
radio input "true"
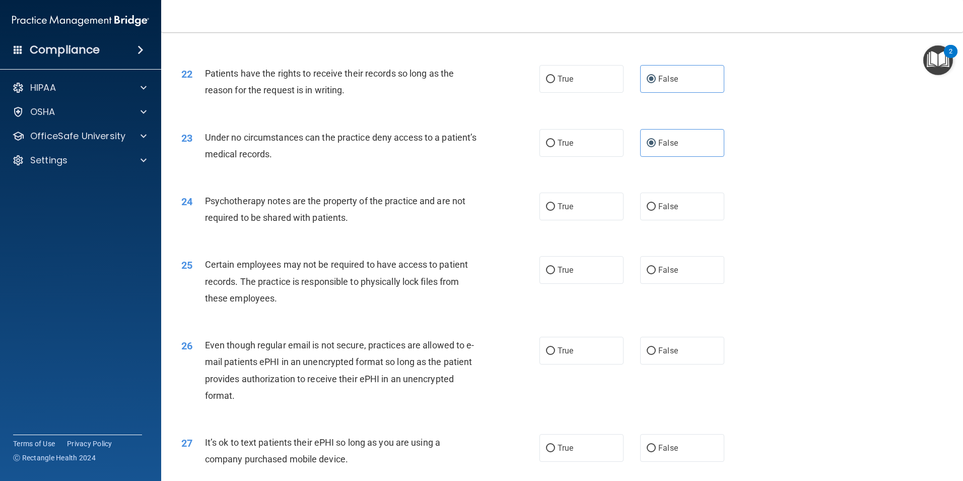
scroll to position [1713, 0]
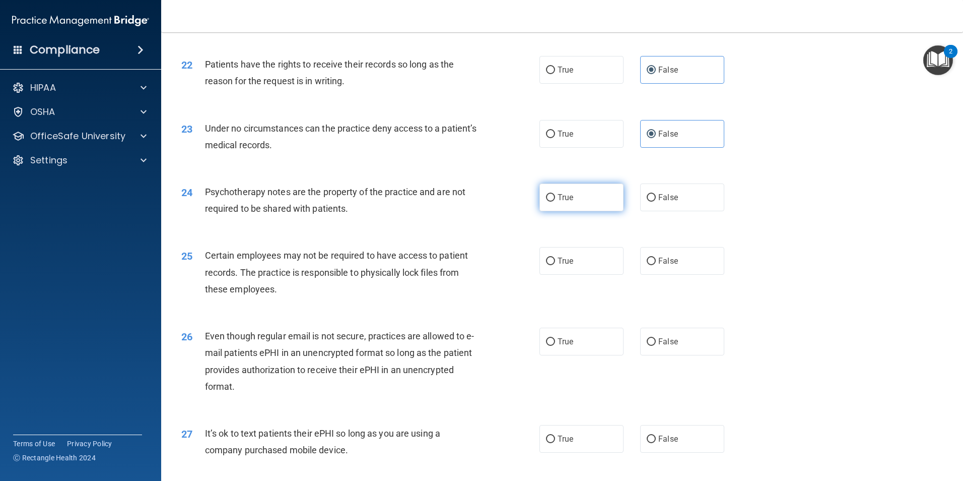
click at [561, 202] on span "True" at bounding box center [566, 197] width 16 height 10
click at [555, 202] on input "True" at bounding box center [550, 198] width 9 height 8
radio input "true"
click at [565, 275] on label "True" at bounding box center [582, 261] width 84 height 28
click at [555, 265] on input "True" at bounding box center [550, 261] width 9 height 8
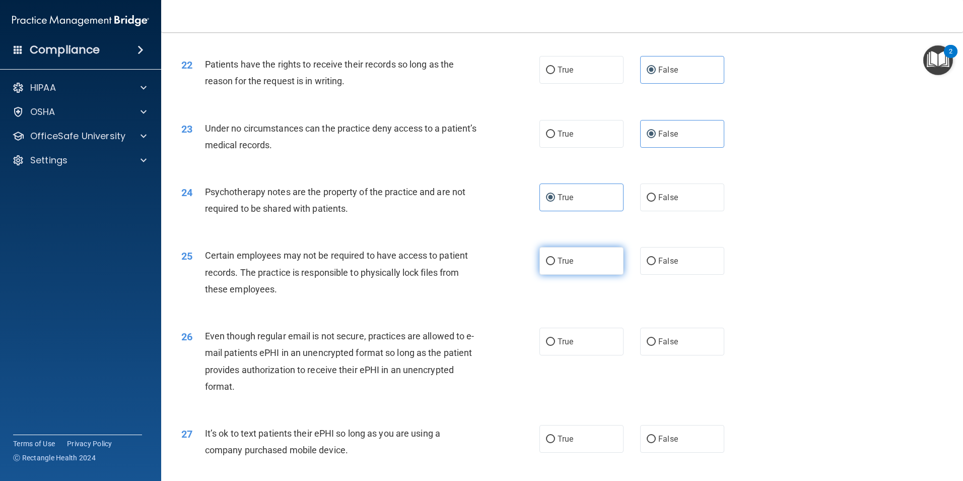
radio input "true"
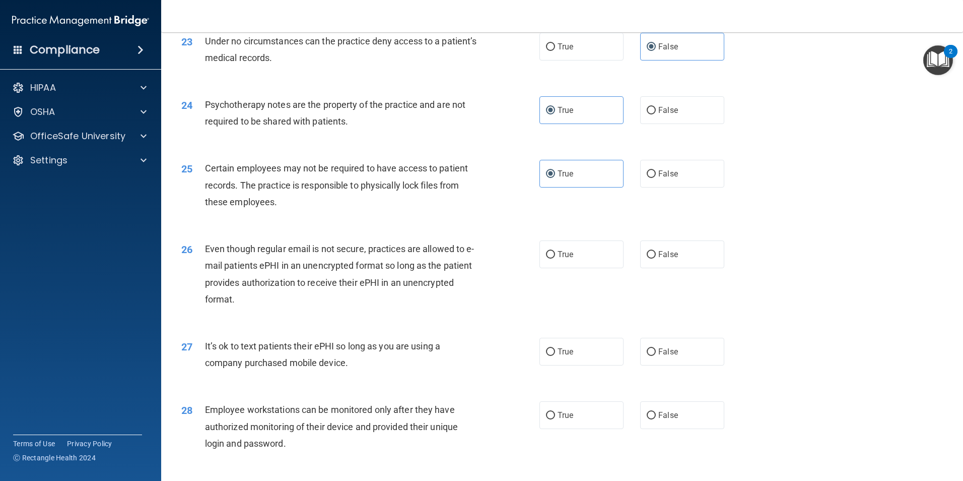
scroll to position [1814, 0]
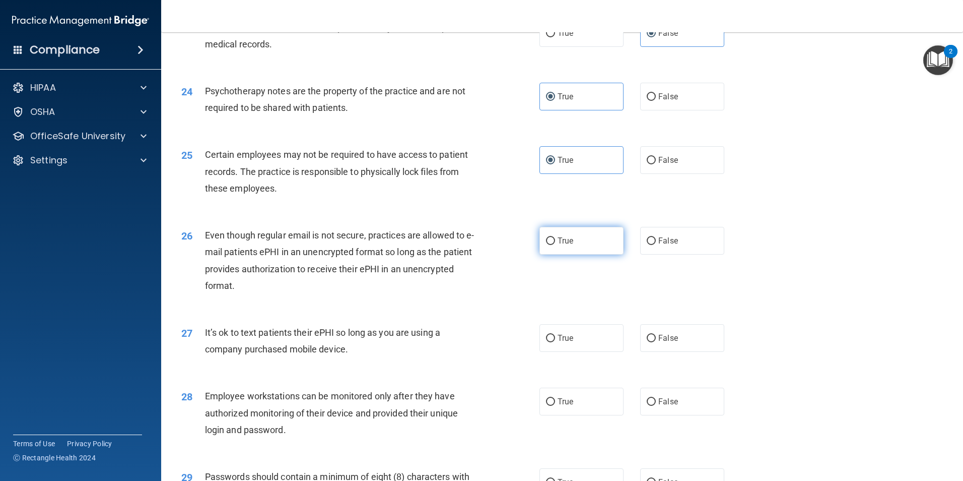
click at [552, 251] on label "True" at bounding box center [582, 241] width 84 height 28
click at [552, 245] on input "True" at bounding box center [550, 241] width 9 height 8
radio input "true"
click at [515, 298] on div "26 Even though regular email is not secure, practices are allowed to e-mail pat…" at bounding box center [360, 263] width 389 height 72
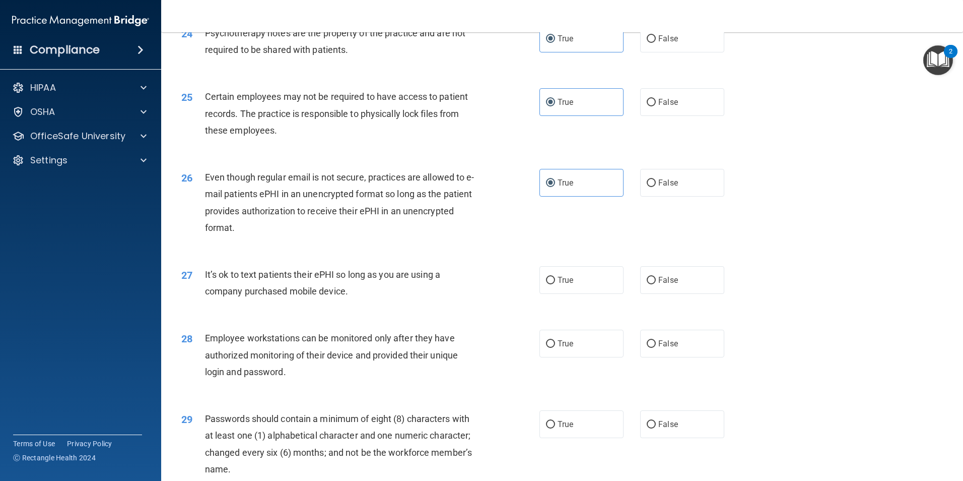
scroll to position [1965, 0]
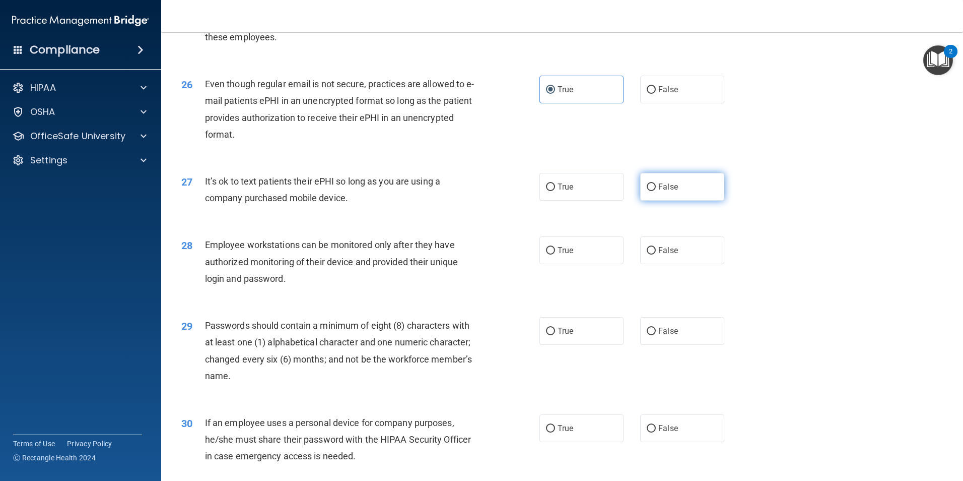
click at [689, 199] on label "False" at bounding box center [682, 187] width 84 height 28
click at [656, 191] on input "False" at bounding box center [651, 187] width 9 height 8
radio input "true"
click at [645, 264] on label "False" at bounding box center [682, 250] width 84 height 28
click at [647, 254] on input "False" at bounding box center [651, 251] width 9 height 8
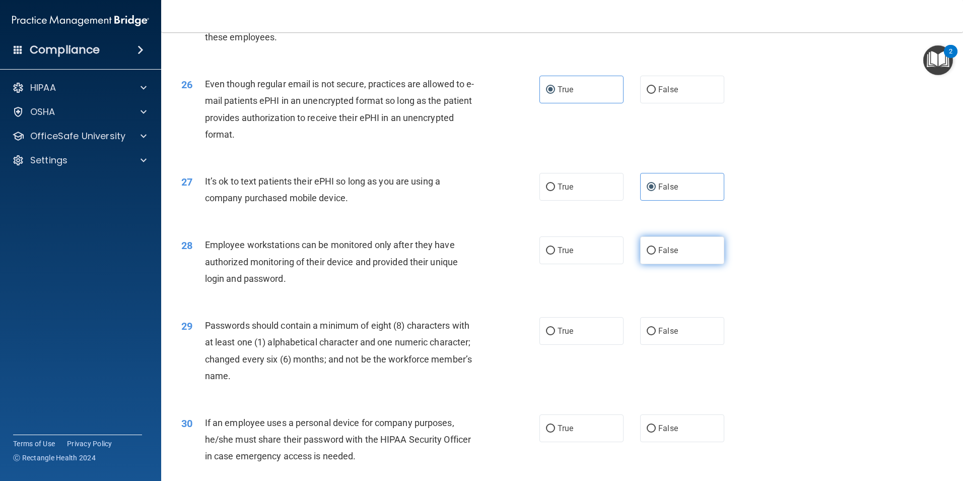
radio input "true"
click at [492, 292] on div "28 Employee workstations can be monitored only after they have authorized monit…" at bounding box center [360, 263] width 389 height 55
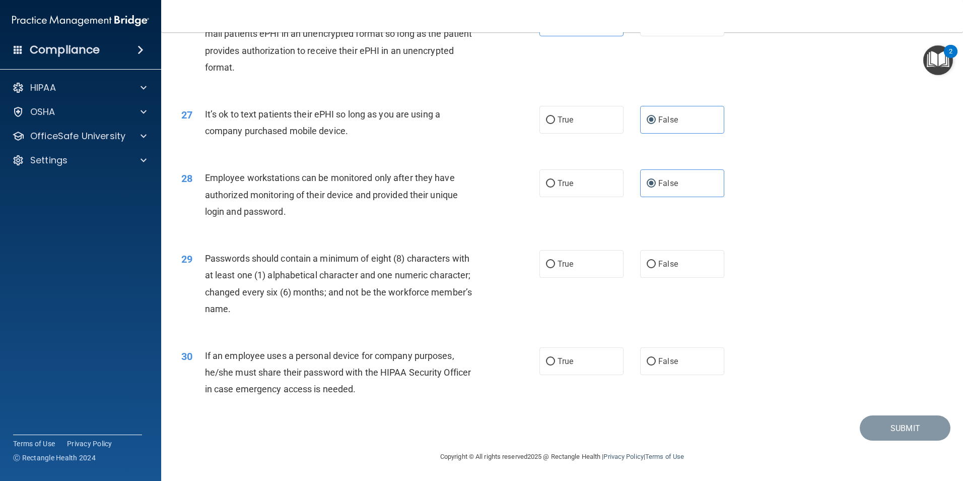
scroll to position [2049, 0]
click at [571, 267] on label "True" at bounding box center [582, 264] width 84 height 28
click at [555, 267] on input "True" at bounding box center [550, 265] width 9 height 8
radio input "true"
click at [647, 360] on input "False" at bounding box center [651, 362] width 9 height 8
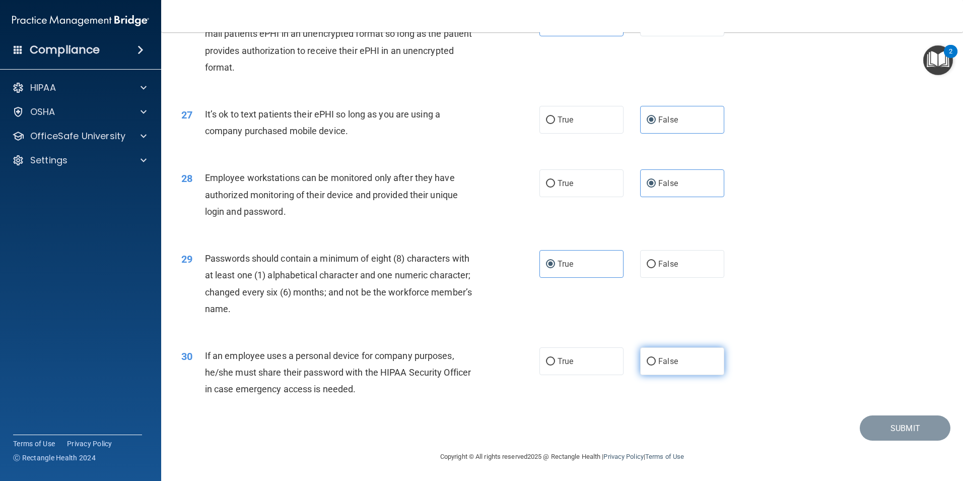
radio input "true"
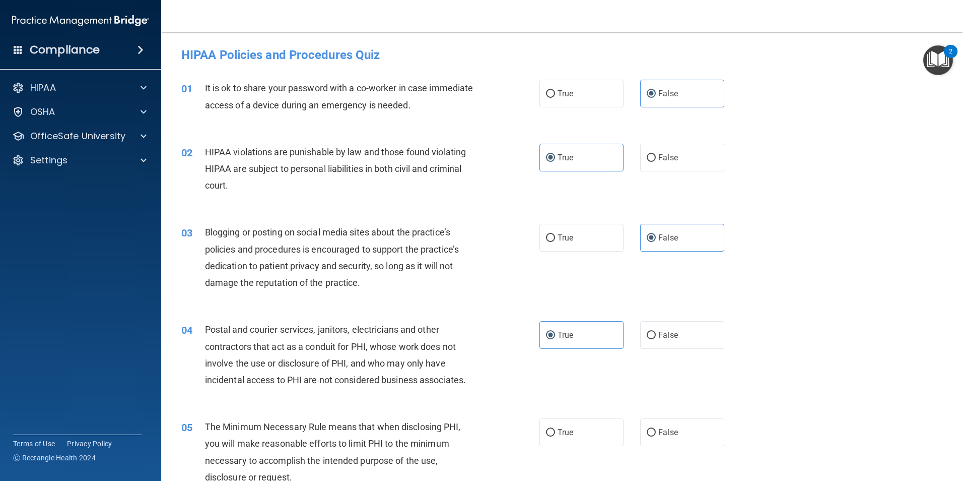
scroll to position [202, 0]
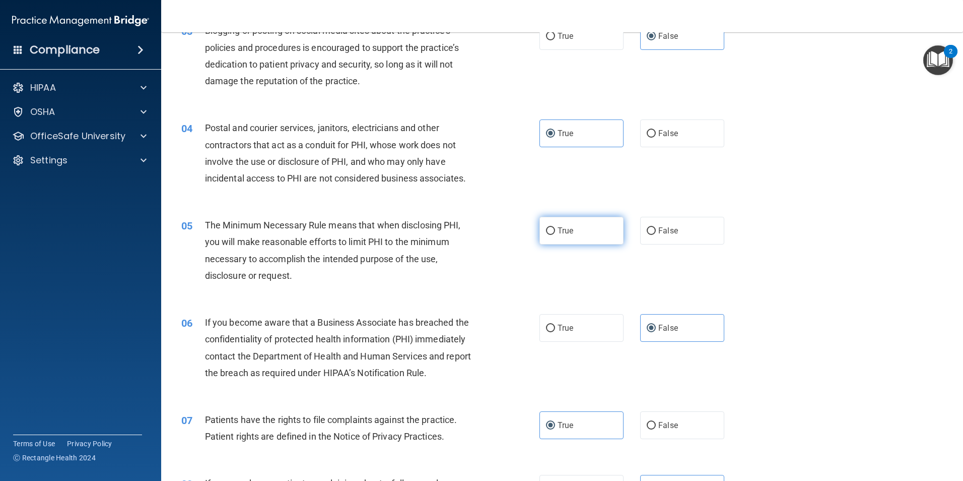
click at [572, 232] on label "True" at bounding box center [582, 231] width 84 height 28
click at [555, 232] on input "True" at bounding box center [550, 231] width 9 height 8
radio input "true"
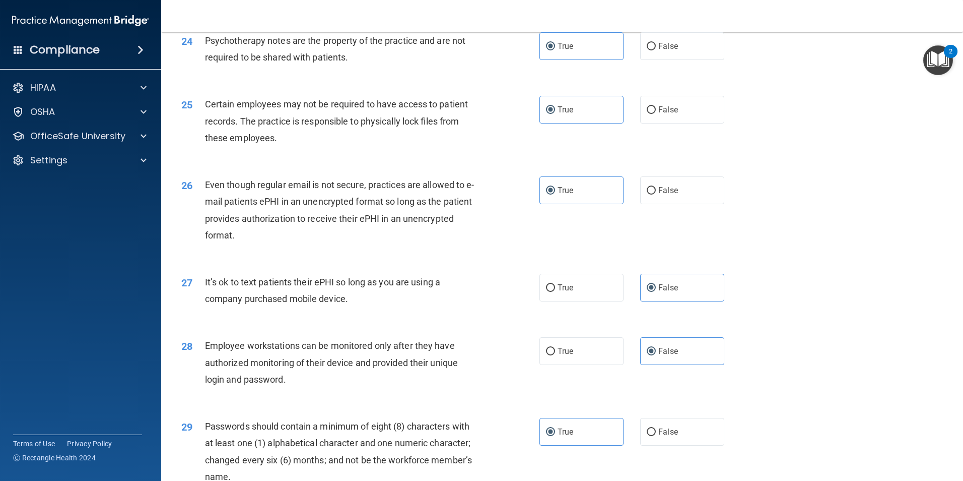
scroll to position [2049, 0]
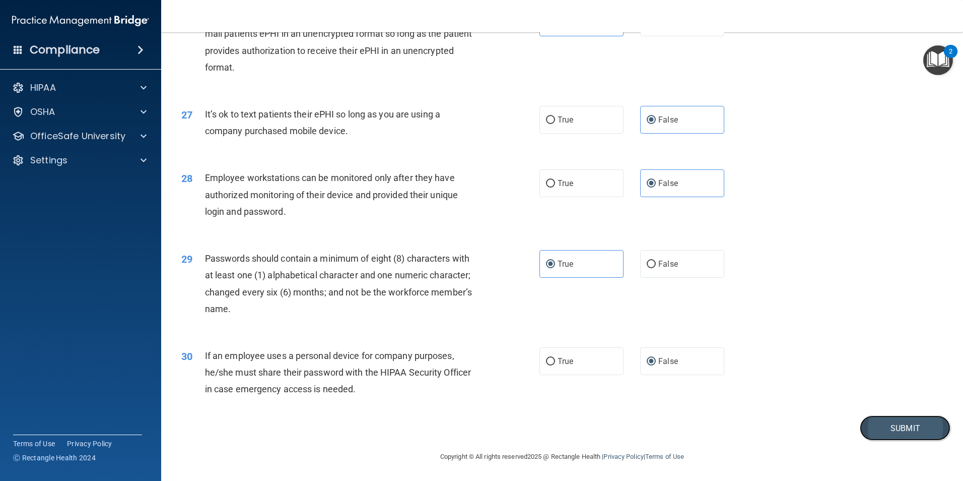
click at [927, 424] on button "Submit" at bounding box center [905, 428] width 91 height 26
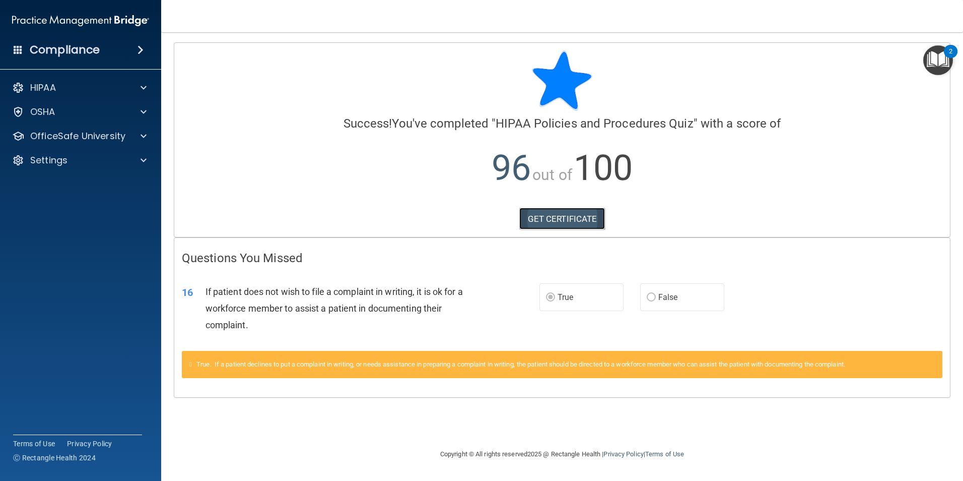
click at [571, 223] on link "GET CERTIFICATE" at bounding box center [563, 219] width 86 height 22
click at [58, 85] on div "HIPAA" at bounding box center [67, 88] width 125 height 12
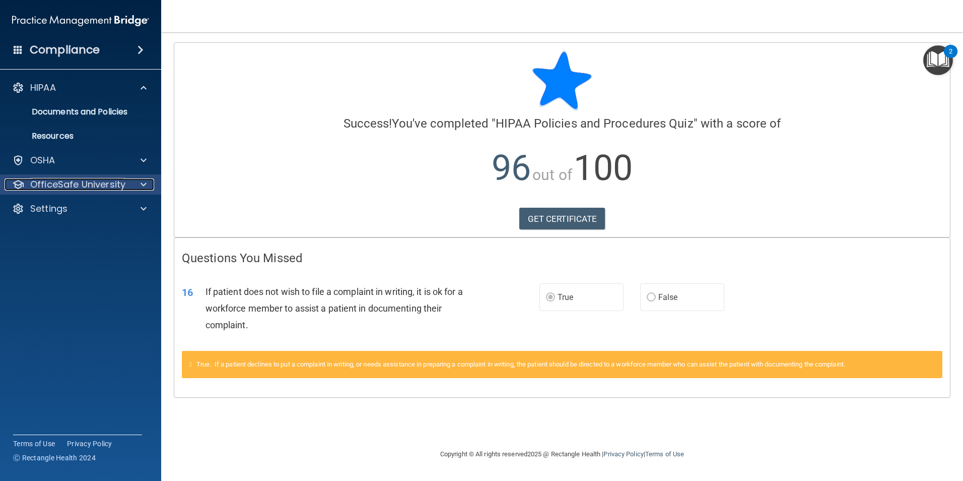
click at [100, 180] on p "OfficeSafe University" at bounding box center [77, 184] width 95 height 12
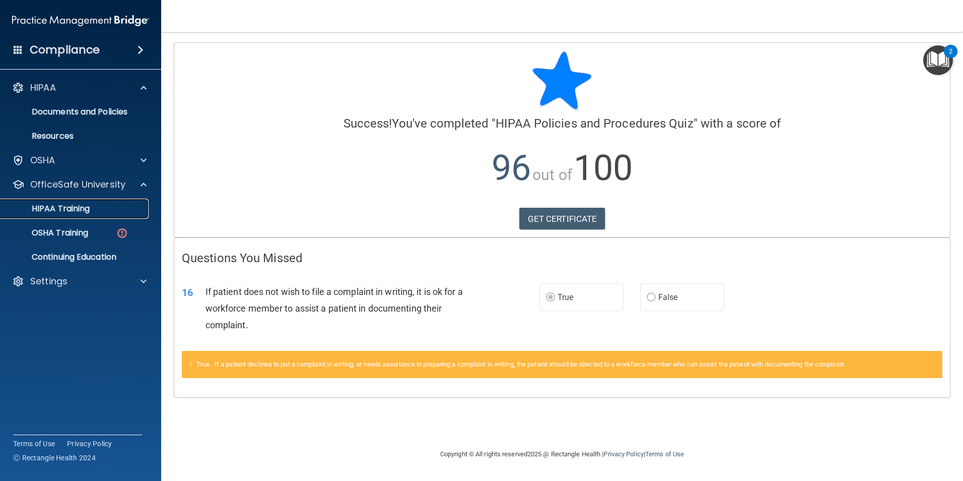
click at [83, 204] on p "HIPAA Training" at bounding box center [48, 209] width 83 height 10
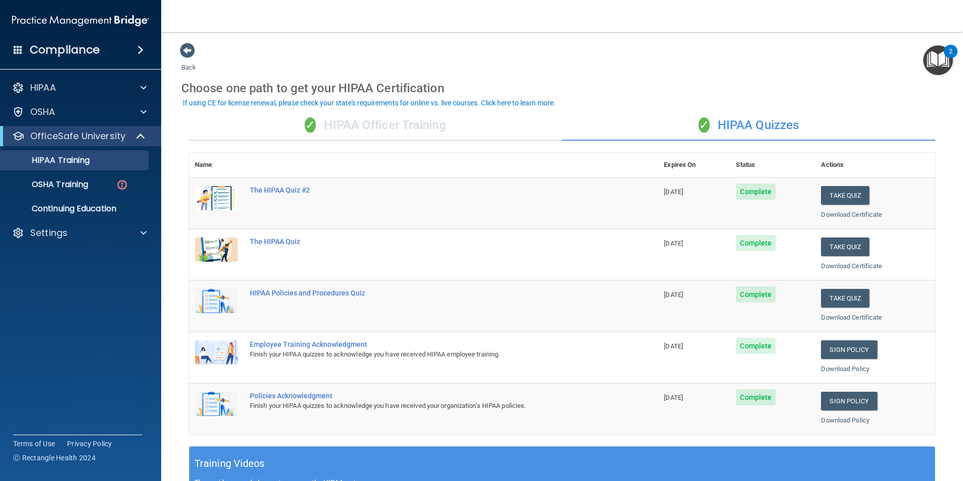
click at [443, 123] on div "✓ HIPAA Officer Training" at bounding box center [375, 125] width 373 height 30
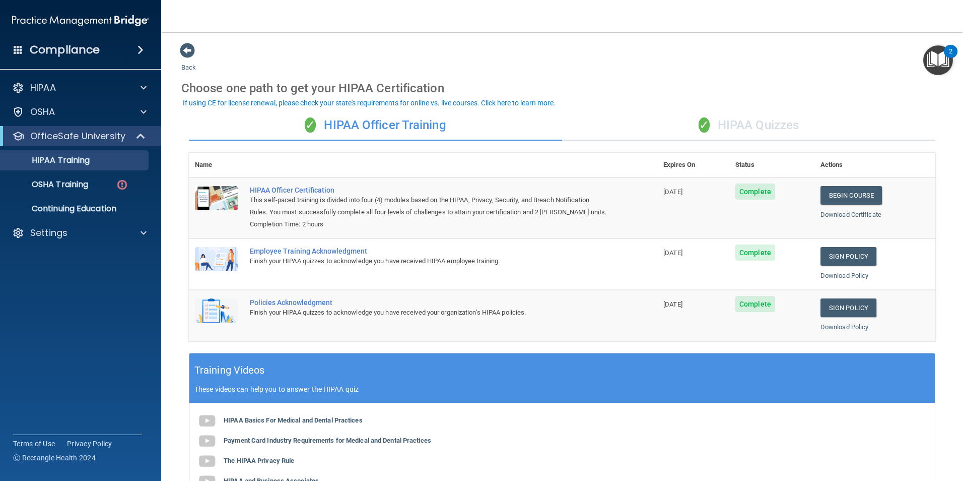
click at [741, 128] on div "✓ HIPAA Quizzes" at bounding box center [748, 125] width 373 height 30
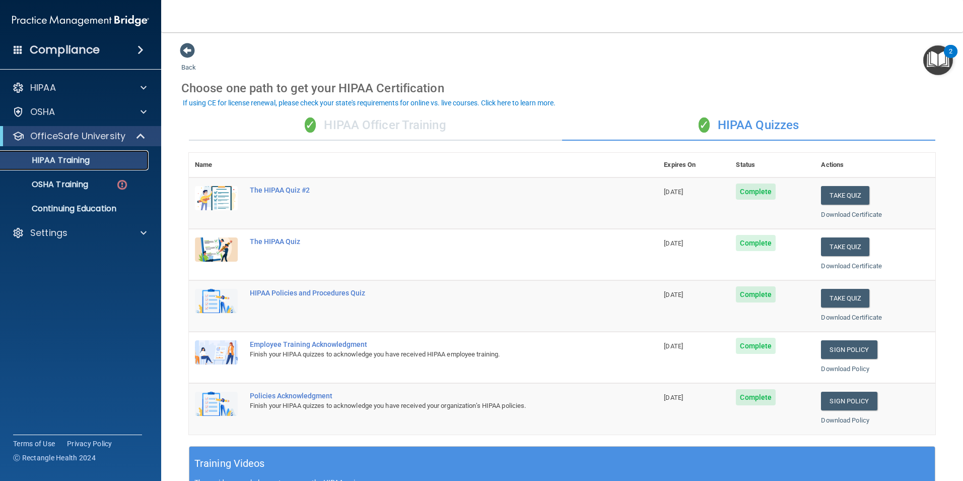
click at [59, 162] on p "HIPAA Training" at bounding box center [48, 160] width 83 height 10
click at [414, 121] on div "✓ HIPAA Officer Training" at bounding box center [375, 125] width 373 height 30
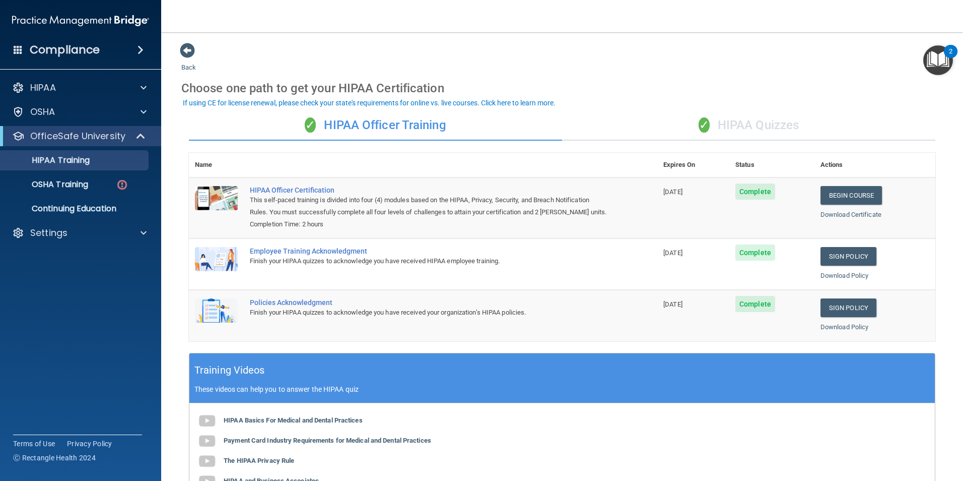
click at [740, 121] on div "✓ HIPAA Quizzes" at bounding box center [748, 125] width 373 height 30
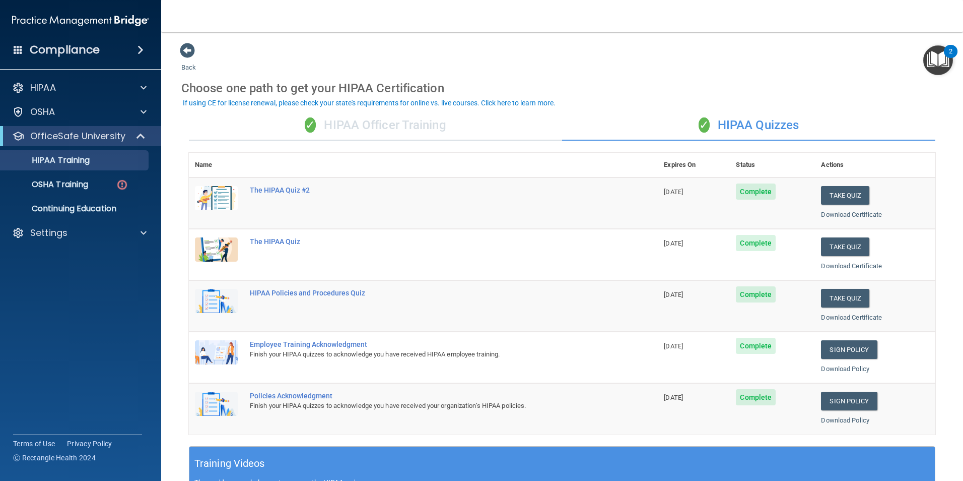
click at [371, 128] on div "✓ HIPAA Officer Training" at bounding box center [375, 125] width 373 height 30
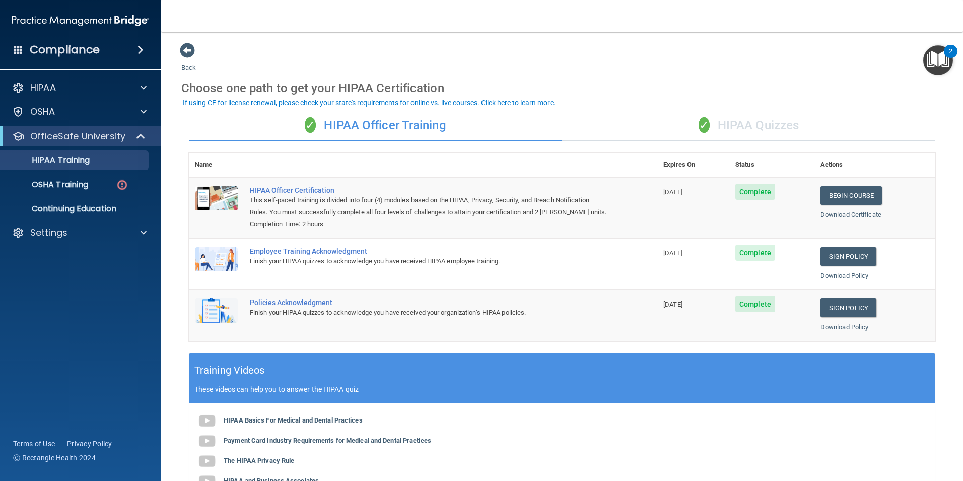
click at [767, 126] on div "✓ HIPAA Quizzes" at bounding box center [748, 125] width 373 height 30
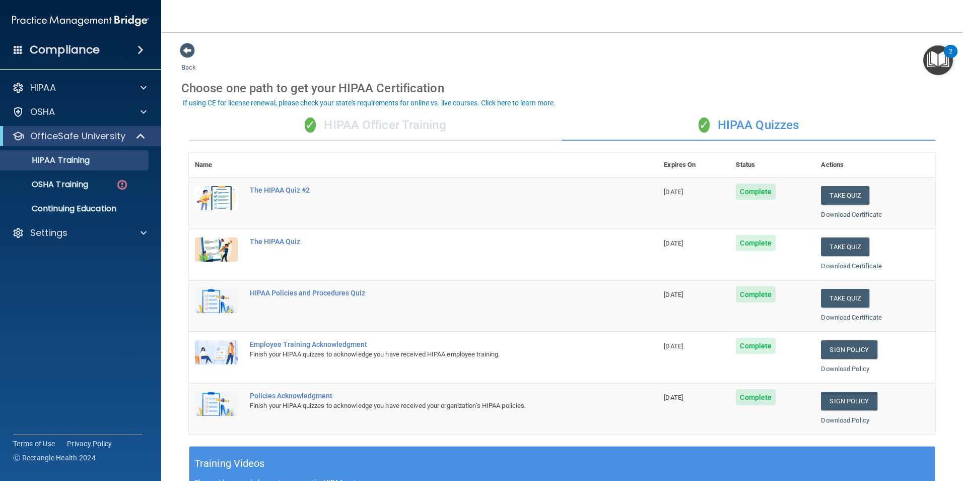
click at [574, 84] on div "Choose one path to get your HIPAA Certification" at bounding box center [562, 88] width 762 height 29
click at [76, 181] on p "OSHA Training" at bounding box center [48, 184] width 82 height 10
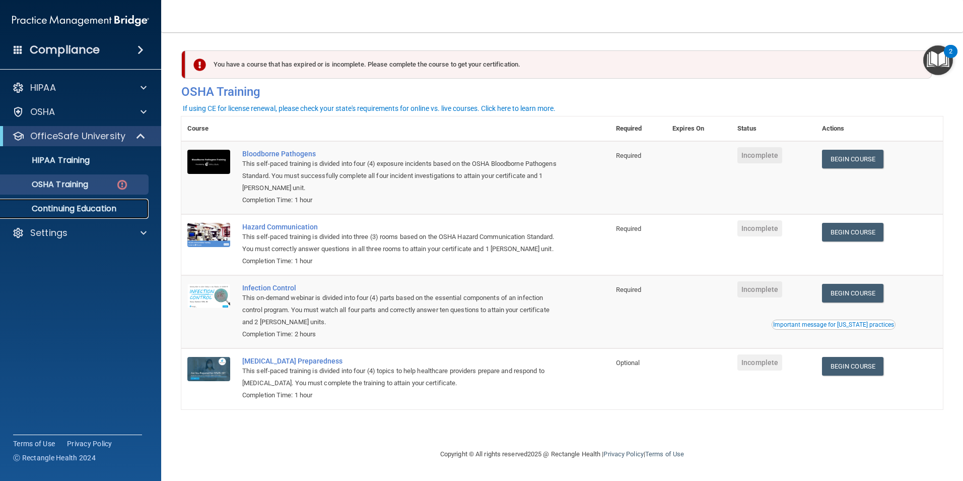
click at [84, 207] on p "Continuing Education" at bounding box center [76, 209] width 138 height 10
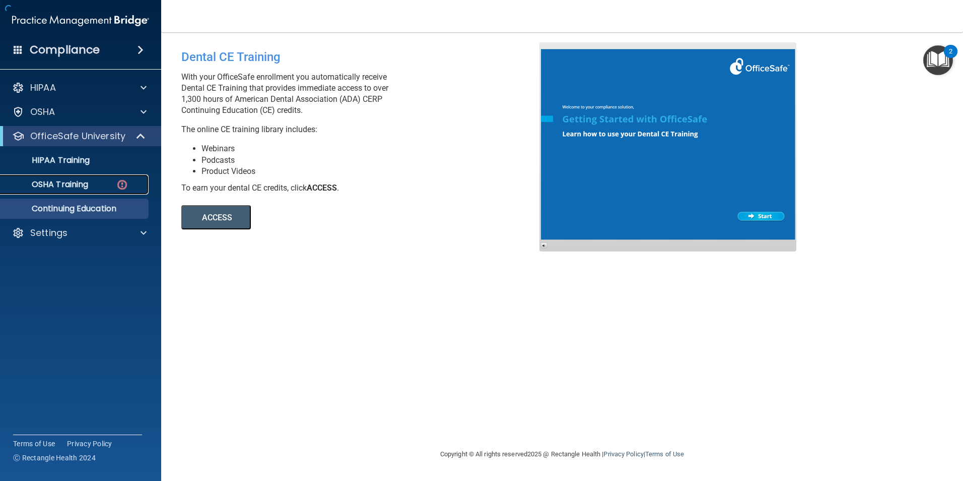
click at [85, 179] on p "OSHA Training" at bounding box center [48, 184] width 82 height 10
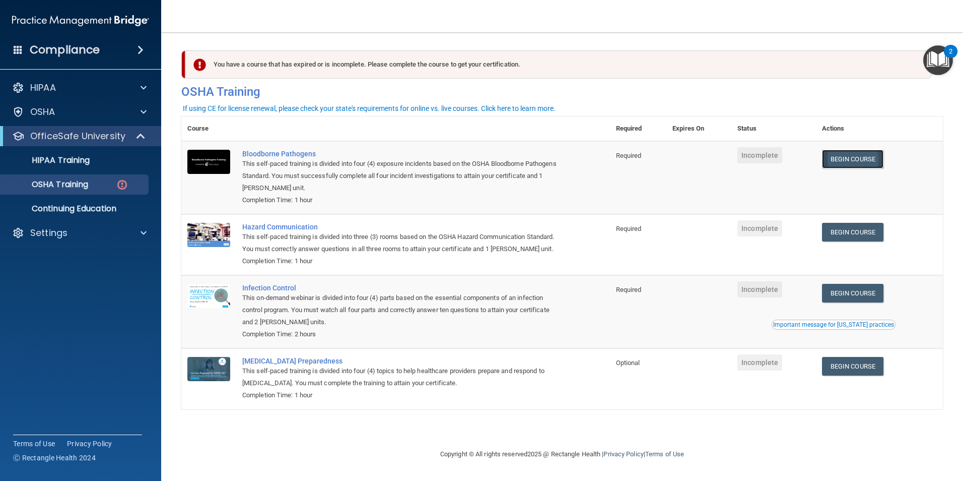
click at [860, 166] on link "Begin Course" at bounding box center [852, 159] width 61 height 19
